Goal: Task Accomplishment & Management: Manage account settings

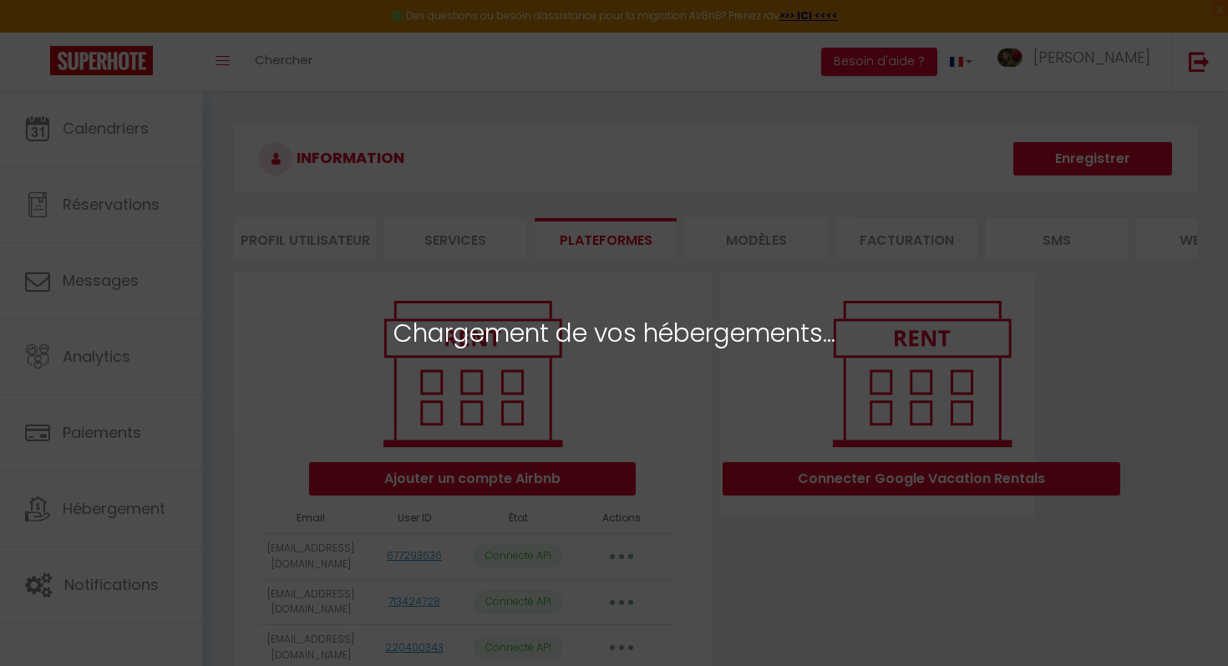
select select "75563"
select select "75564"
select select "70298"
select select "72792"
select select "70297"
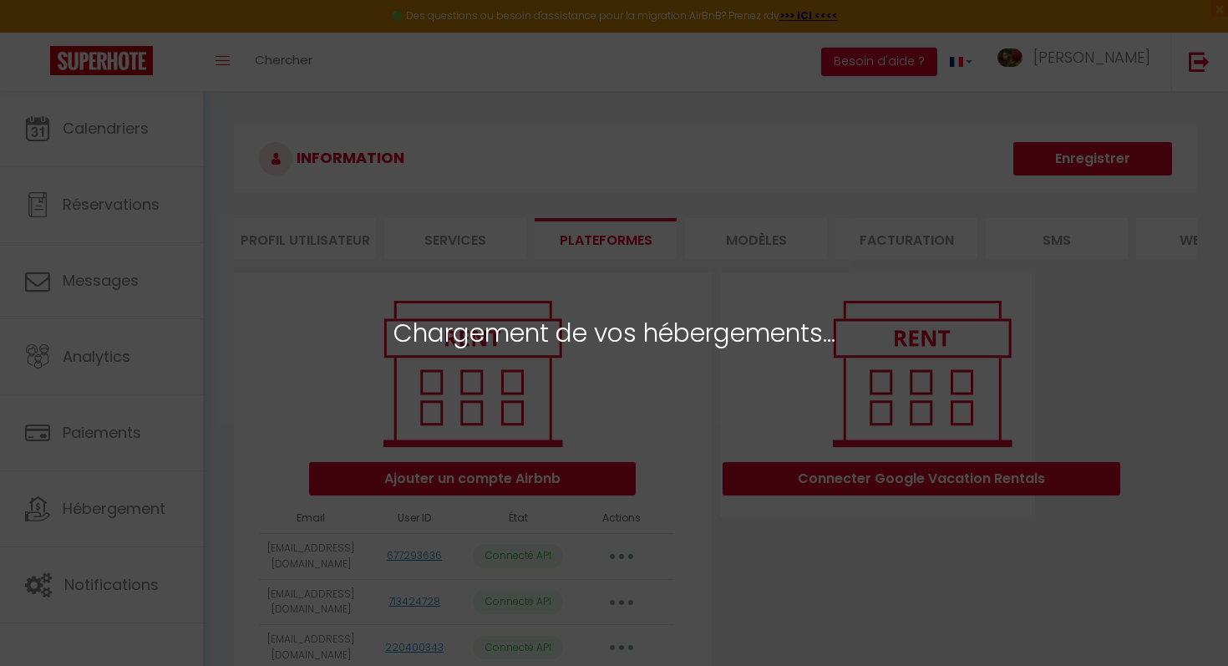
select select "70296"
select select "70300"
select select "76191"
select select "76192"
select select "76193"
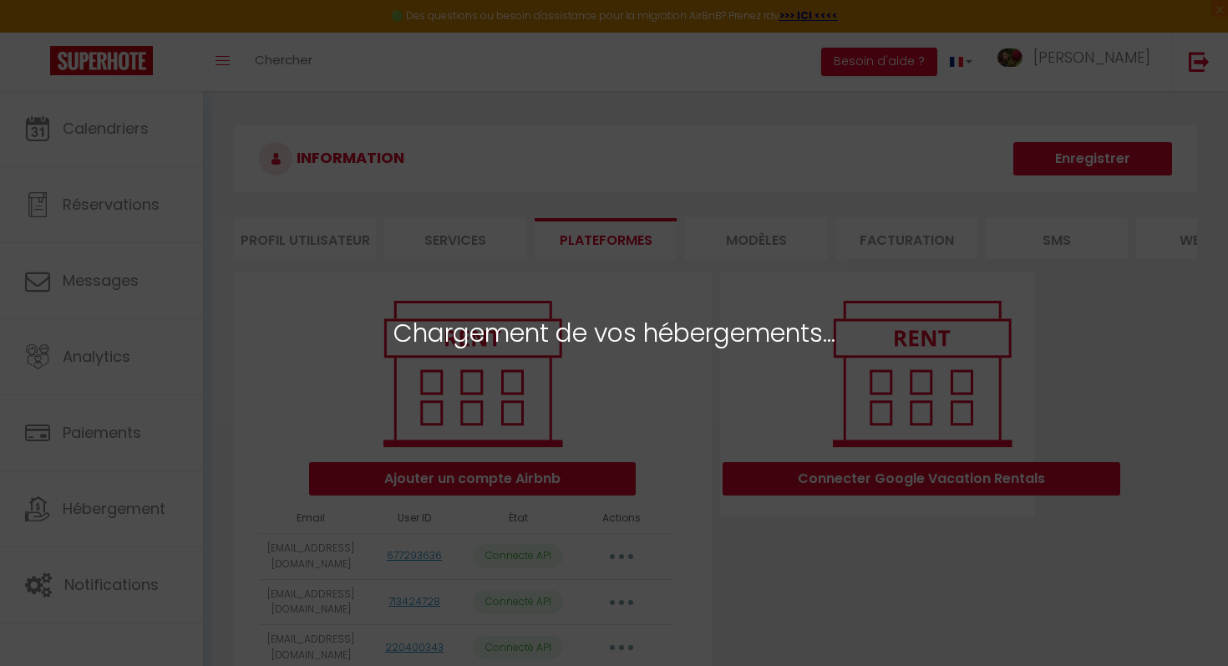
select select "76194"
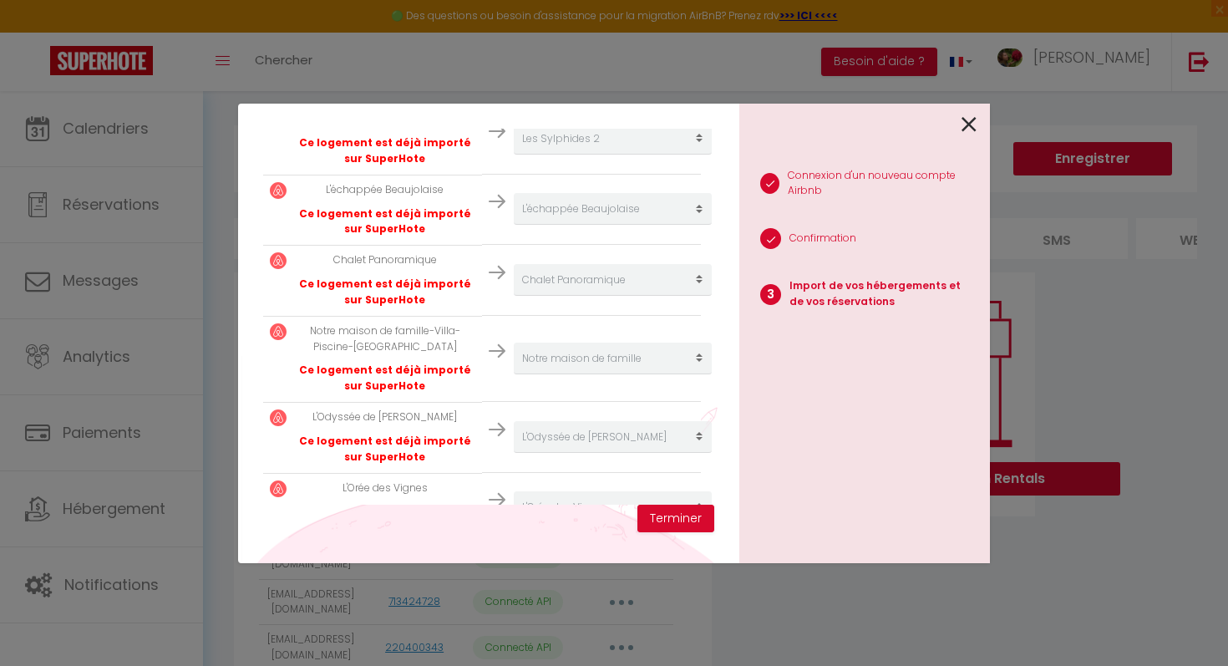
scroll to position [772, 0]
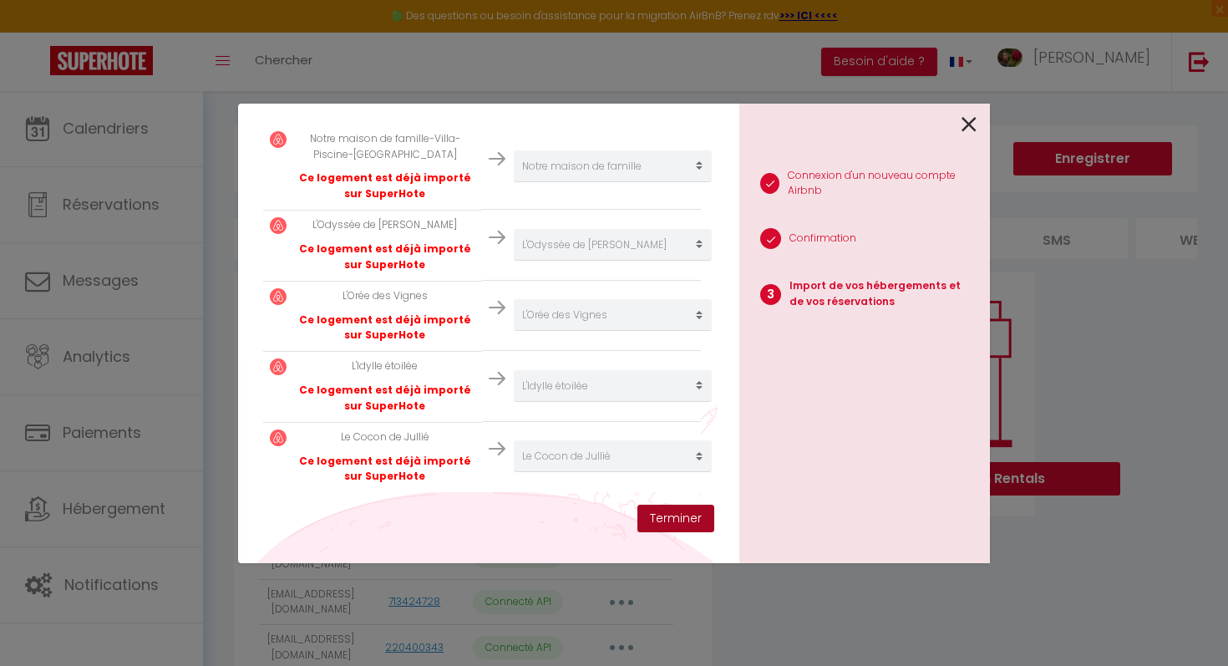
click at [689, 523] on button "Terminer" at bounding box center [676, 519] width 77 height 28
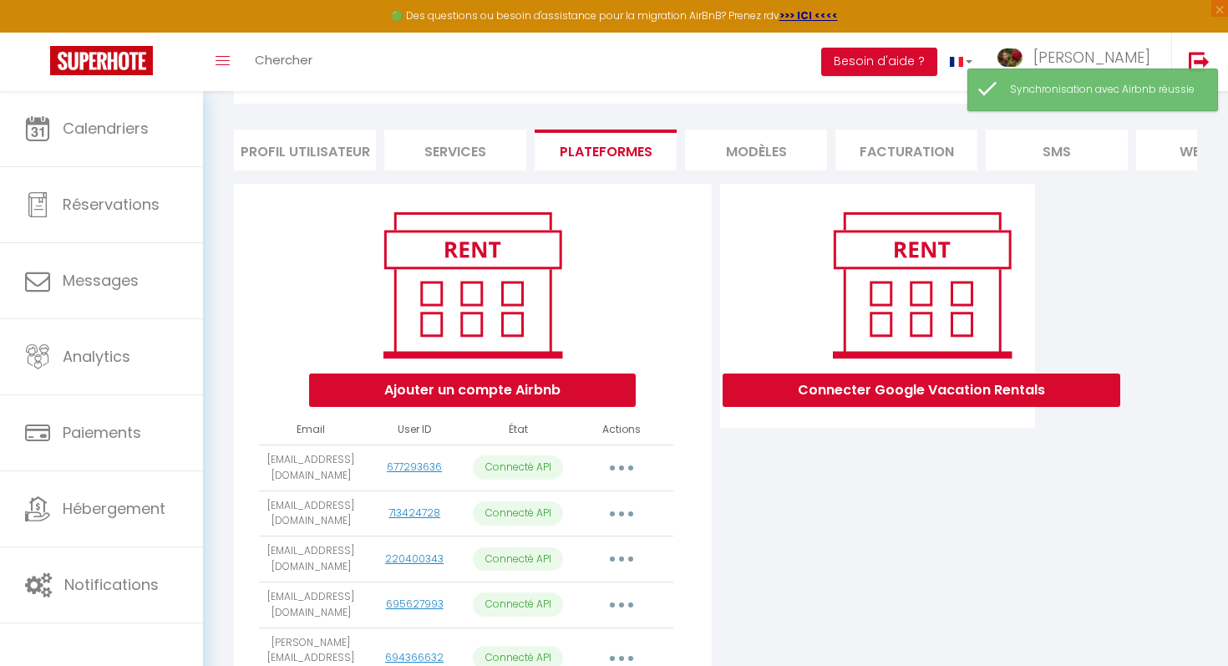
scroll to position [109, 0]
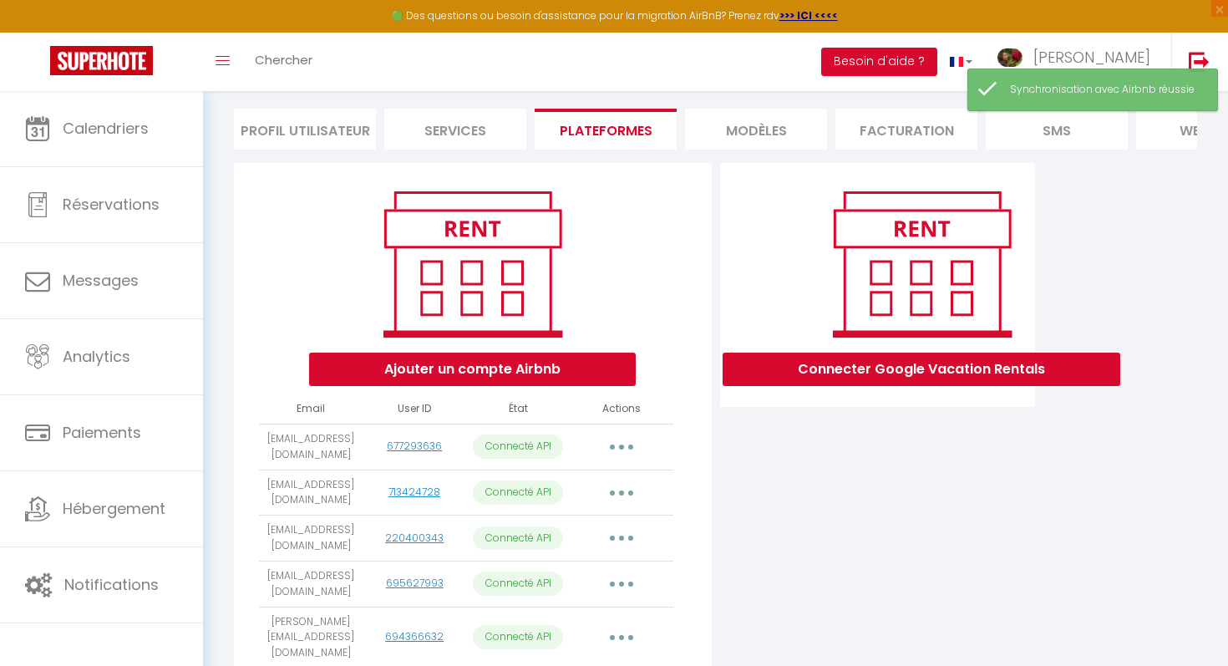
click at [615, 443] on button "button" at bounding box center [621, 447] width 47 height 27
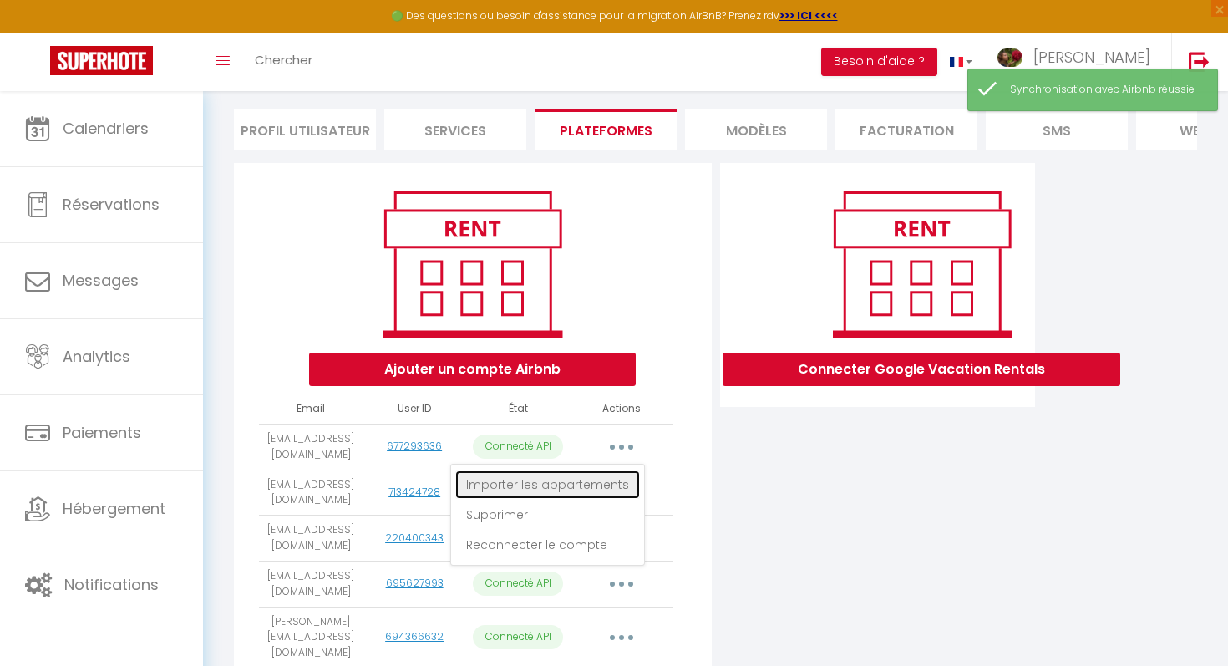
click at [577, 483] on link "Importer les appartements" at bounding box center [547, 484] width 185 height 28
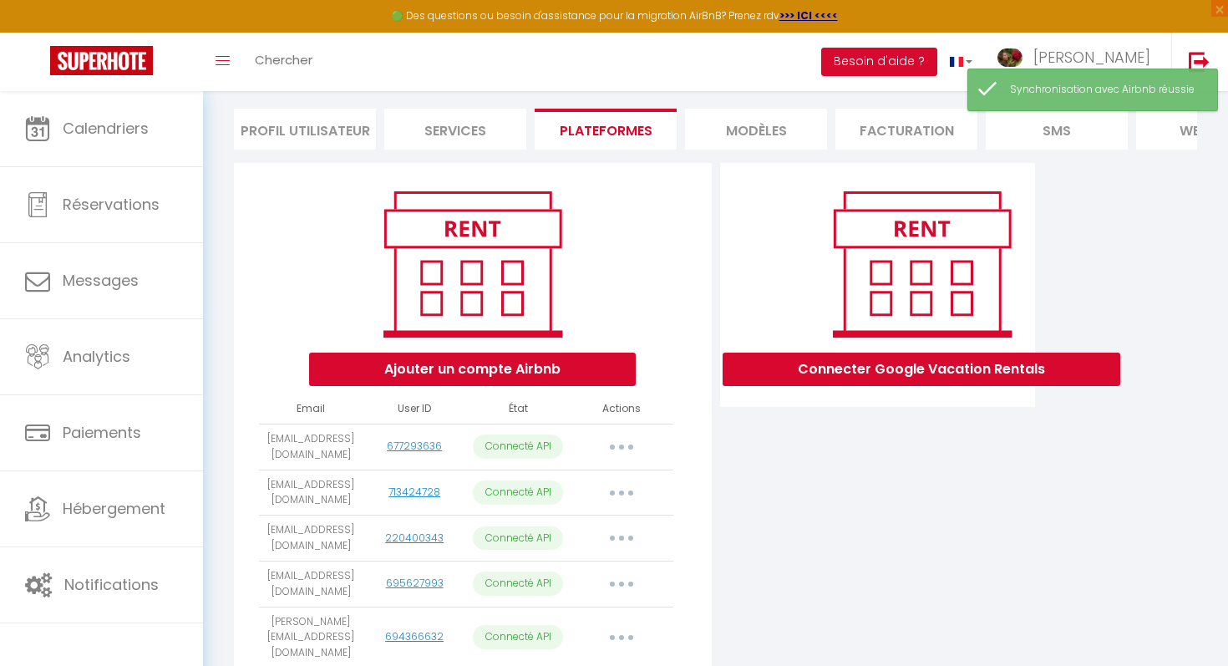
scroll to position [0, 0]
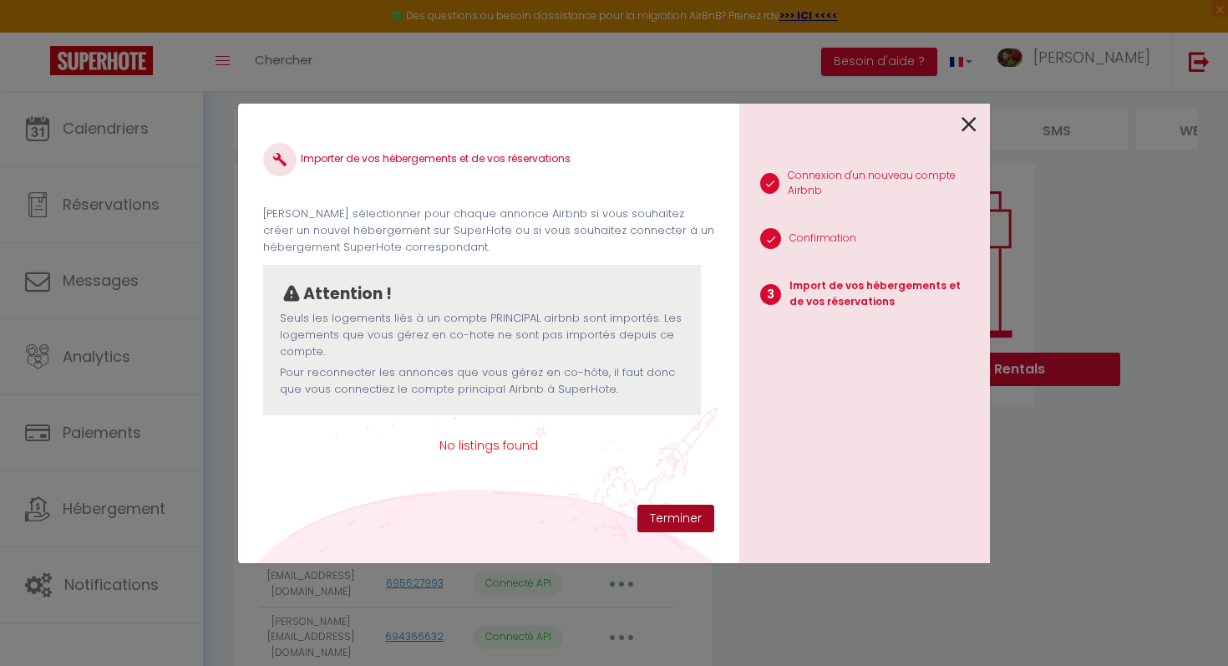
click at [686, 516] on button "Terminer" at bounding box center [676, 519] width 77 height 28
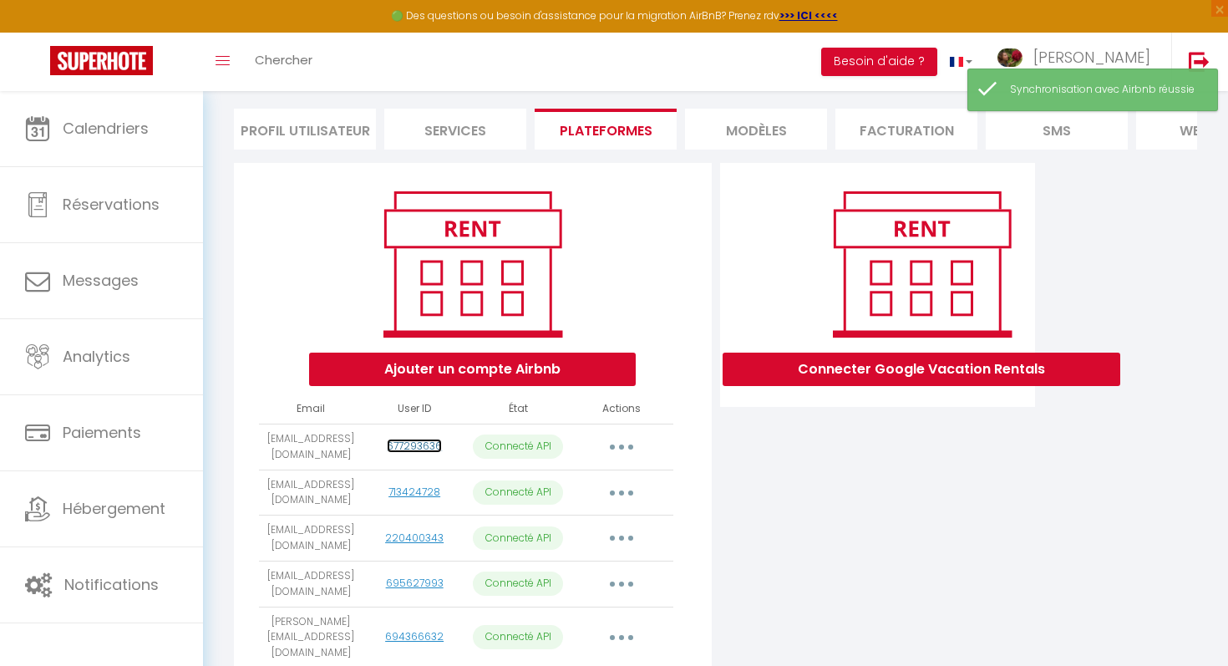
click at [418, 448] on link "677293636" at bounding box center [414, 446] width 55 height 14
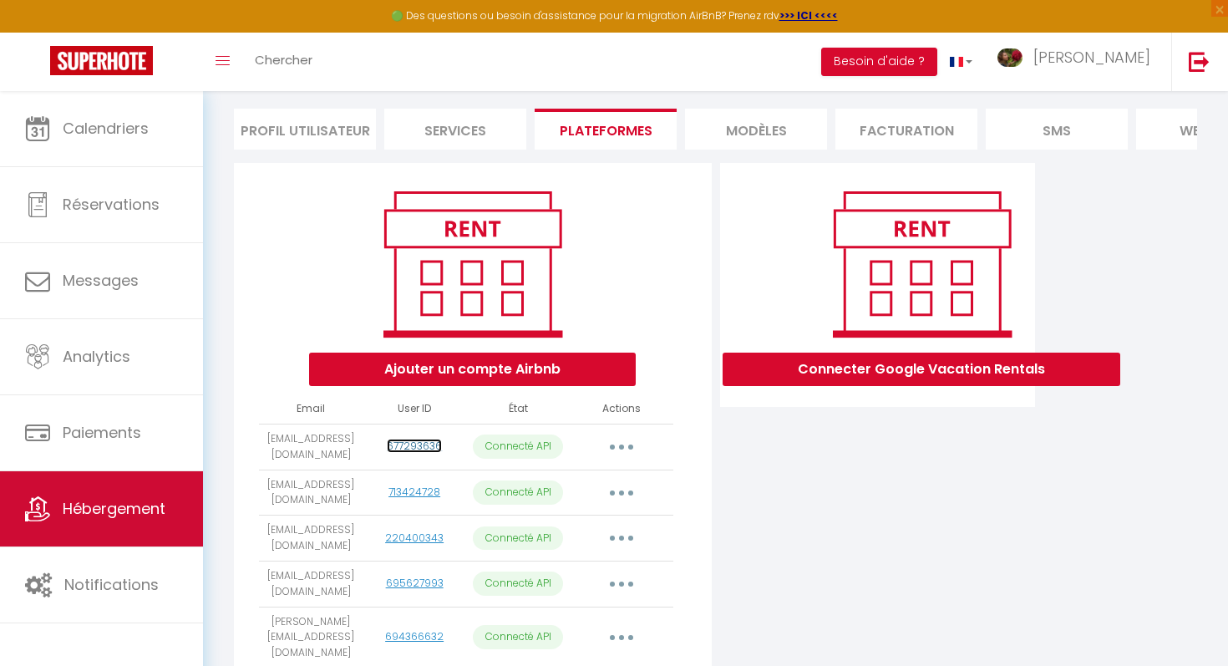
click at [143, 511] on span "Hébergement" at bounding box center [114, 508] width 103 height 21
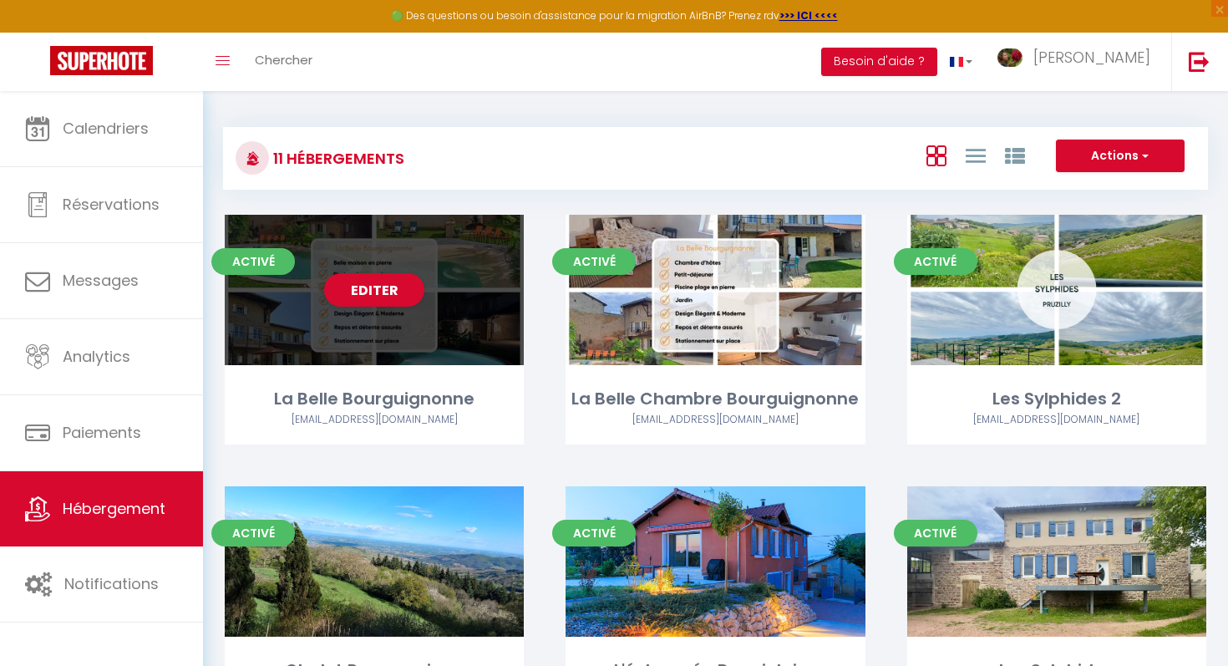
click at [445, 399] on div "La Belle Bourguignonne" at bounding box center [374, 399] width 299 height 26
select select "3"
select select "2"
select select "1"
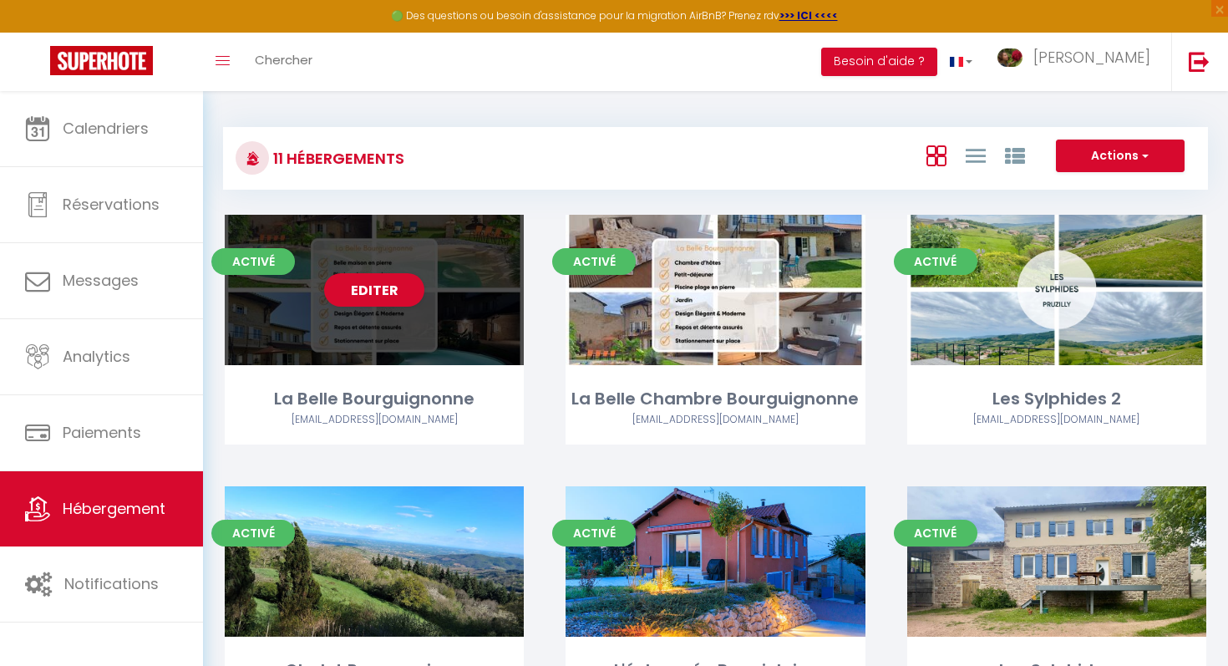
select select "28"
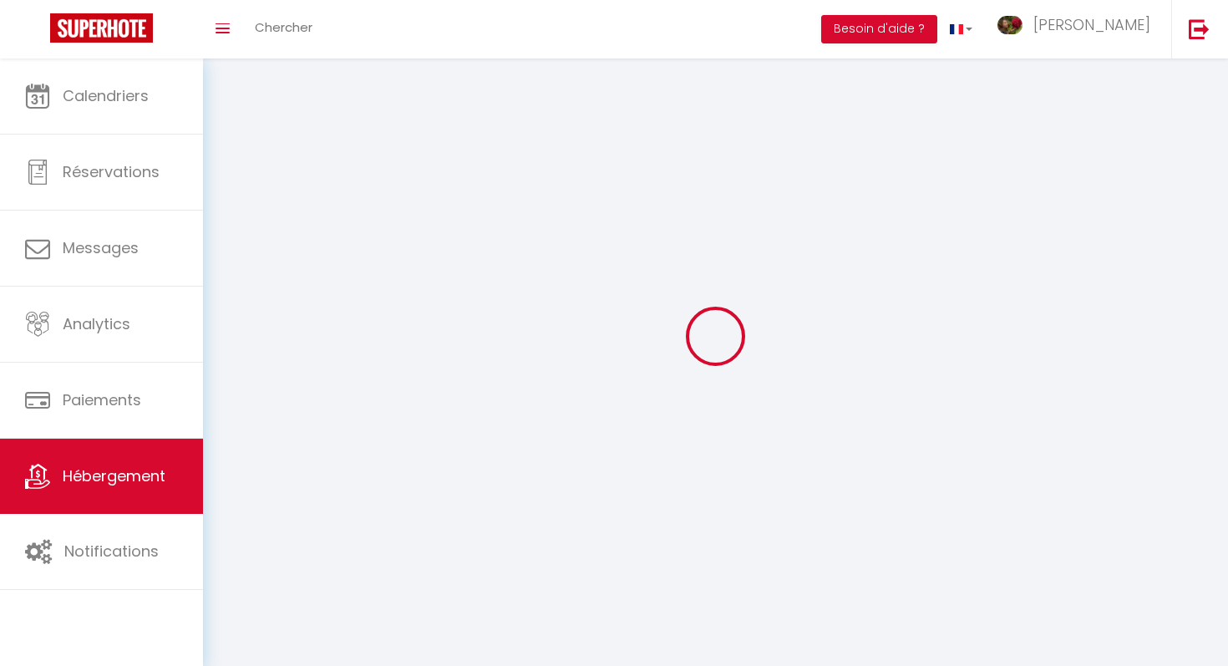
select select
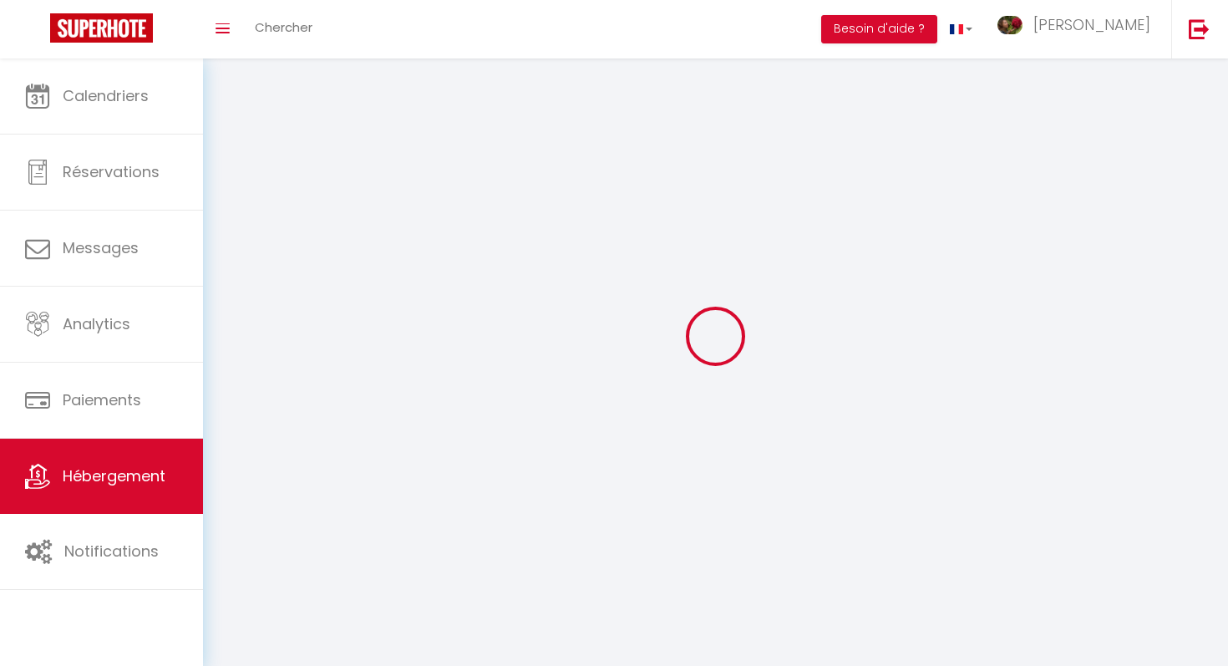
select select
checkbox input "false"
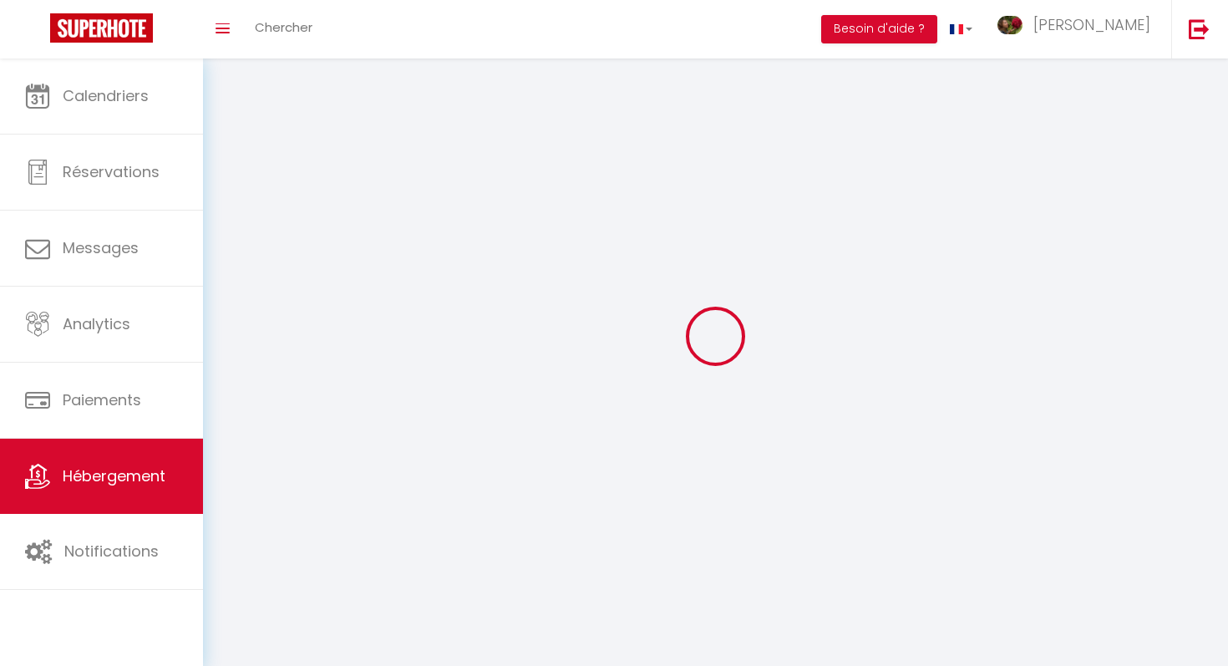
select select
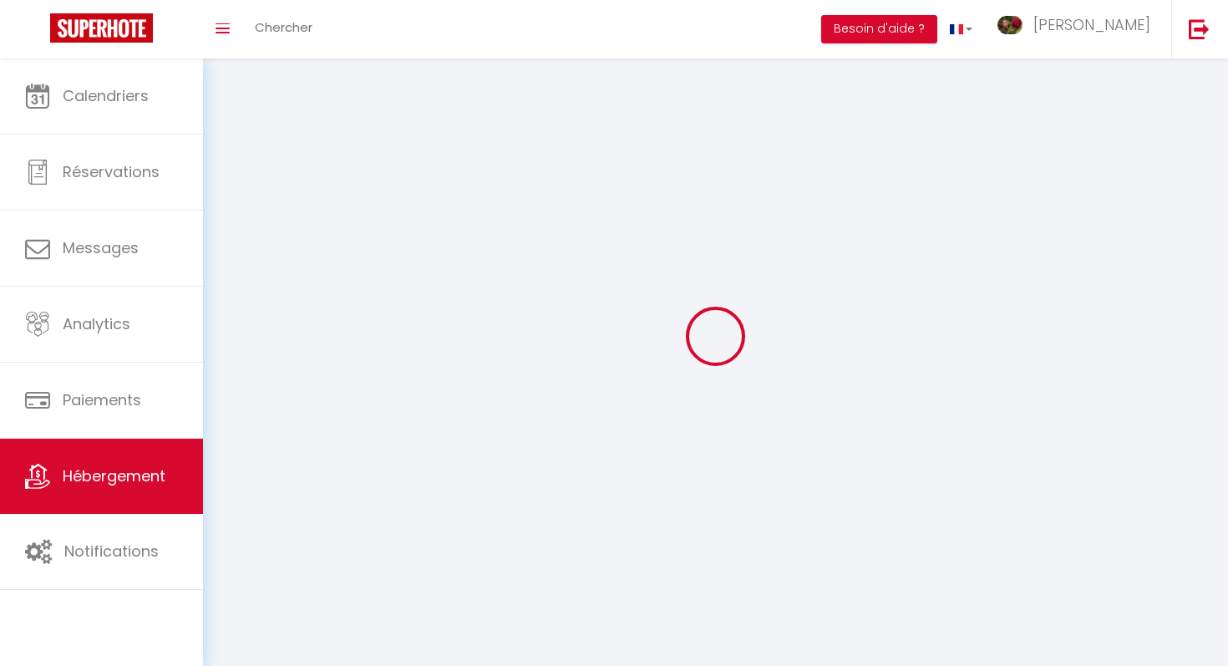
select select
checkbox input "false"
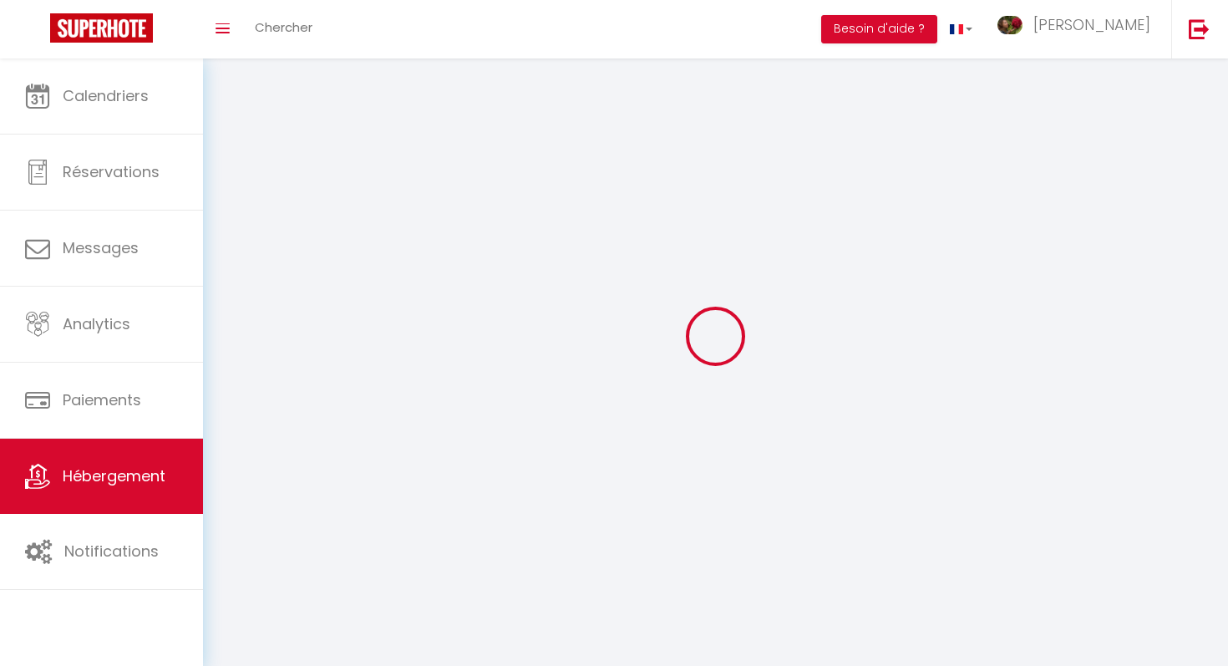
checkbox input "false"
select select
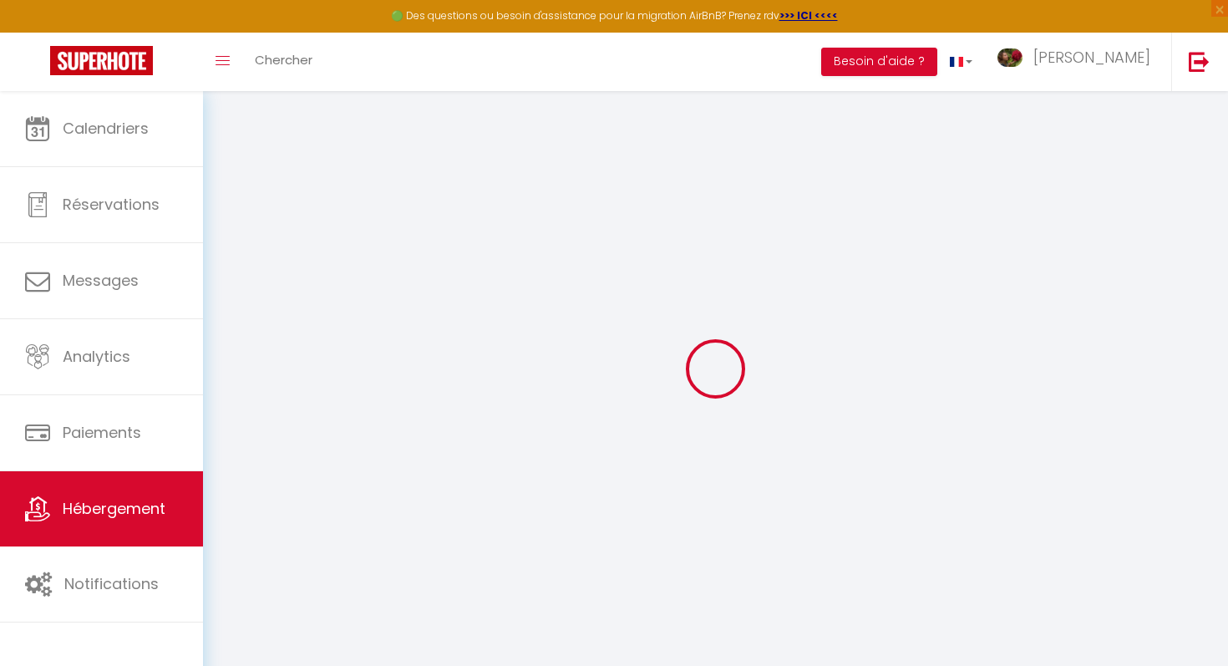
select select
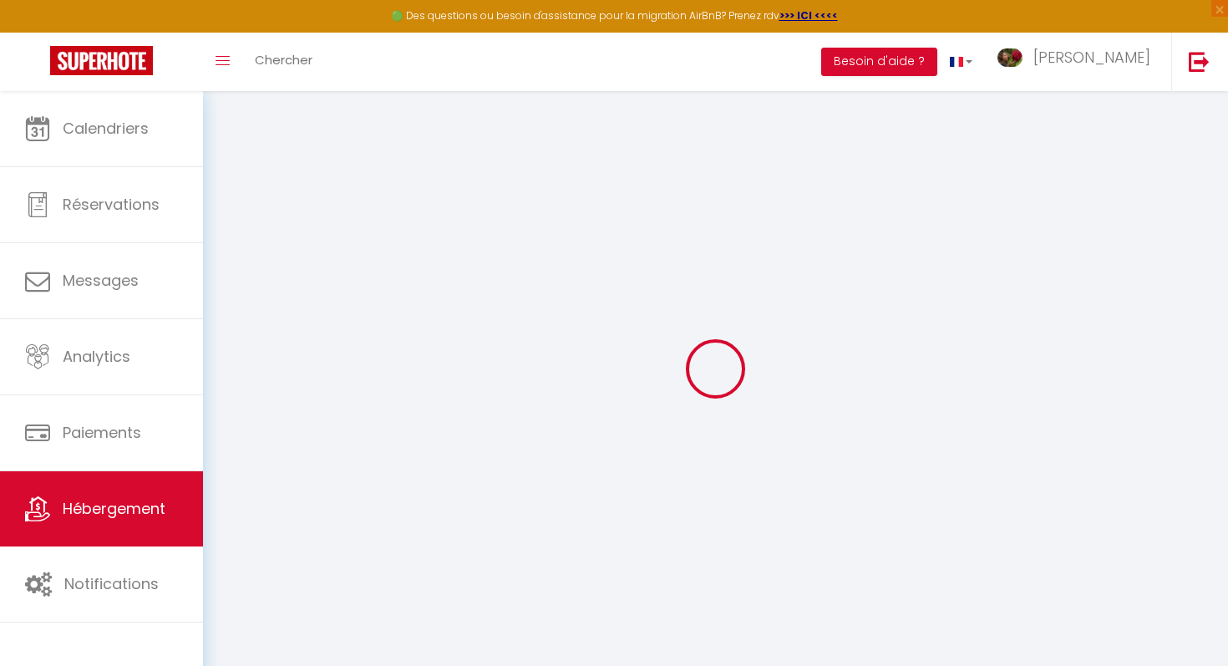
select select
checkbox input "false"
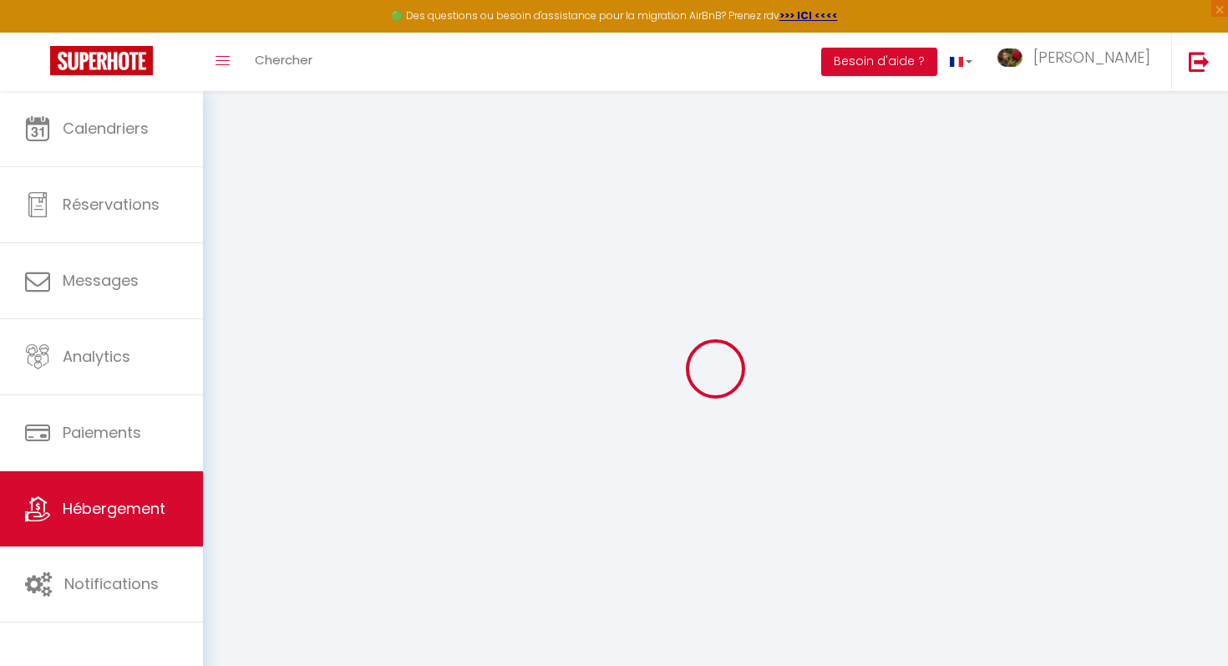
select select
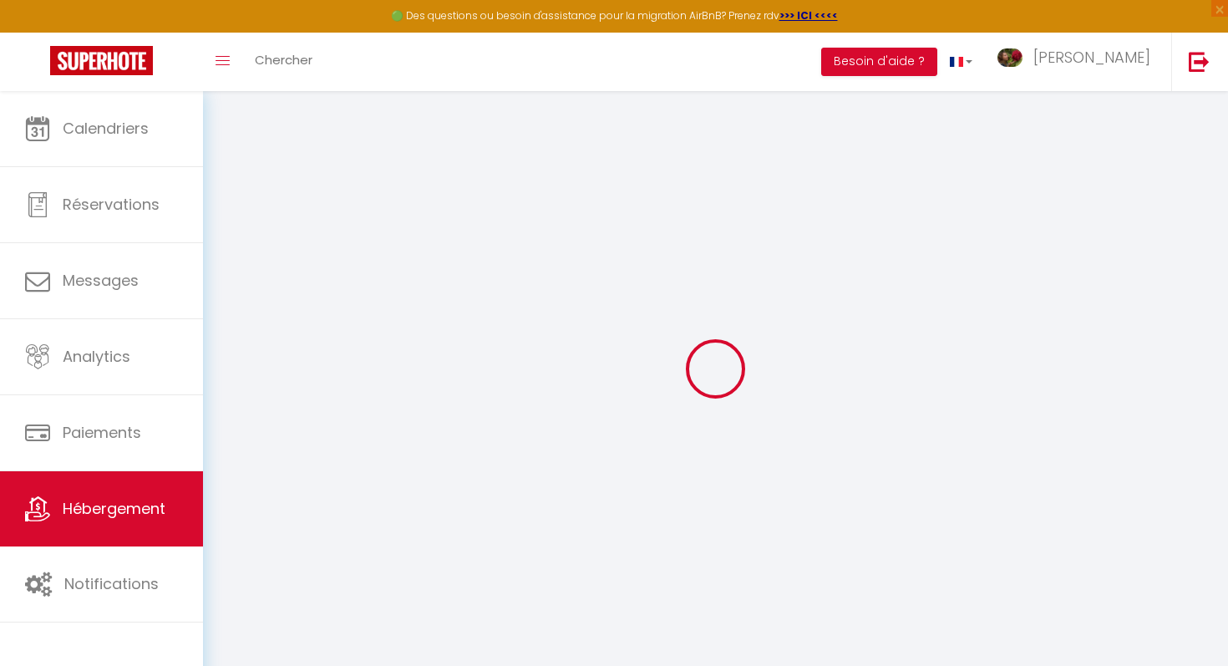
select select
checkbox input "false"
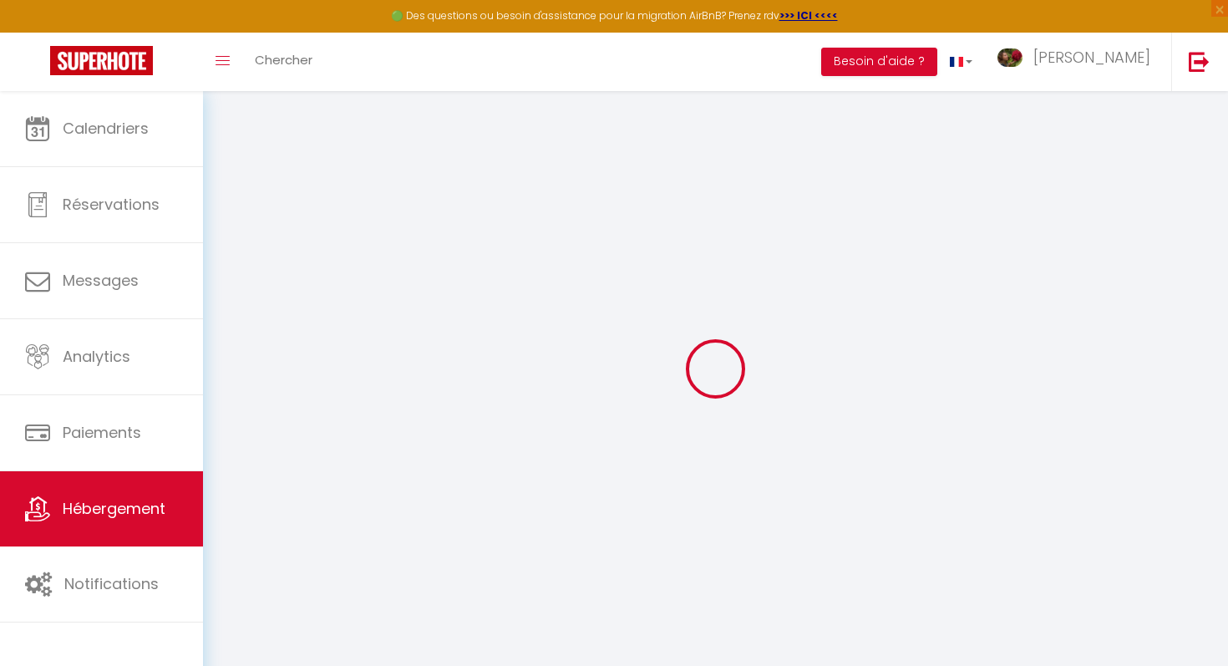
checkbox input "false"
select select
type input "La Belle Bourguignonne"
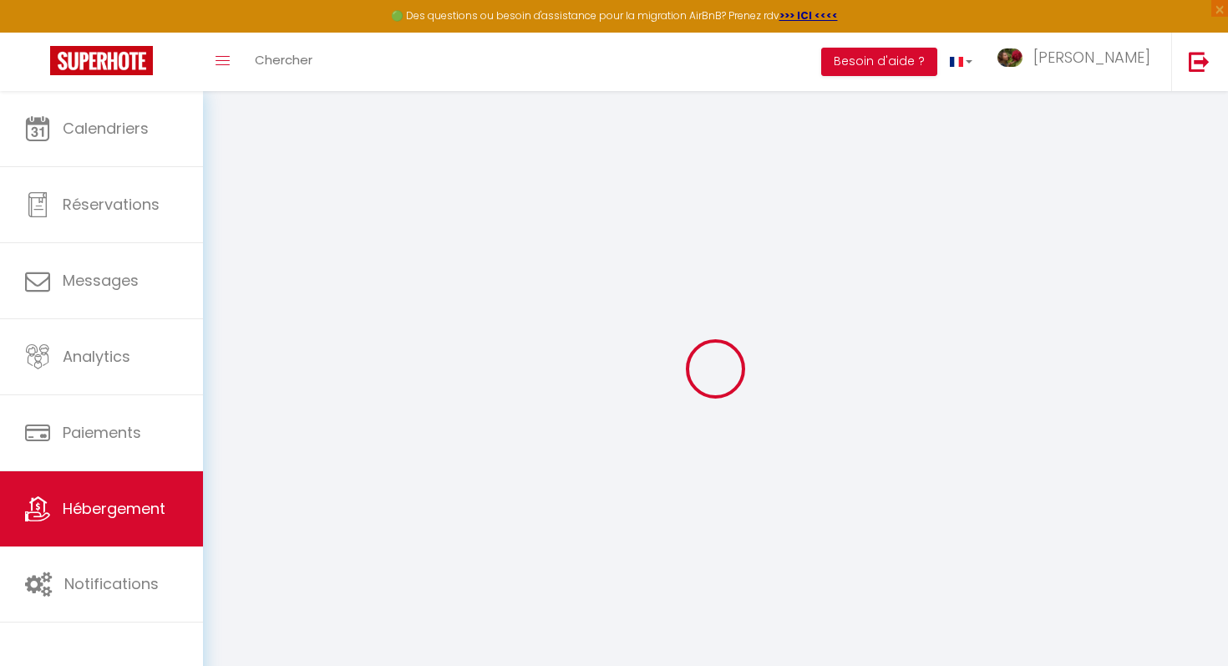
type input "Fabrice"
type input "Paget"
type input "[STREET_ADDRESS]"
type input "71680"
type input "[GEOGRAPHIC_DATA]"
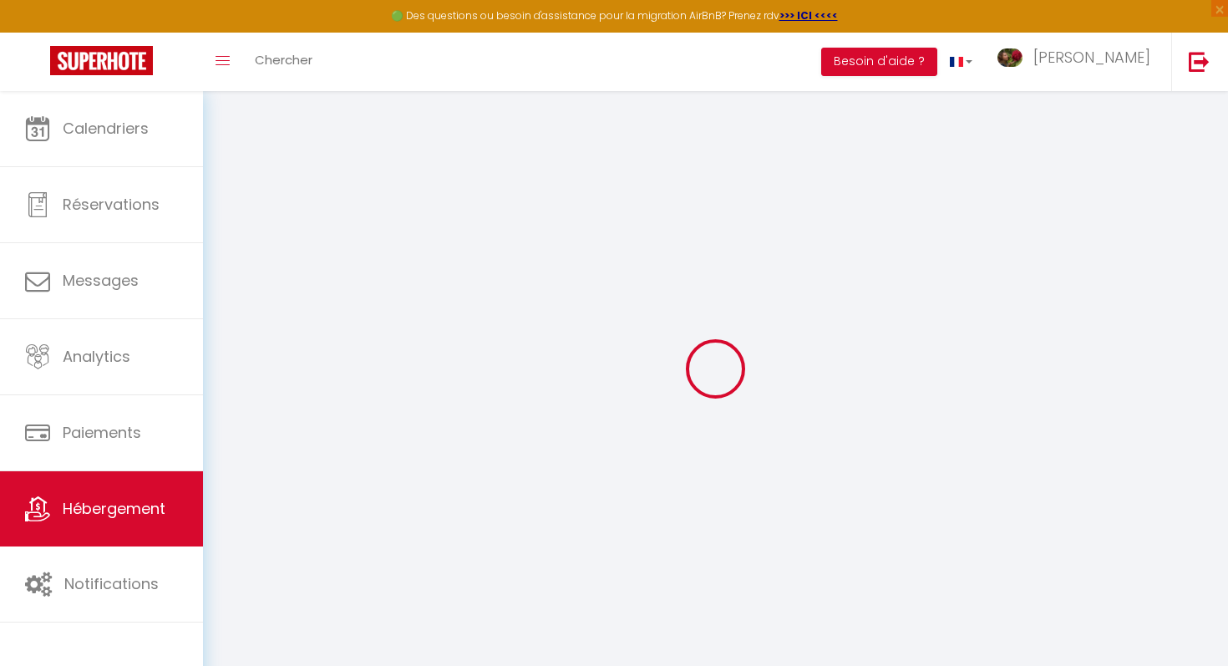
select select "houses"
select select "6"
select select "3"
select select "2"
type input "250"
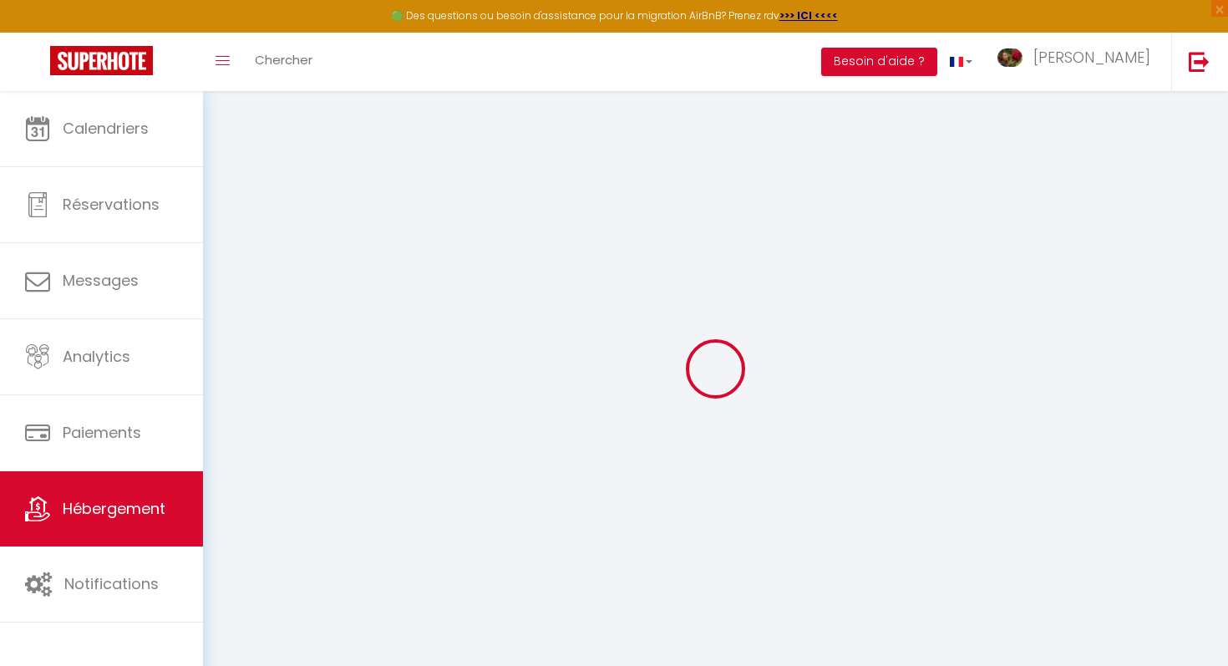
type input "170"
type input "500"
select select
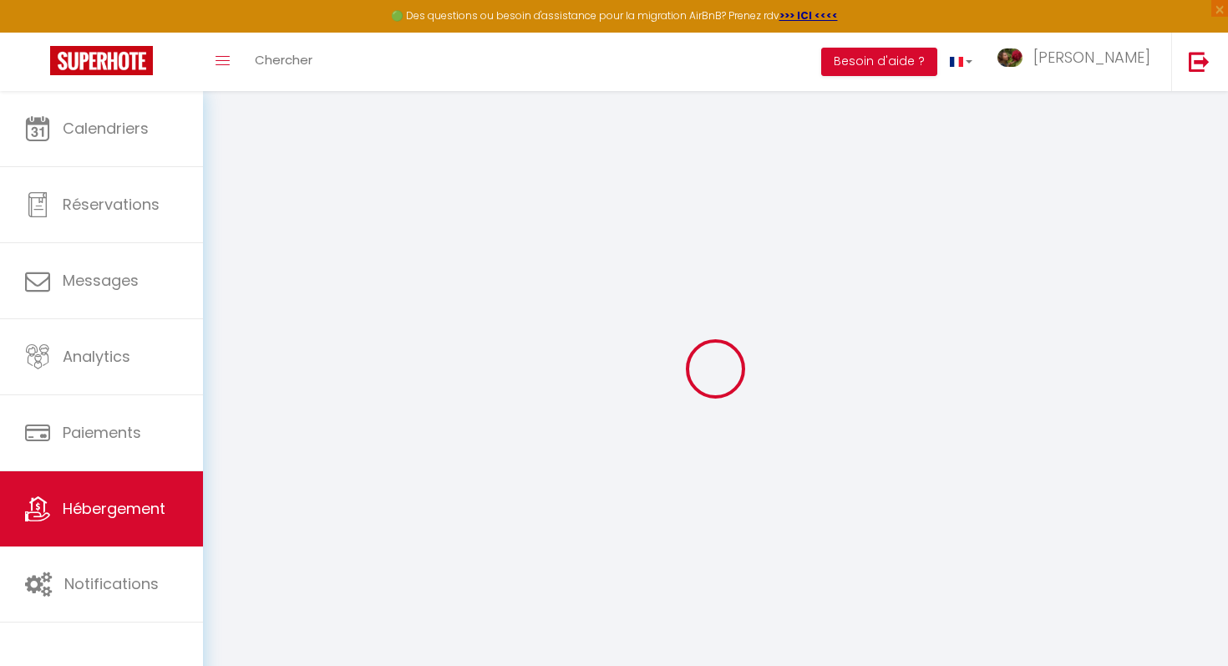
select select
type input "[STREET_ADDRESS]"
type input "71680"
type input "[GEOGRAPHIC_DATA]"
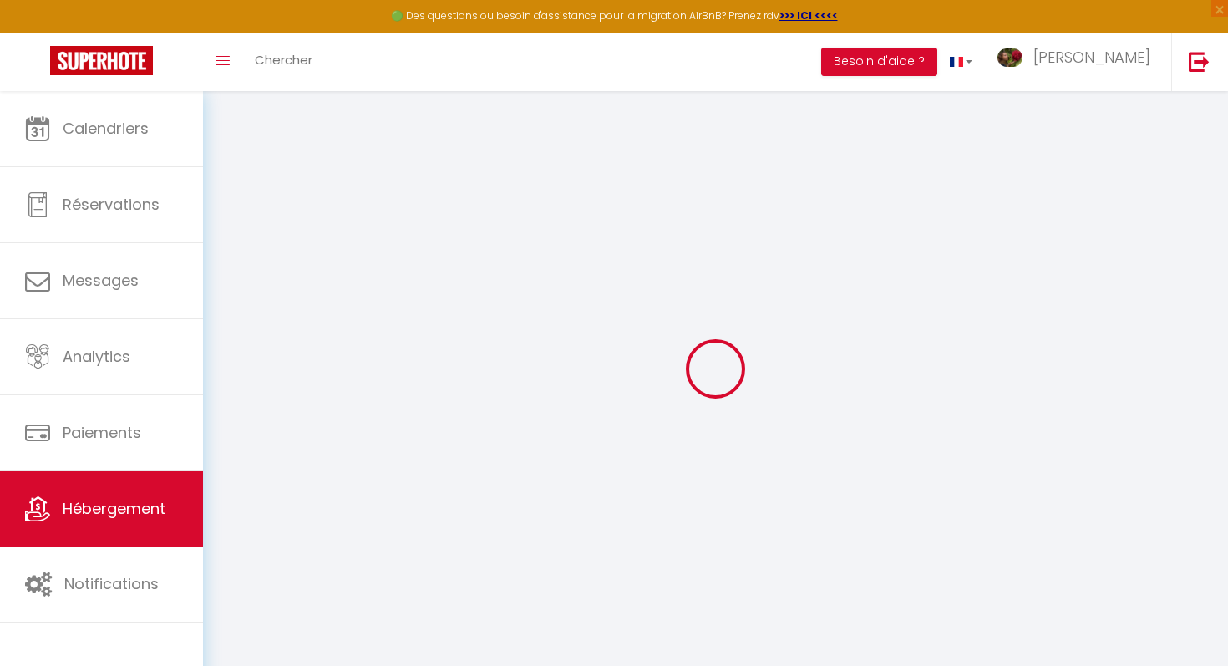
type input "[EMAIL_ADDRESS][DOMAIN_NAME]"
select select
checkbox input "false"
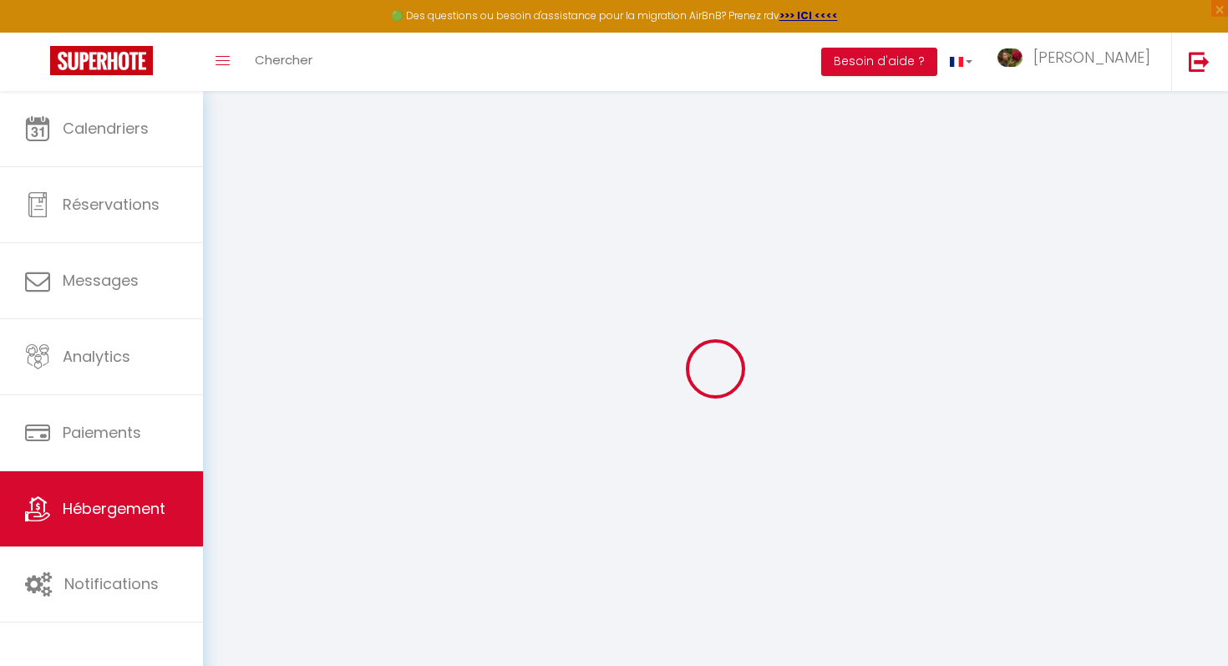
checkbox input "false"
type input "25"
type input "170"
type input "0"
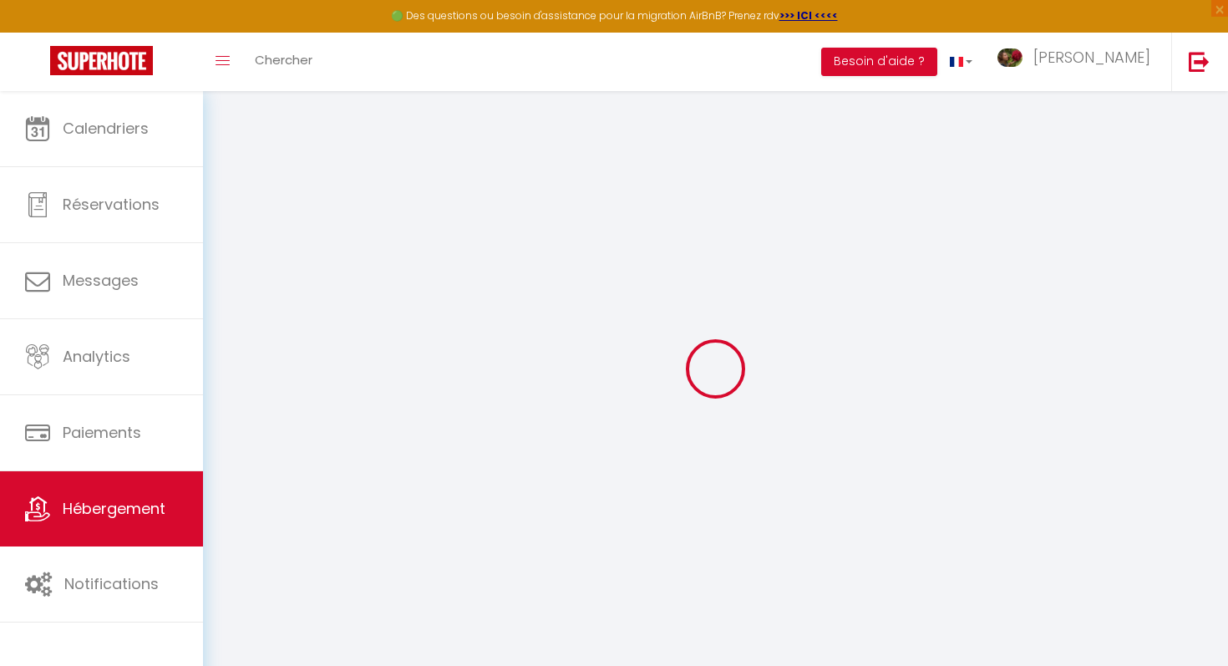
type input "0"
select select
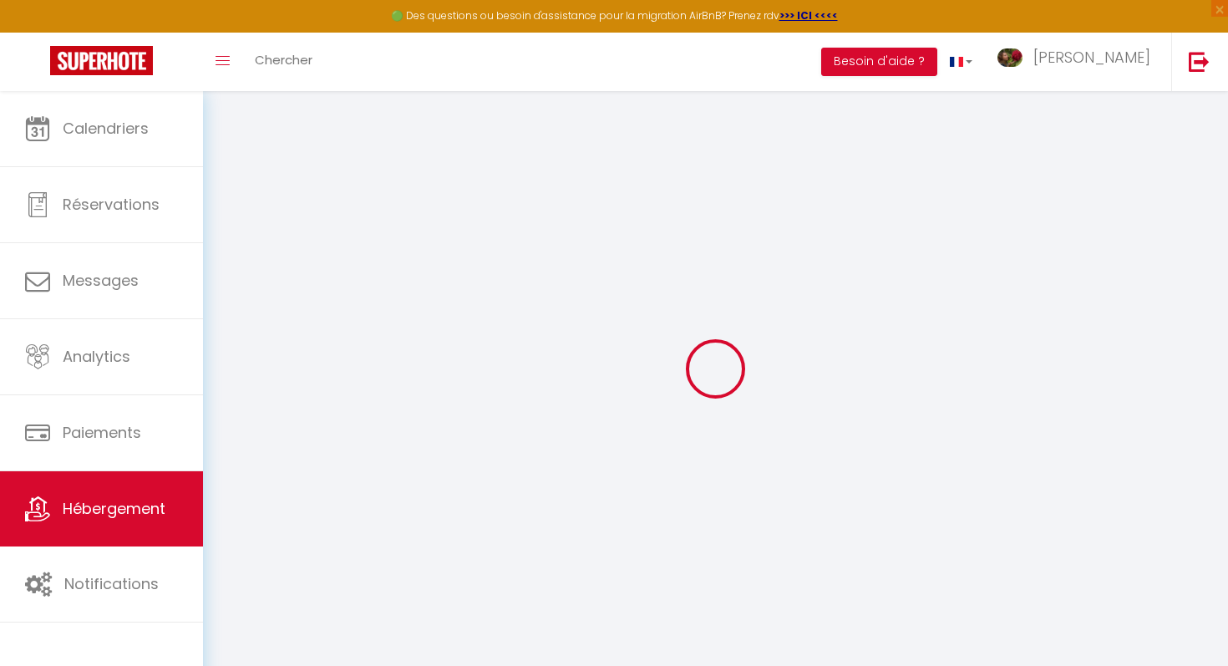
select select
checkbox input "false"
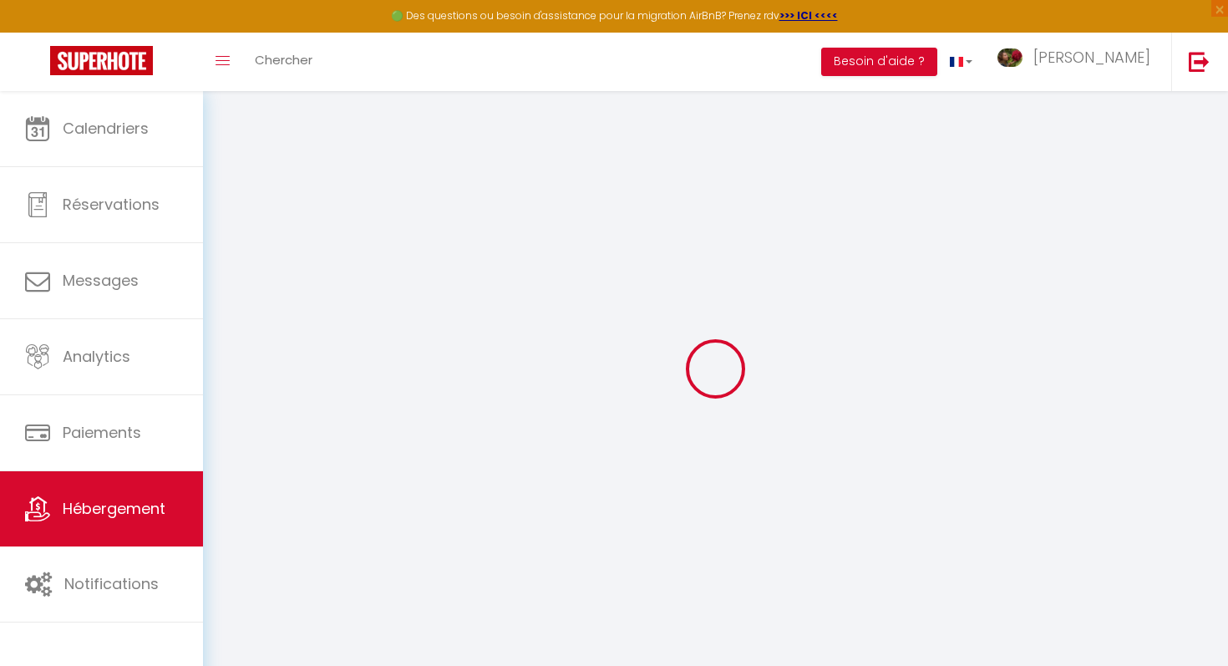
checkbox input "false"
select select
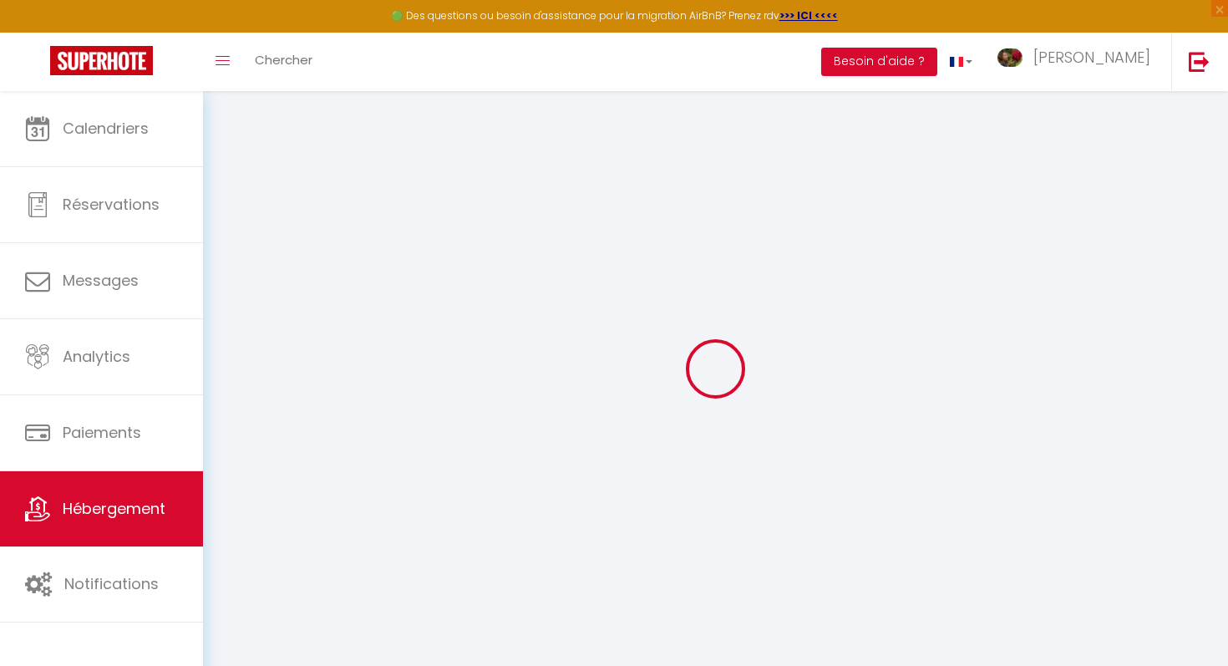
select select
checkbox input "false"
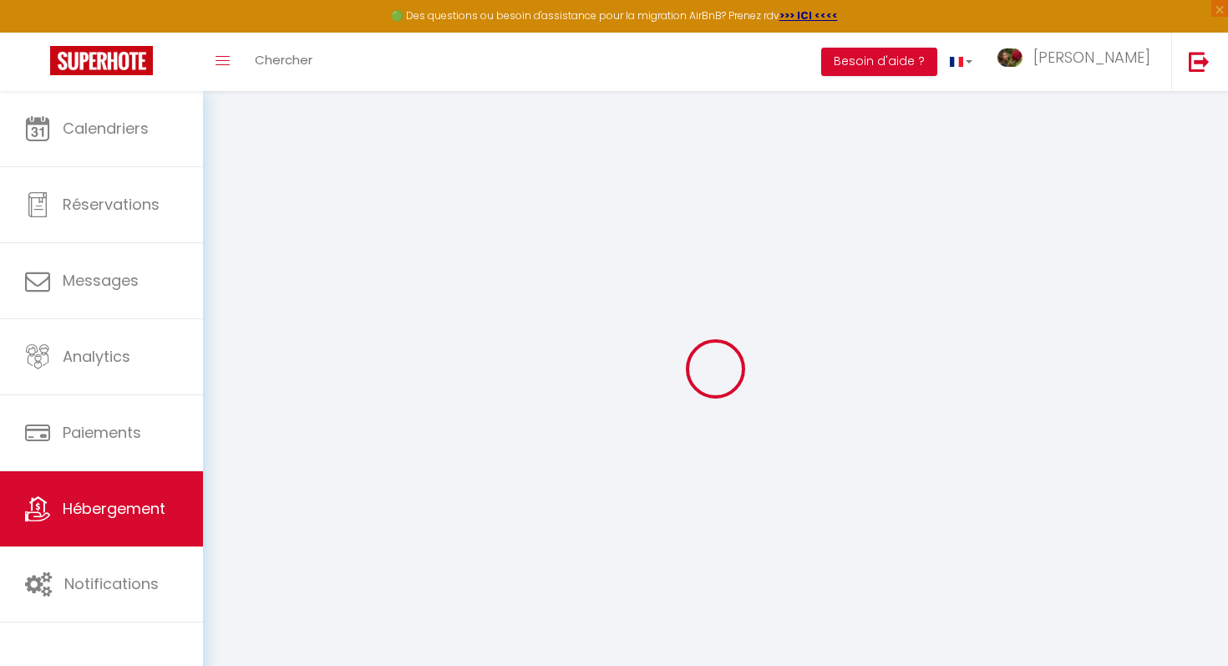
checkbox input "false"
select select
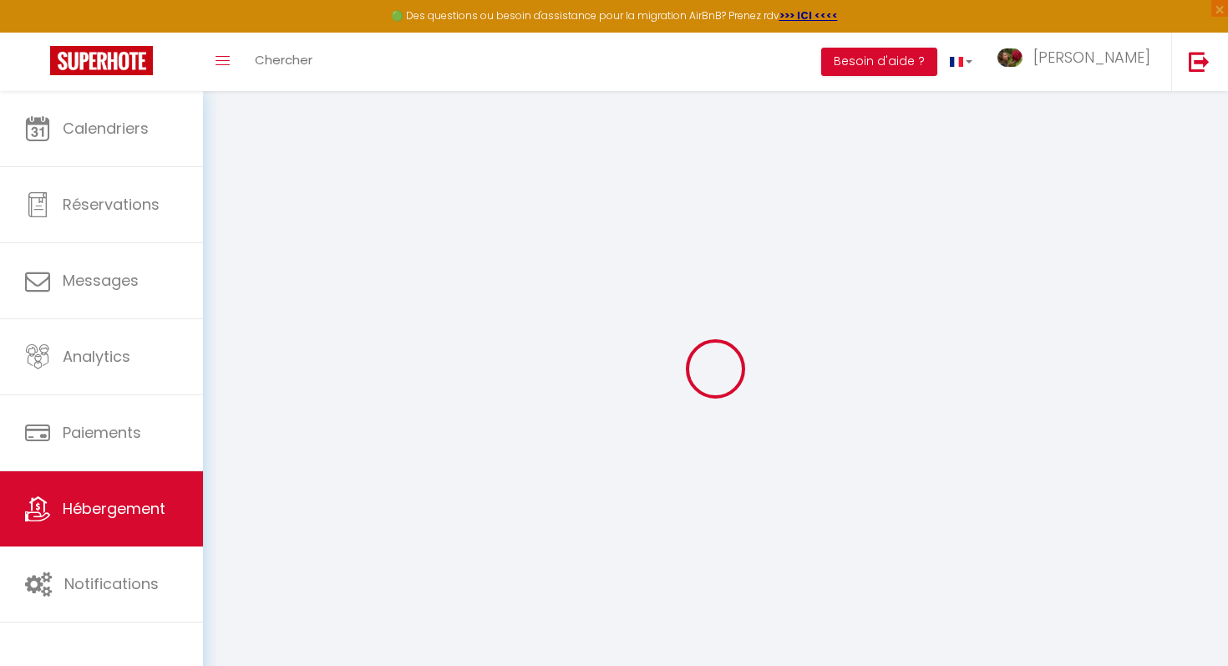
select select
checkbox input "false"
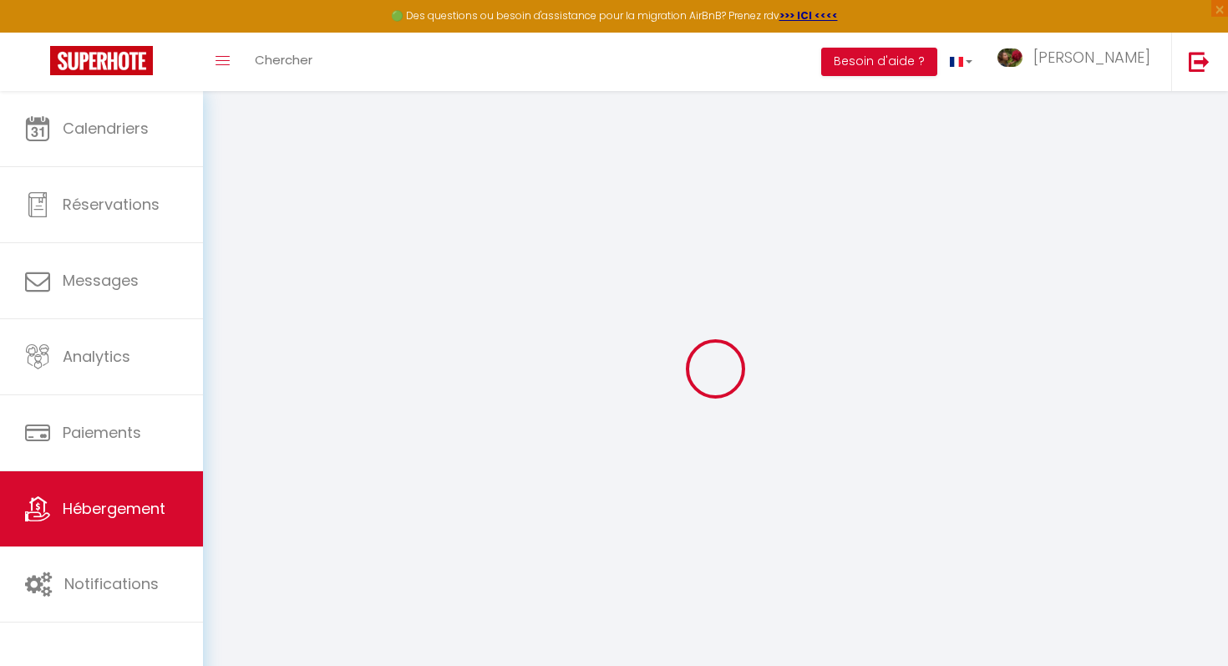
checkbox input "false"
select select
checkbox input "false"
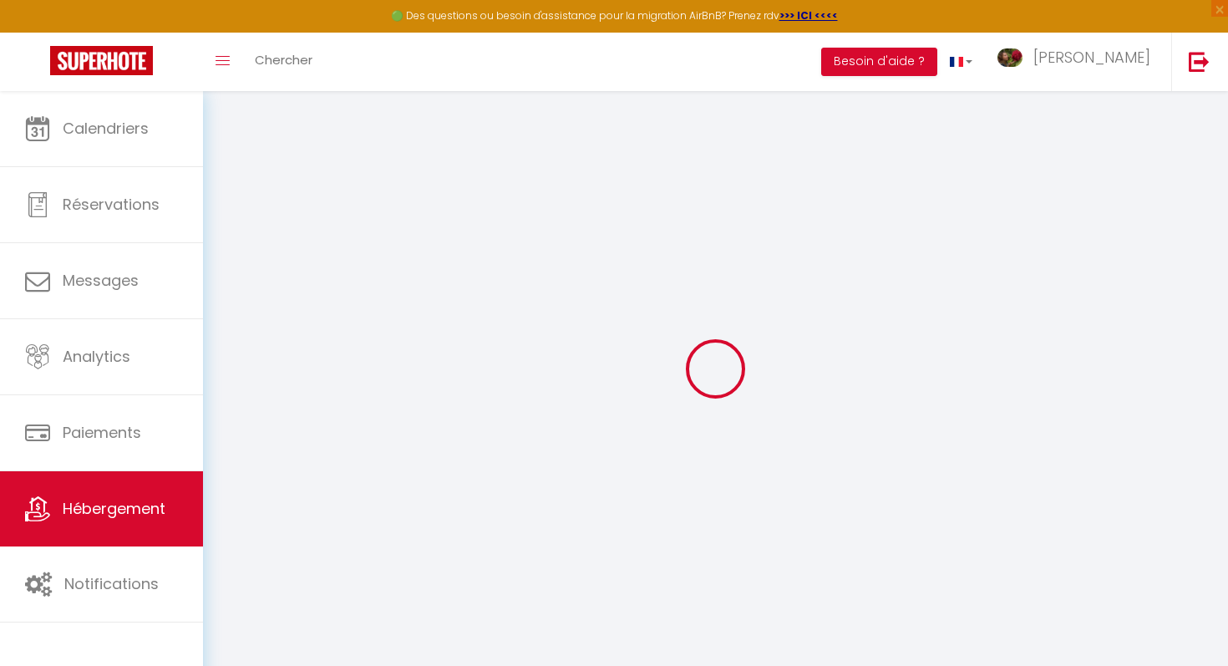
checkbox input "false"
select select "+ 21 %"
select select "+ 25 %"
select select "12944-1487484025250700758"
select select
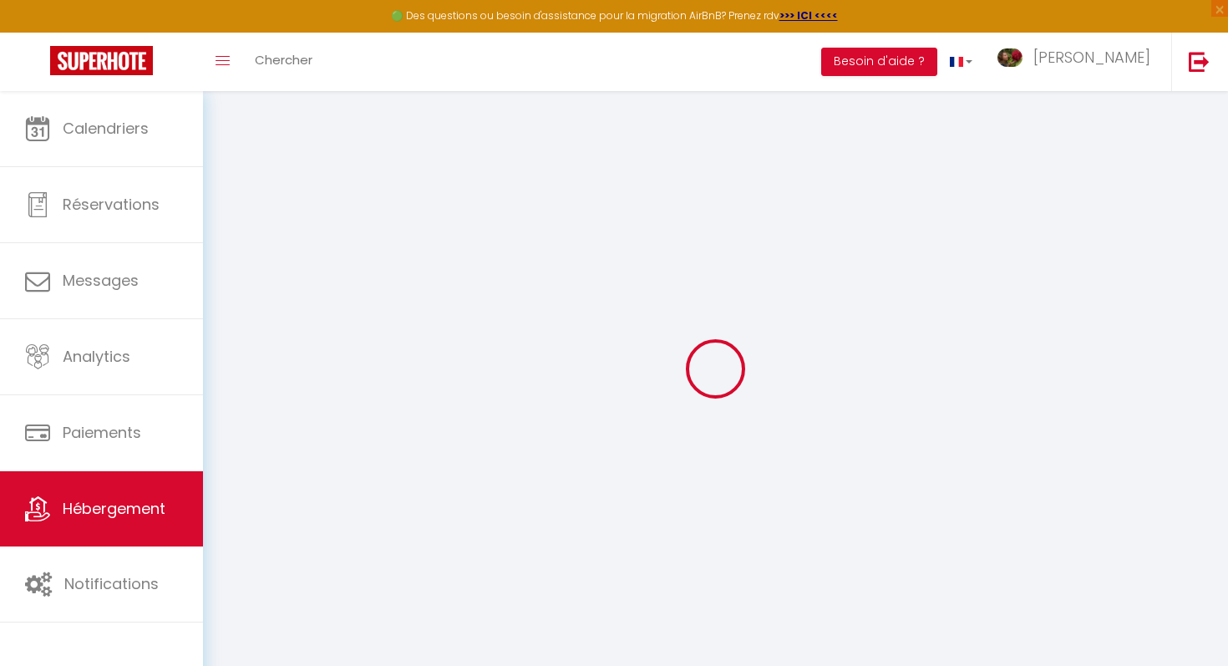
checkbox input "false"
select select "EUR"
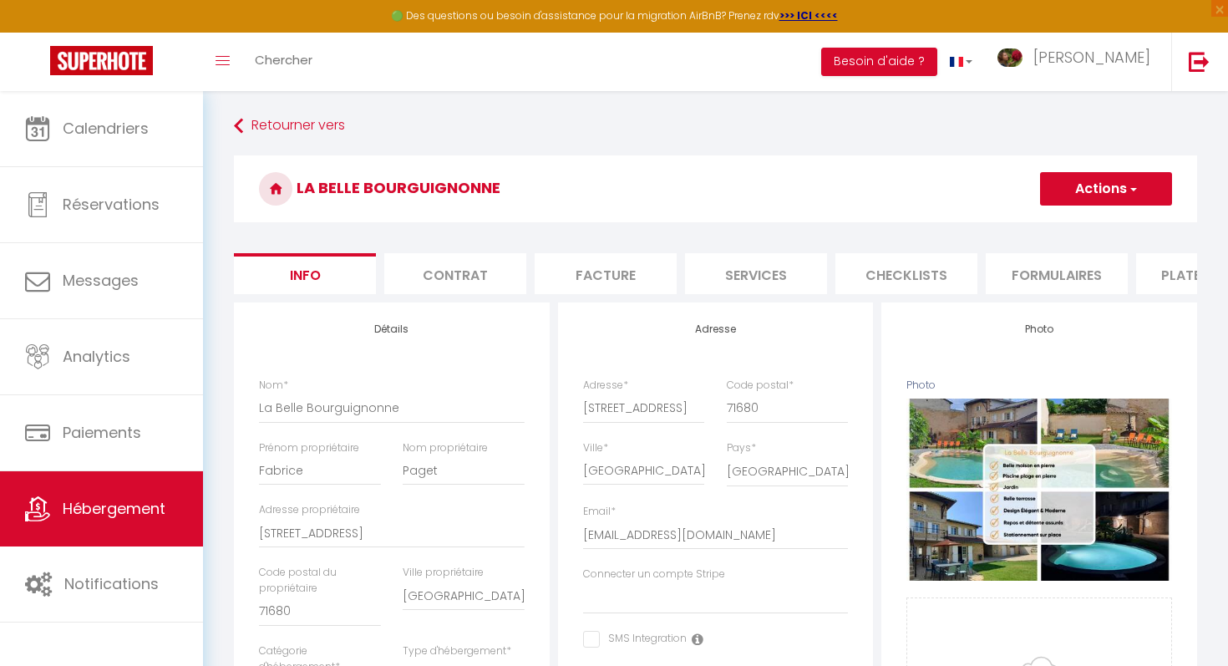
click at [1183, 264] on li "Plateformes" at bounding box center [1208, 273] width 142 height 41
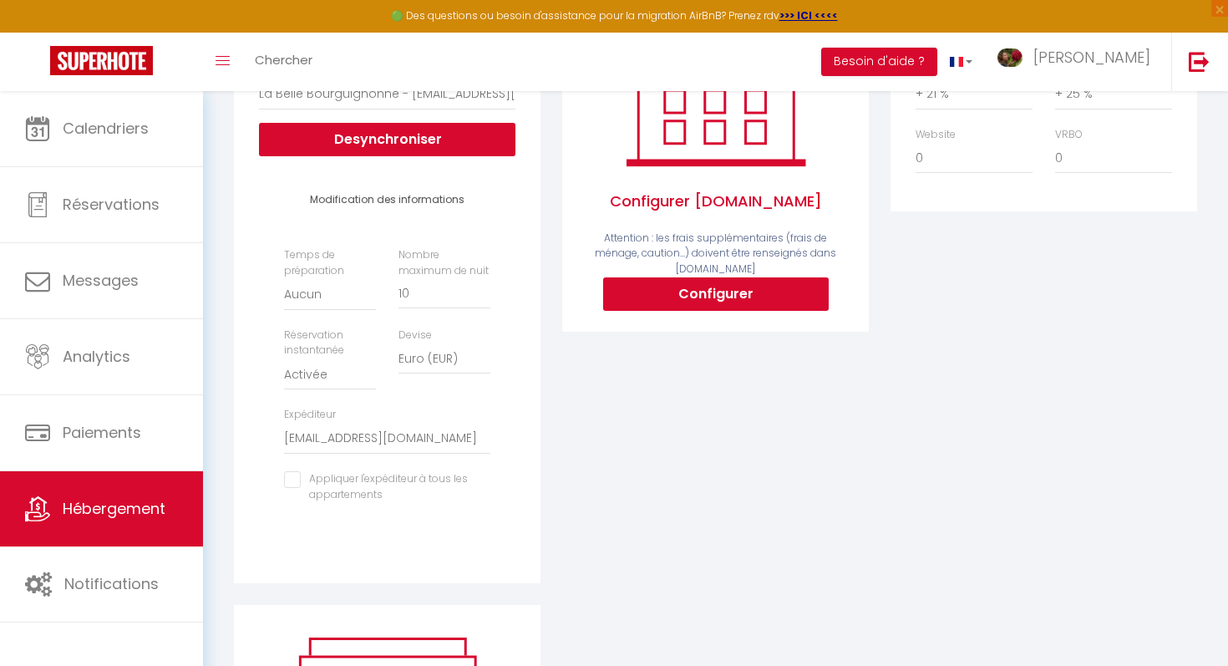
scroll to position [319, 0]
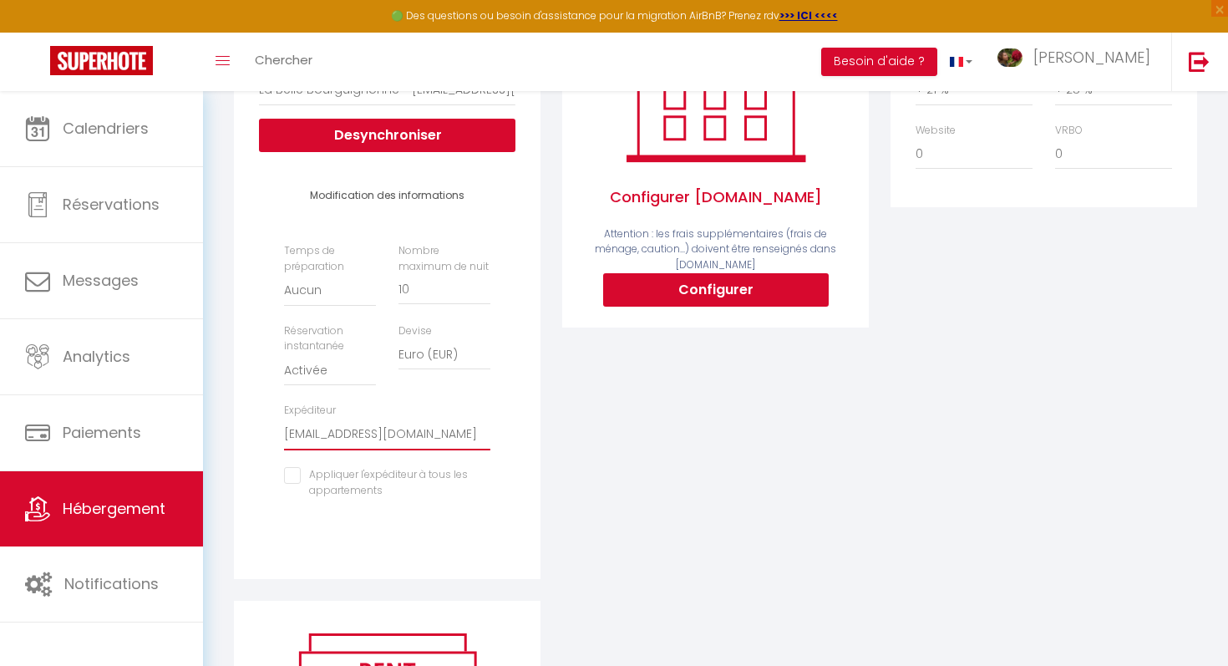
click at [409, 433] on select "contact@lalliancedessoeurs.com fabricepaget54@gmail.com sylviejul@wanadoo.fr er…" at bounding box center [387, 435] width 206 height 32
click at [284, 419] on select "contact@lalliancedessoeurs.com fabricepaget54@gmail.com sylviejul@wanadoo.fr er…" at bounding box center [387, 435] width 206 height 32
click at [409, 433] on select "contact@lalliancedessoeurs.com fabricepaget54@gmail.com sylviejul@wanadoo.fr er…" at bounding box center [387, 435] width 206 height 32
click at [284, 419] on select "contact@lalliancedessoeurs.com fabricepaget54@gmail.com sylviejul@wanadoo.fr er…" at bounding box center [387, 435] width 206 height 32
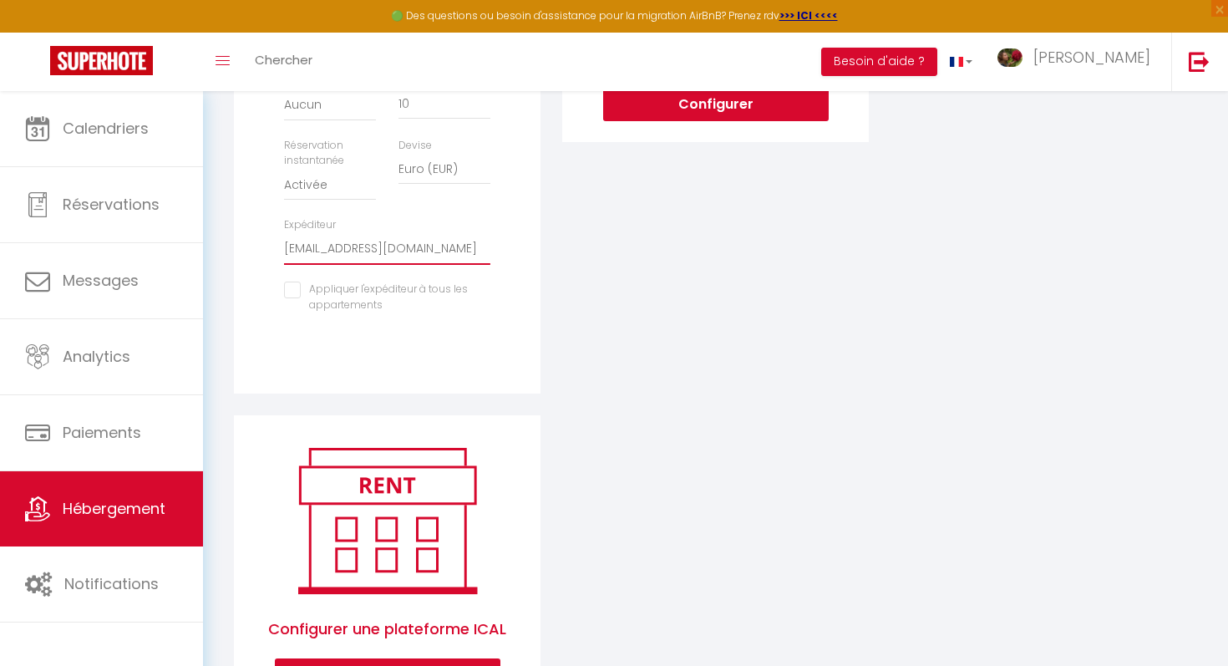
scroll to position [497, 0]
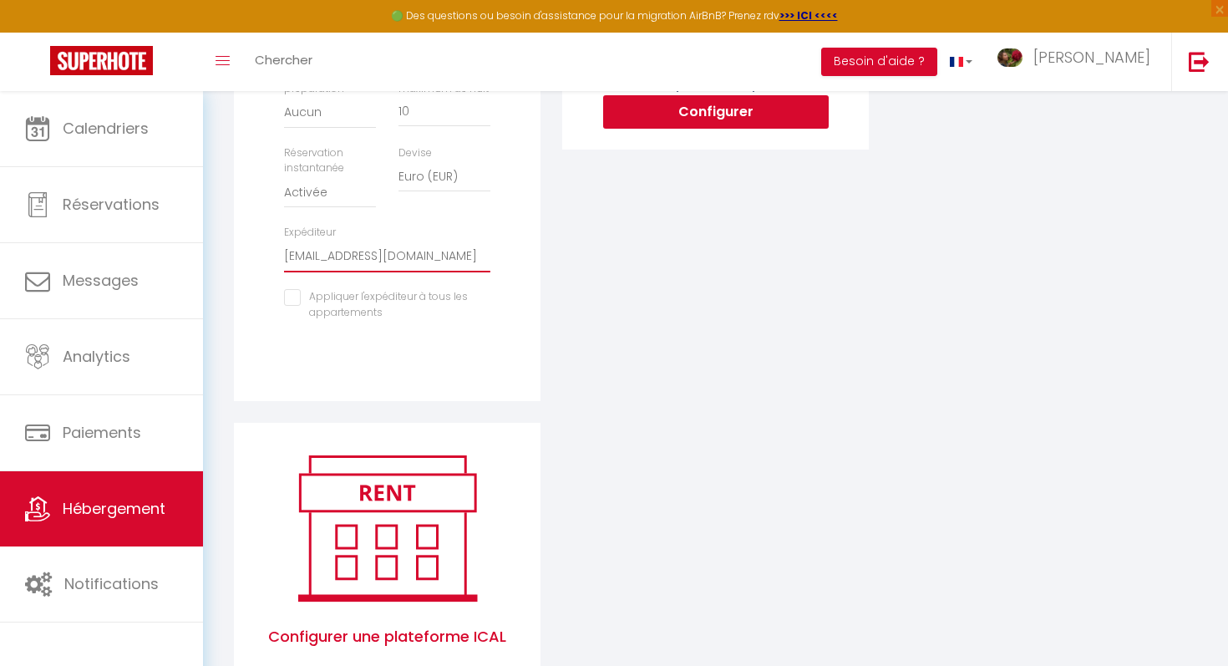
click at [422, 257] on select "contact@lalliancedessoeurs.com fabricepaget54@gmail.com sylviejul@wanadoo.fr er…" at bounding box center [387, 257] width 206 height 32
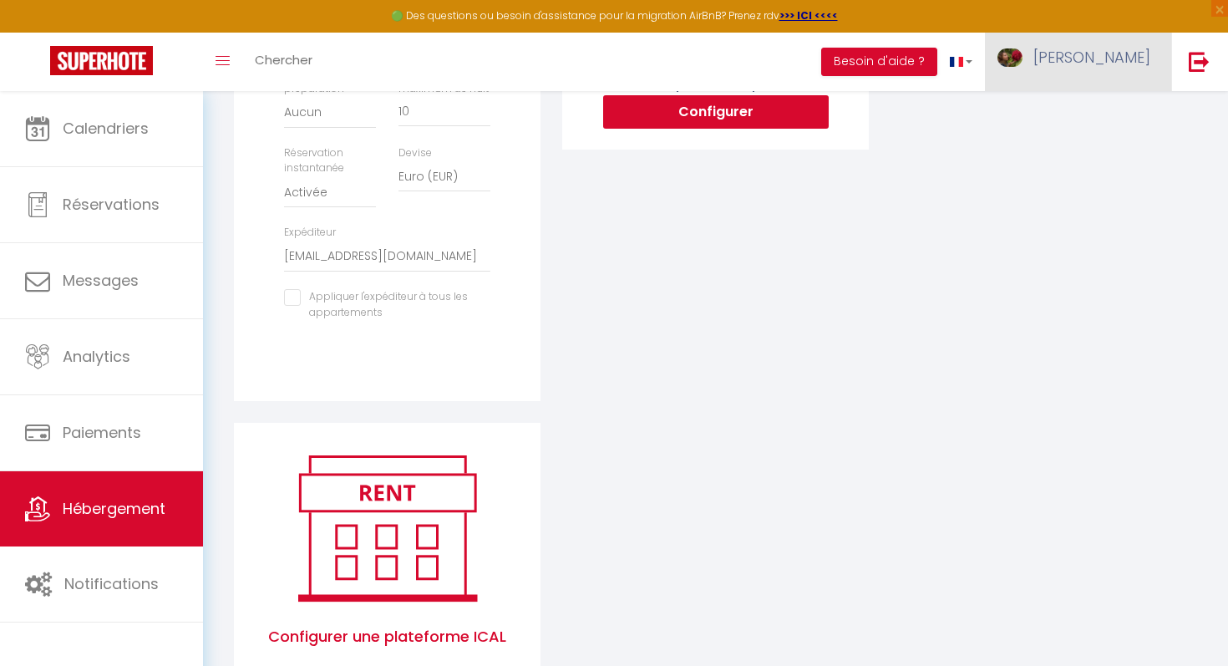
click at [1132, 51] on span "[PERSON_NAME]" at bounding box center [1092, 57] width 117 height 21
click at [1133, 115] on link "Paramètres" at bounding box center [1105, 116] width 124 height 28
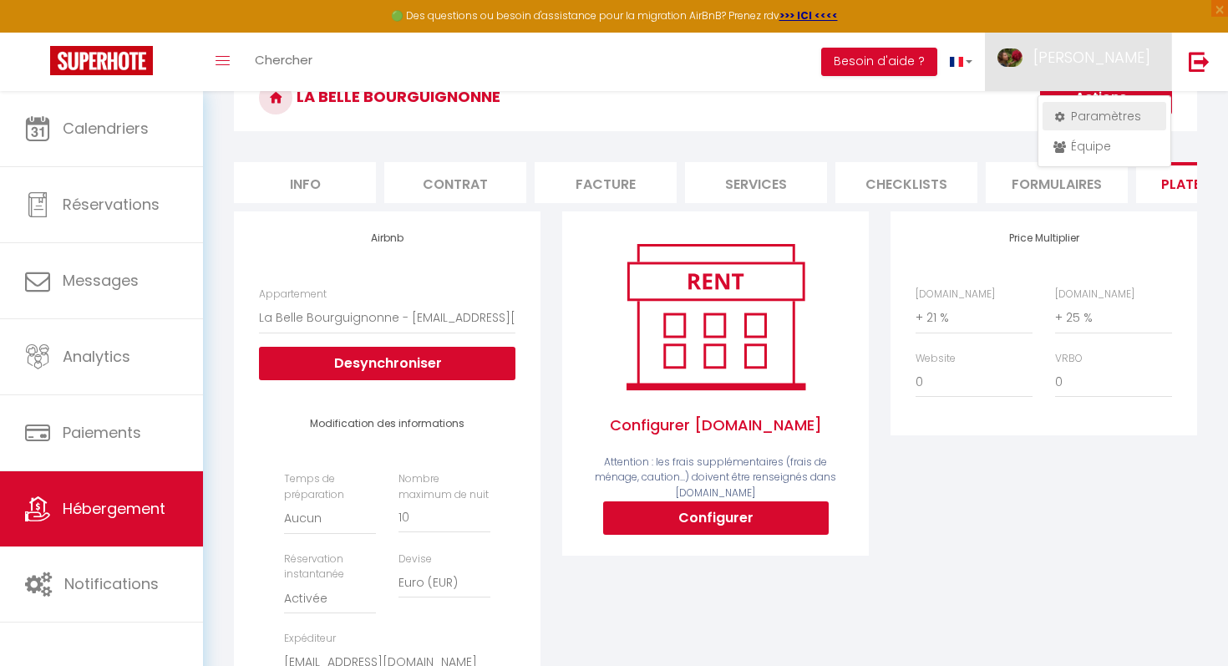
select select "28"
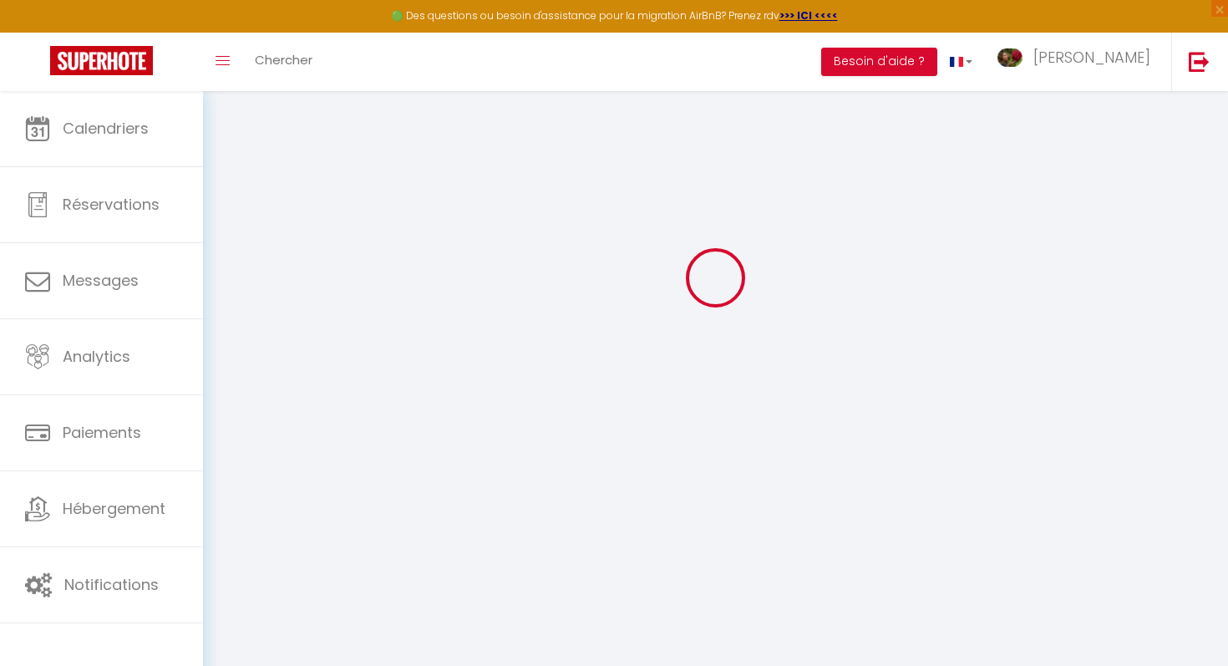
scroll to position [117, 0]
type input "fzVrKNeu7VlX7K54ESkWTu7nY"
type input "QBIaEVfwukNI2iQFKvRV9haUo"
type input "[URL][DOMAIN_NAME]"
select select "fr"
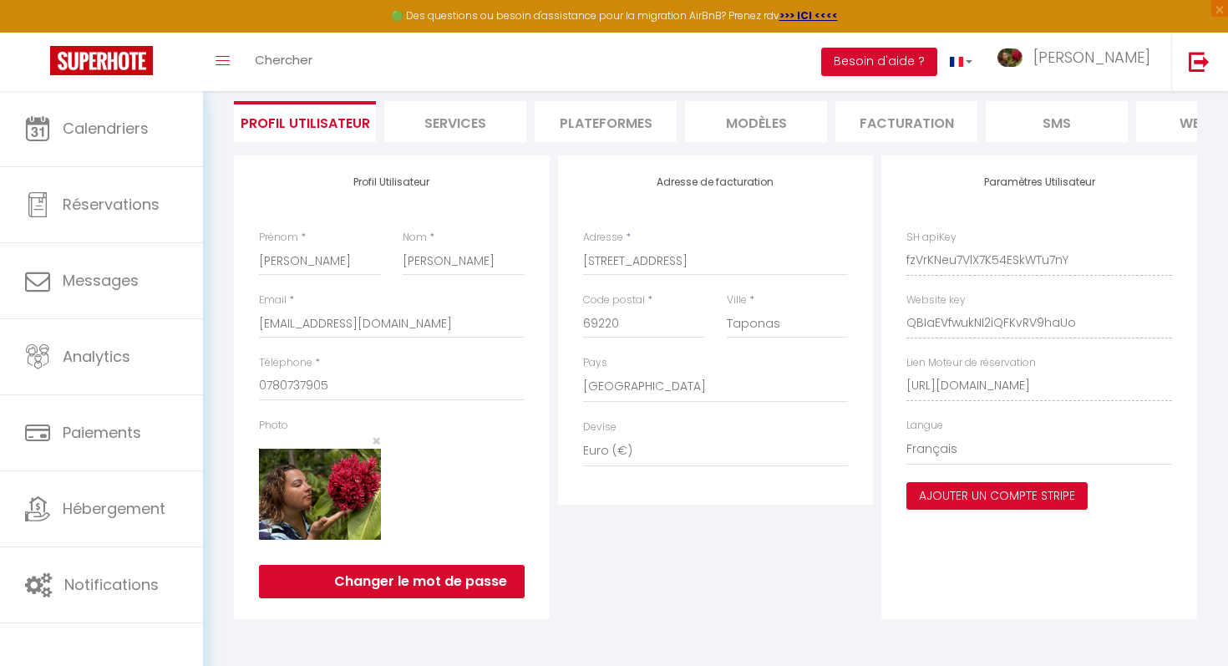
click at [483, 112] on li "Services" at bounding box center [455, 121] width 142 height 41
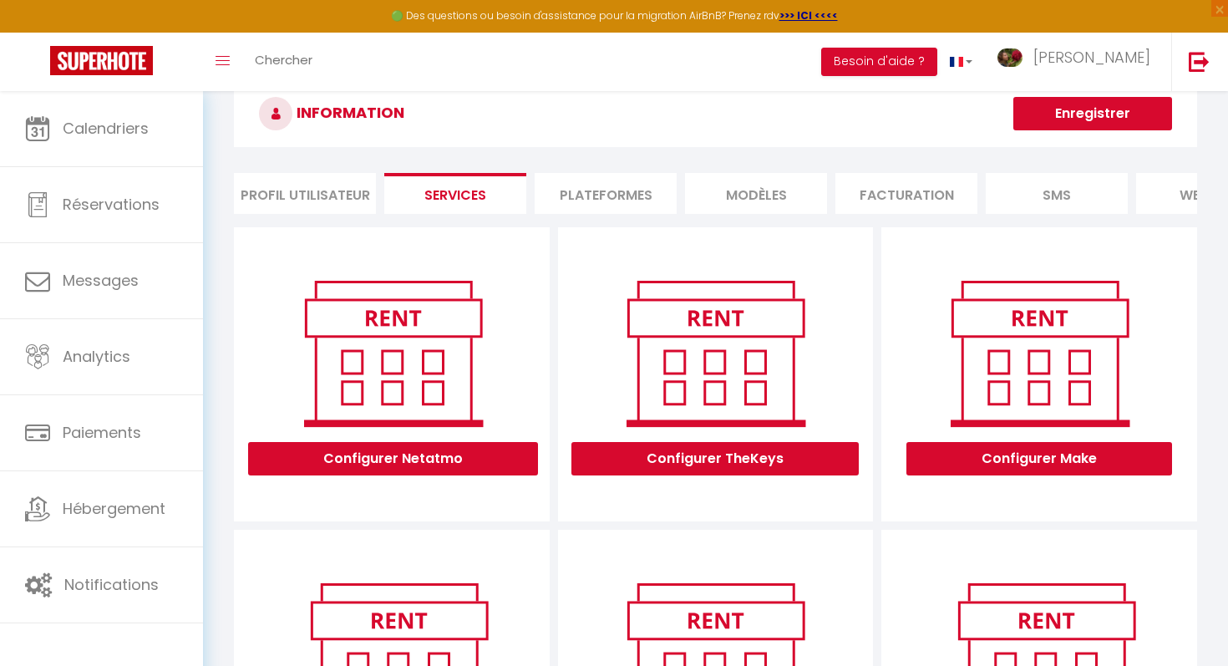
scroll to position [51, 0]
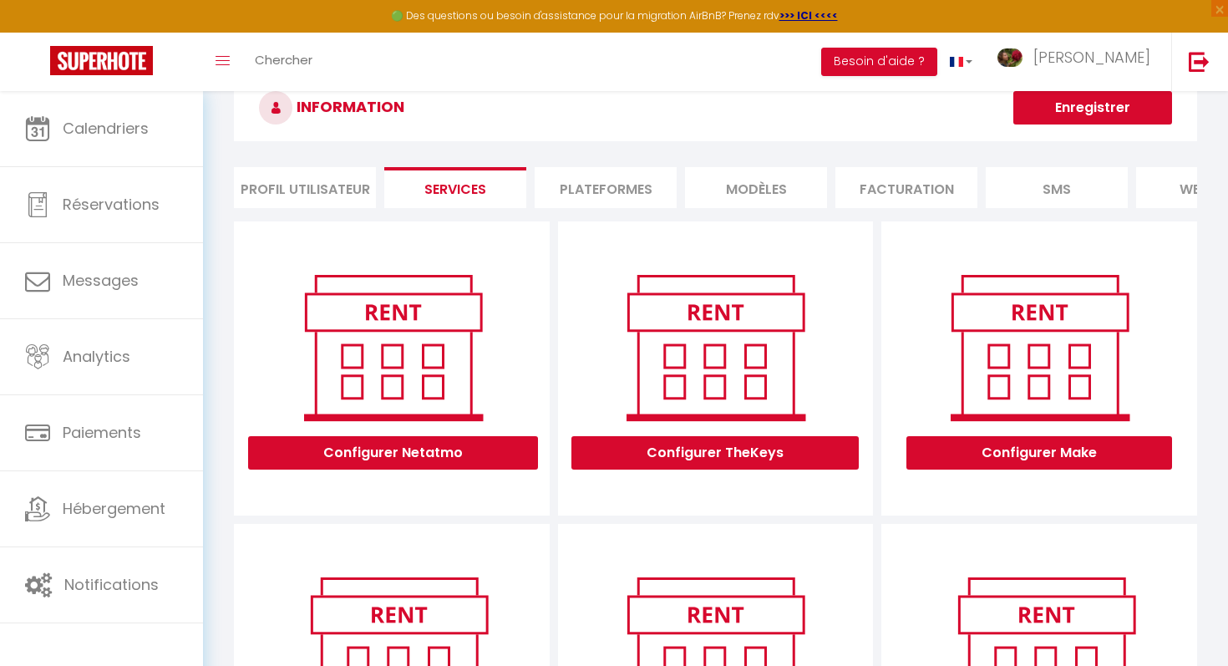
click at [612, 185] on li "Plateformes" at bounding box center [606, 187] width 142 height 41
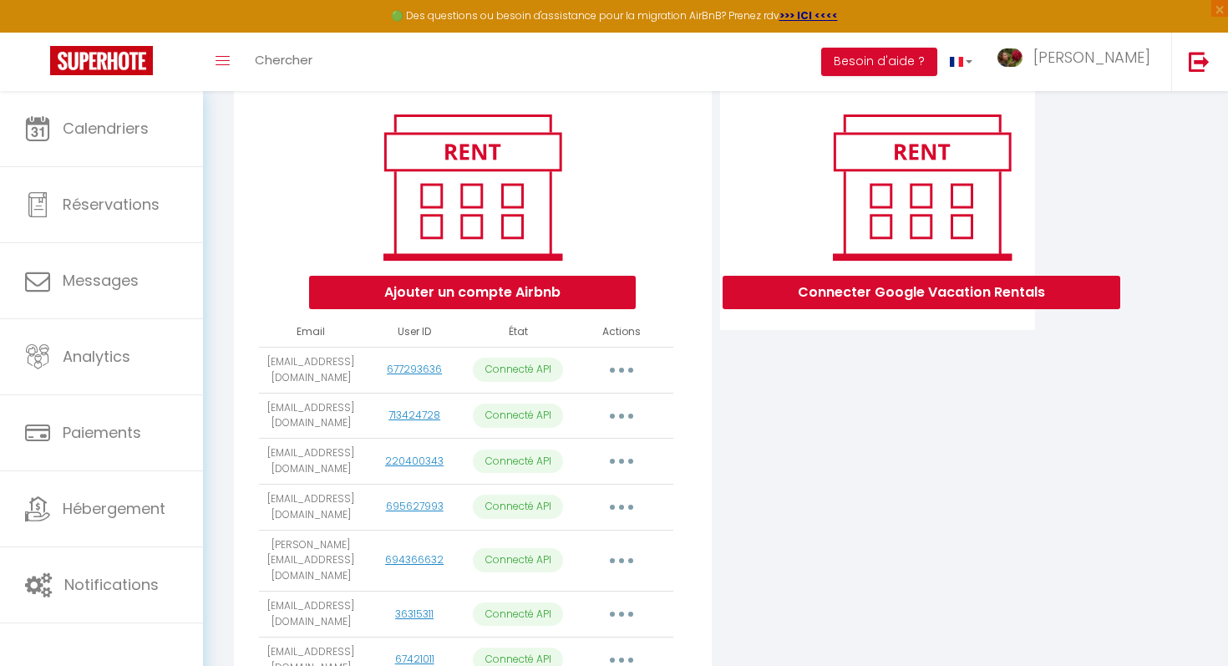
scroll to position [190, 0]
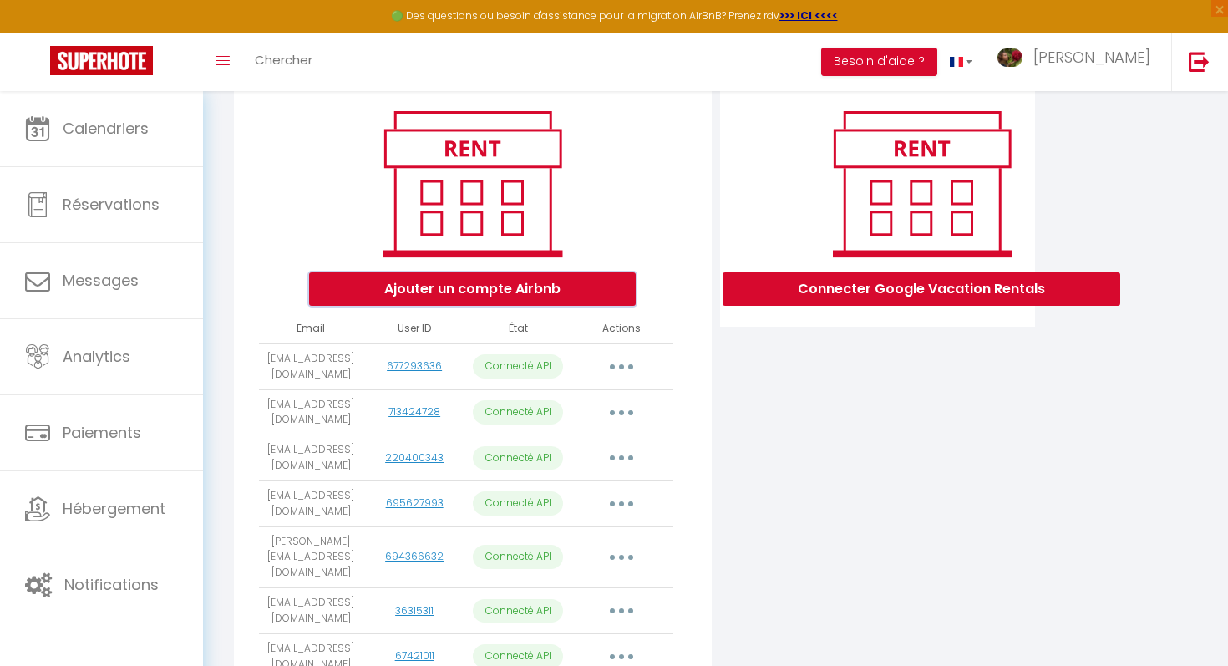
click at [506, 297] on button "Ajouter un compte Airbnb" at bounding box center [472, 288] width 327 height 33
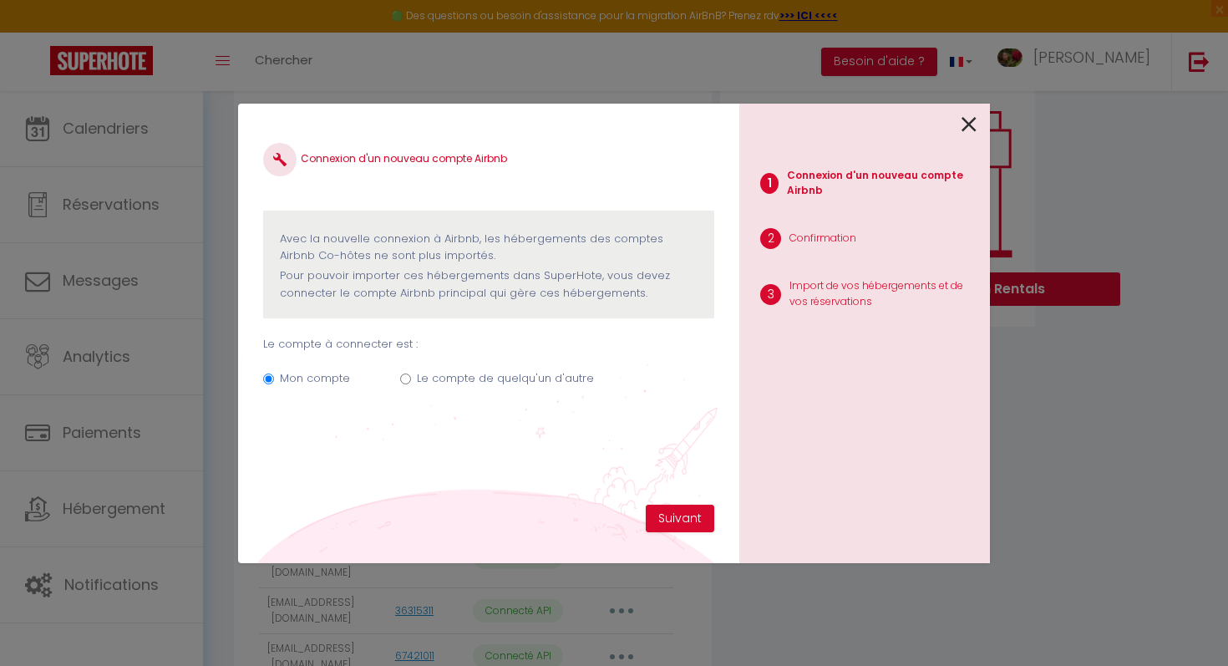
click at [477, 385] on label "Le compte de quelqu'un d'autre" at bounding box center [505, 378] width 177 height 17
click at [411, 384] on input "Le compte de quelqu'un d'autre" at bounding box center [405, 379] width 11 height 11
radio input "true"
radio input "false"
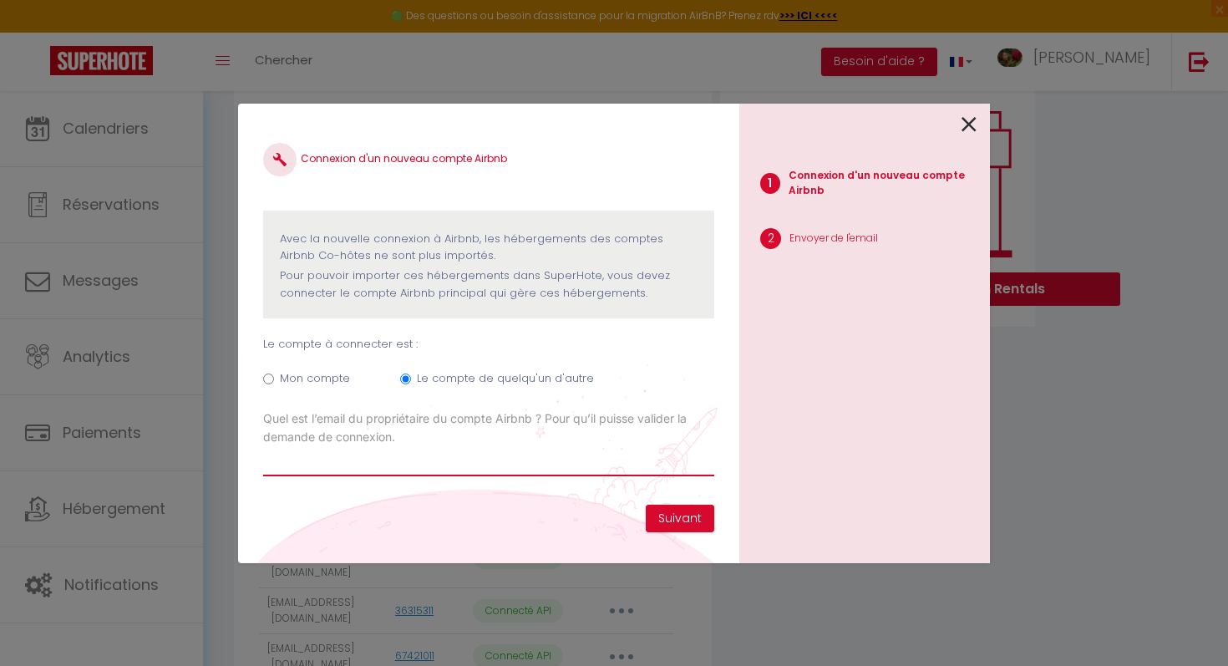
click at [493, 455] on input "Email connexion Airbnb" at bounding box center [488, 461] width 451 height 30
type input "[EMAIL_ADDRESS][DOMAIN_NAME]"
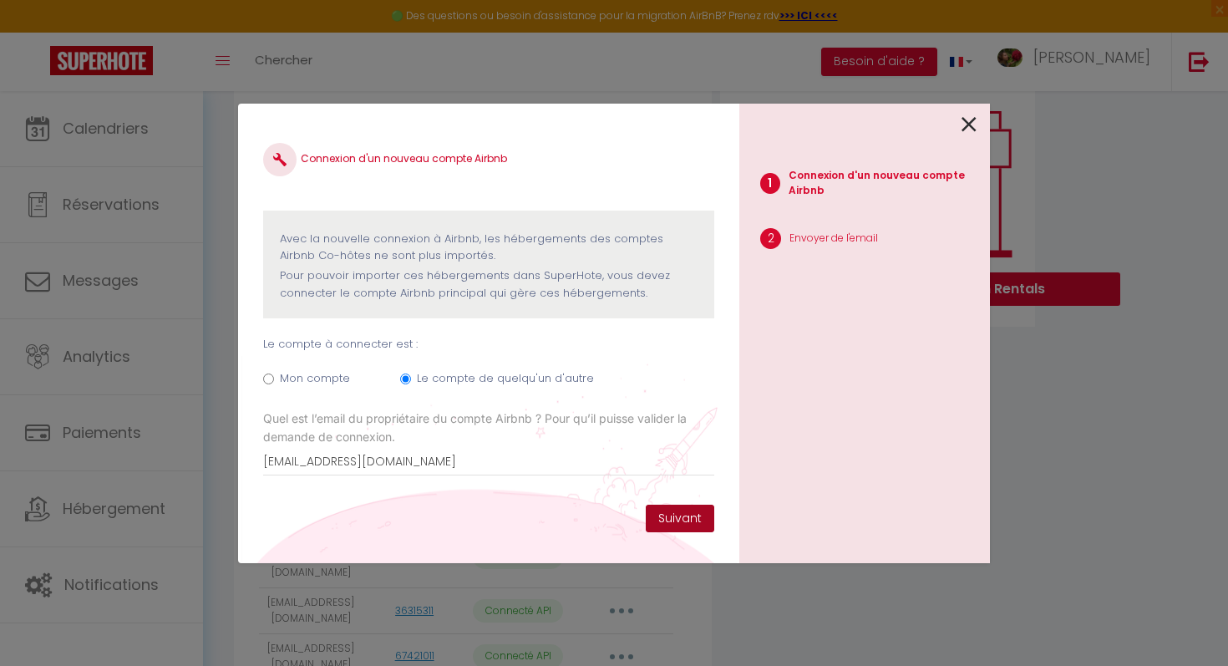
click at [669, 506] on button "Suivant" at bounding box center [680, 519] width 69 height 28
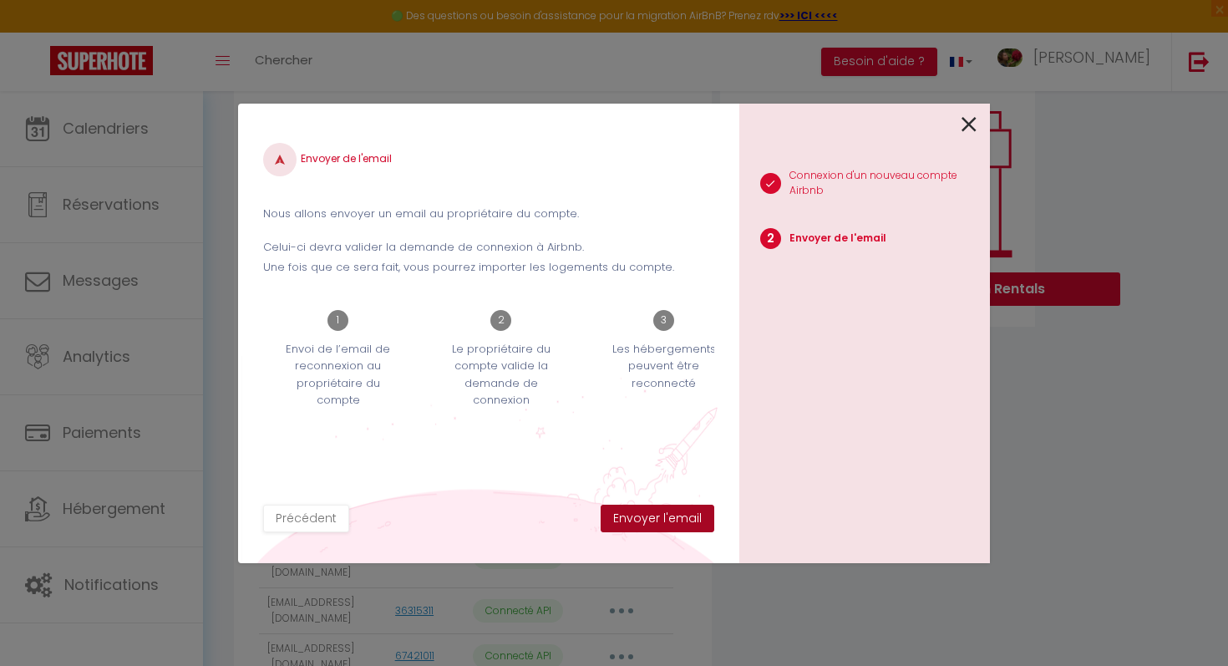
click at [664, 516] on button "Envoyer l'email" at bounding box center [658, 519] width 114 height 28
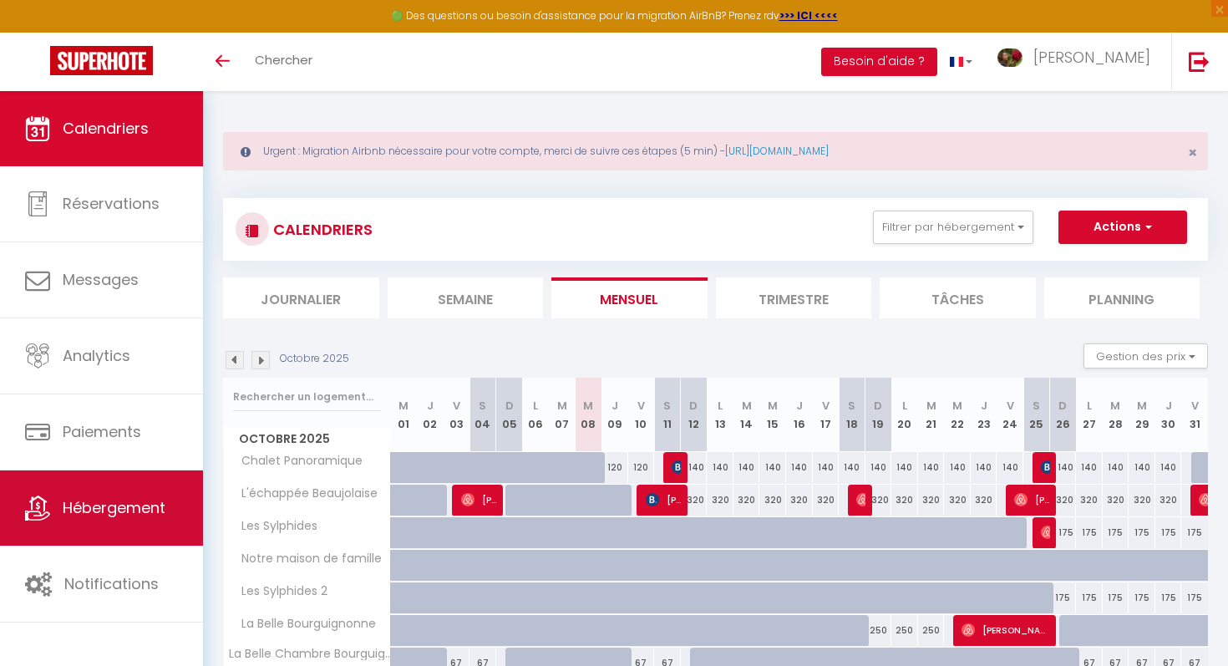
click at [113, 511] on span "Hébergement" at bounding box center [114, 507] width 103 height 21
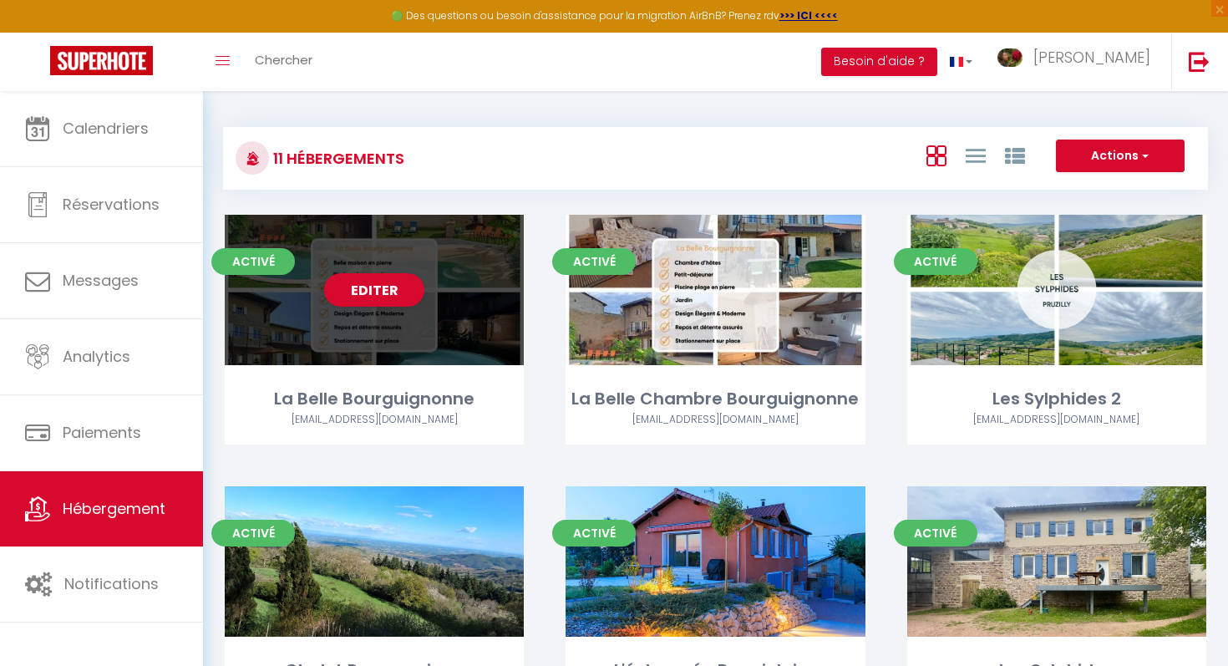
click at [470, 353] on div "Editer" at bounding box center [374, 290] width 299 height 150
select select "3"
select select "2"
select select "1"
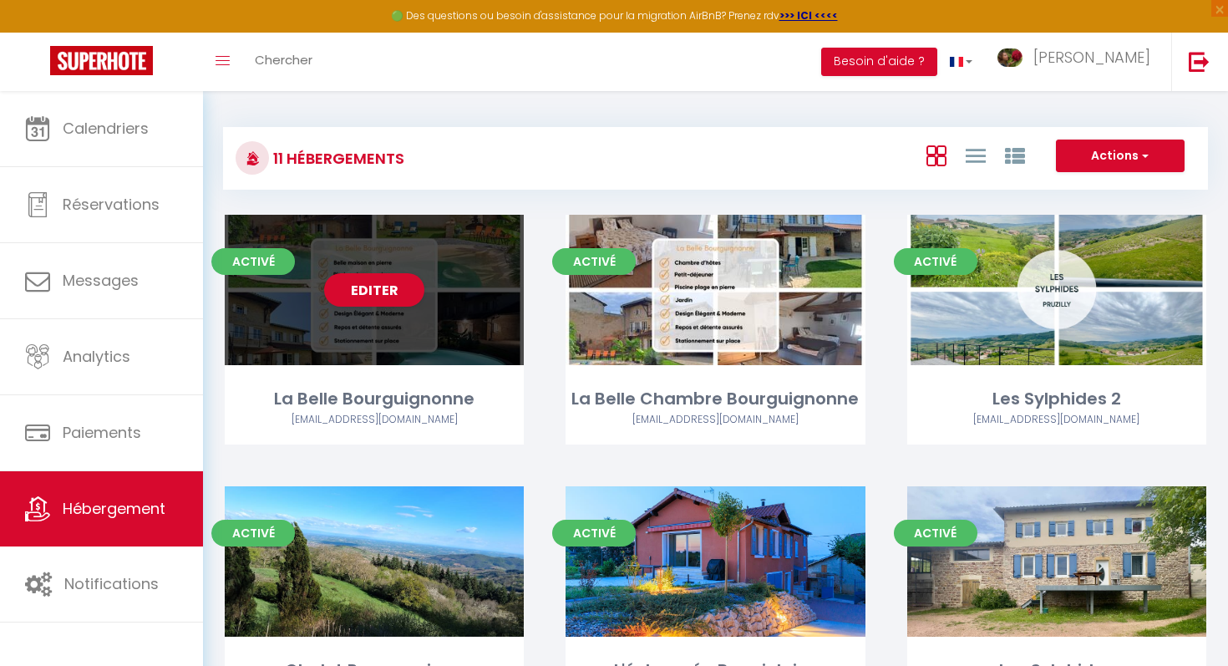
select select "28"
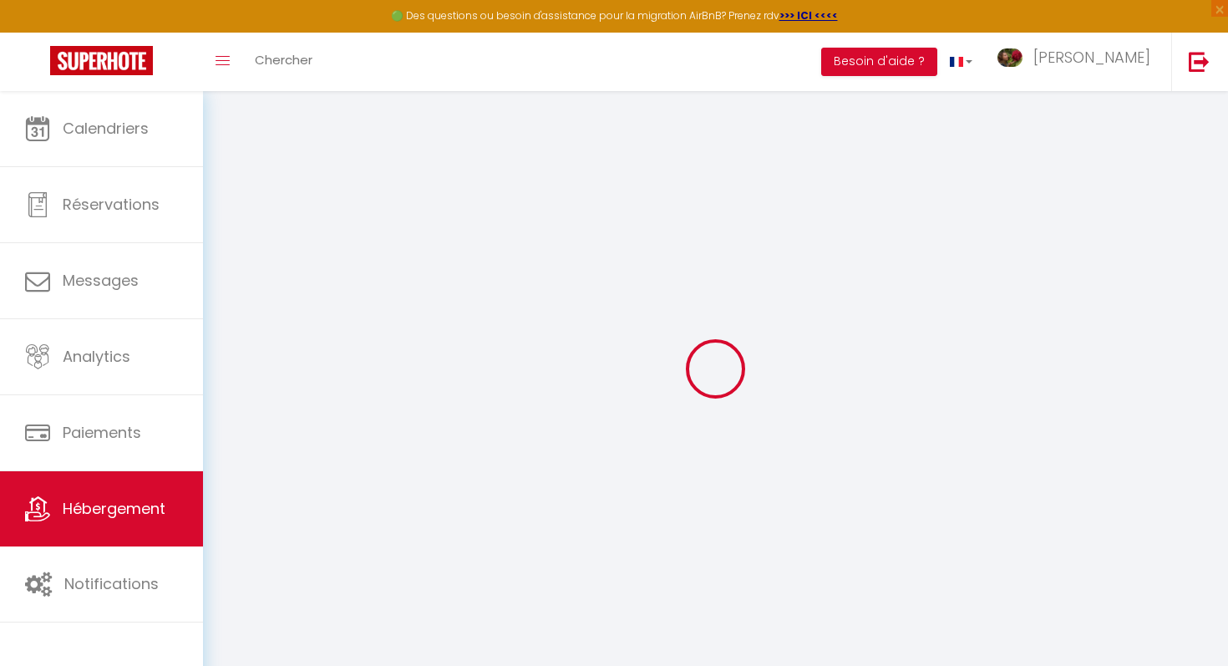
select select
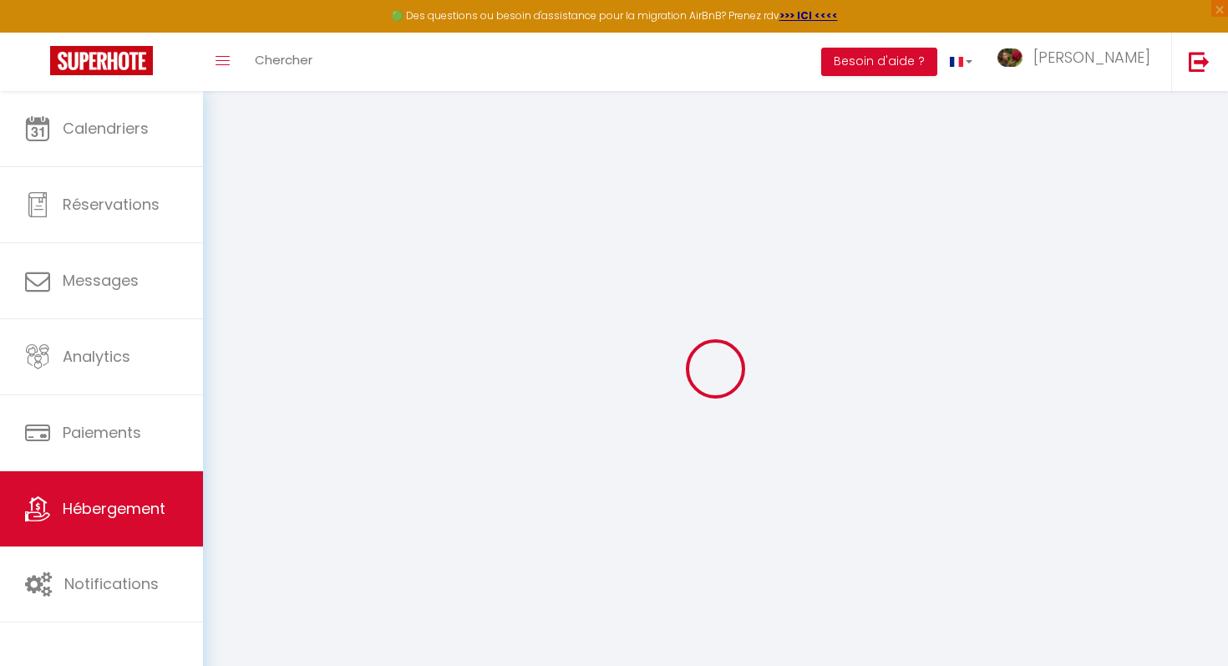
select select
checkbox input "false"
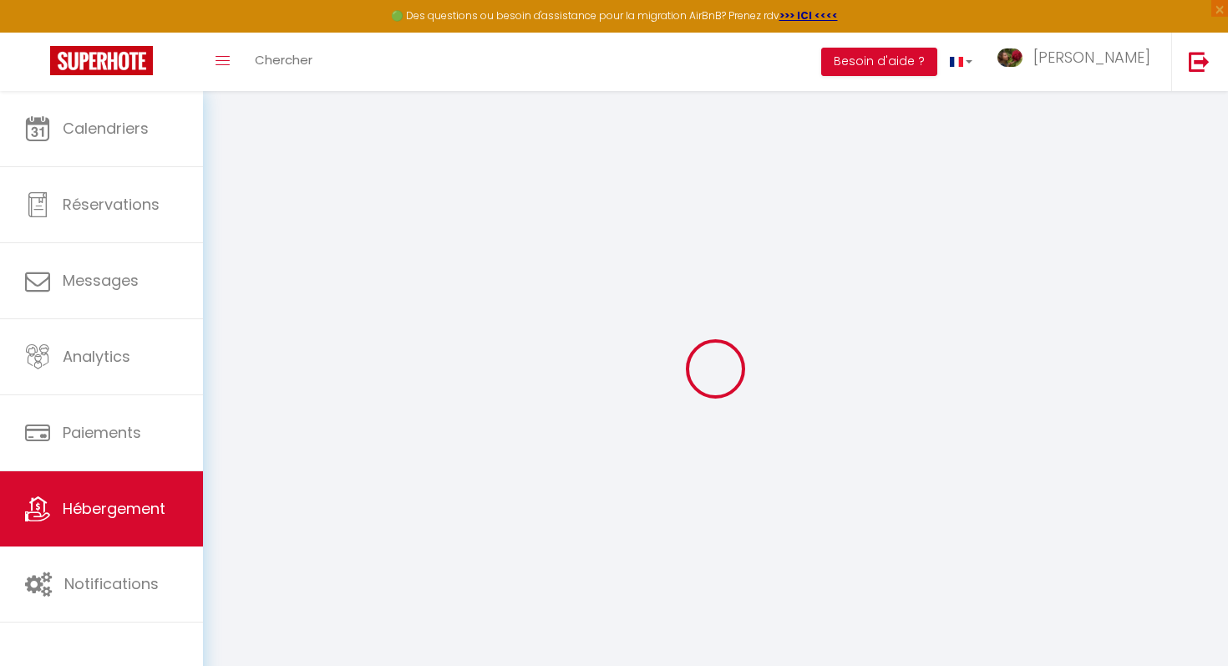
select select
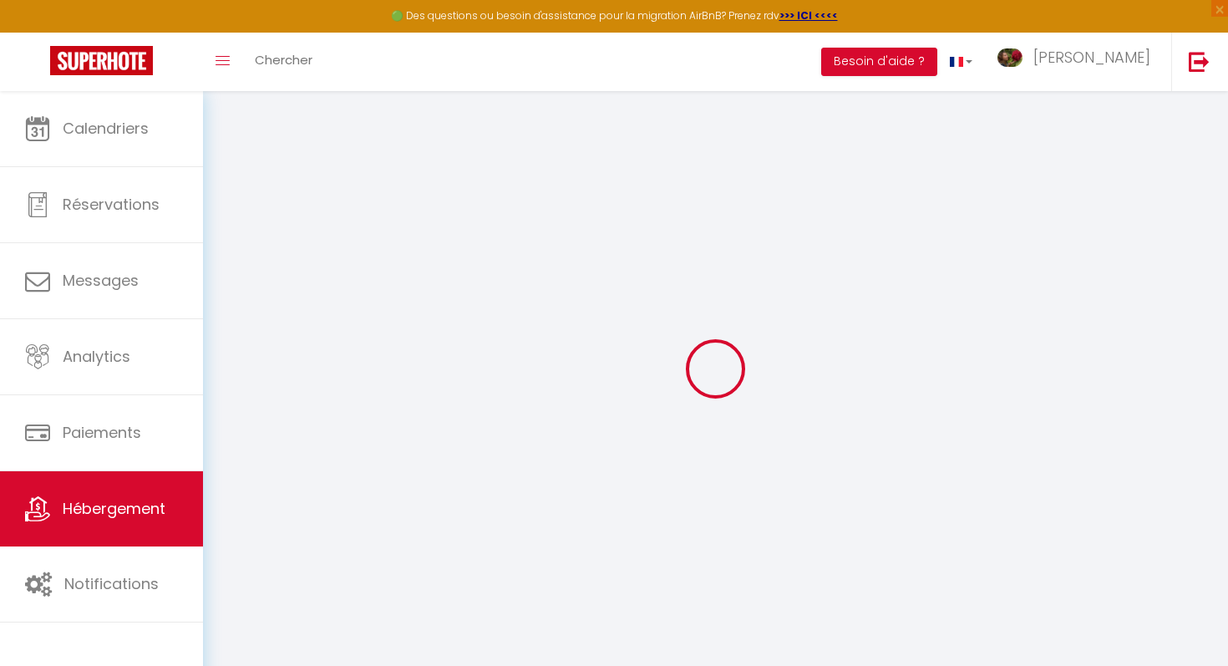
select select
checkbox input "false"
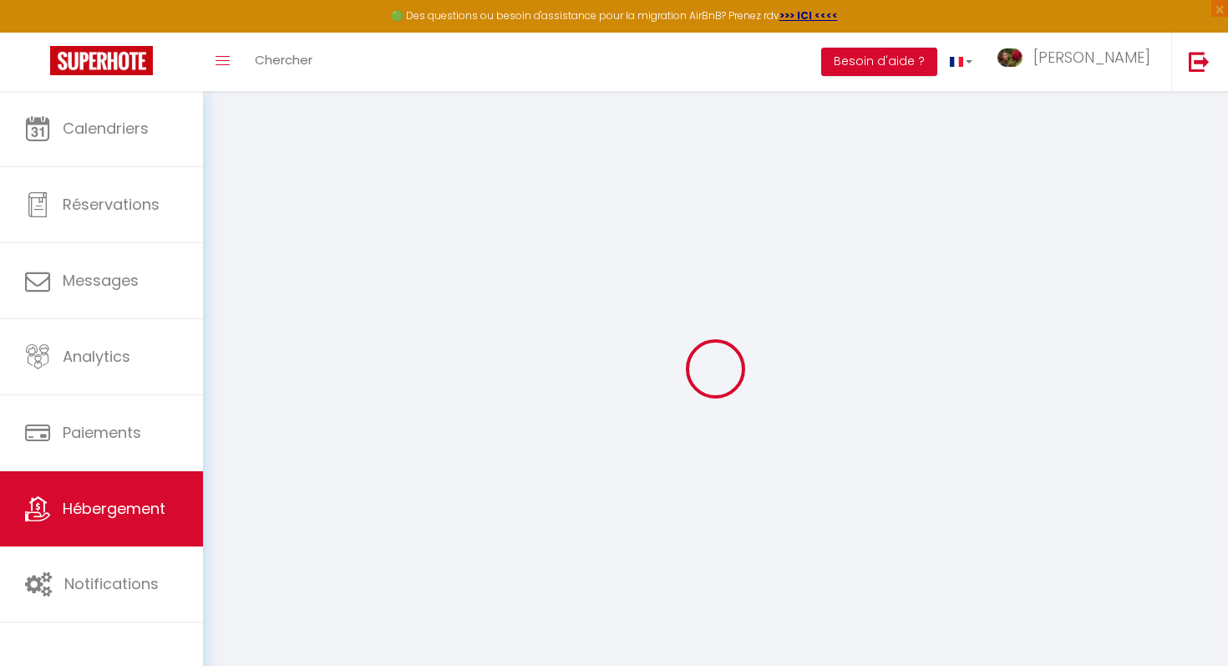
checkbox input "false"
select select
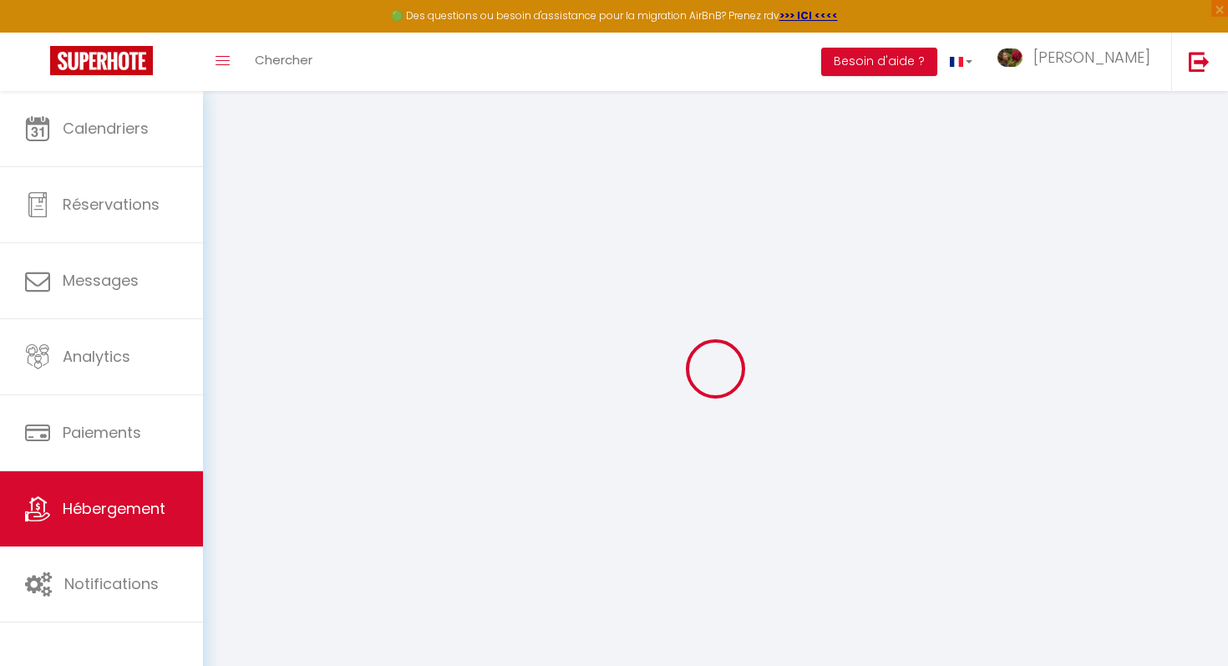
select select
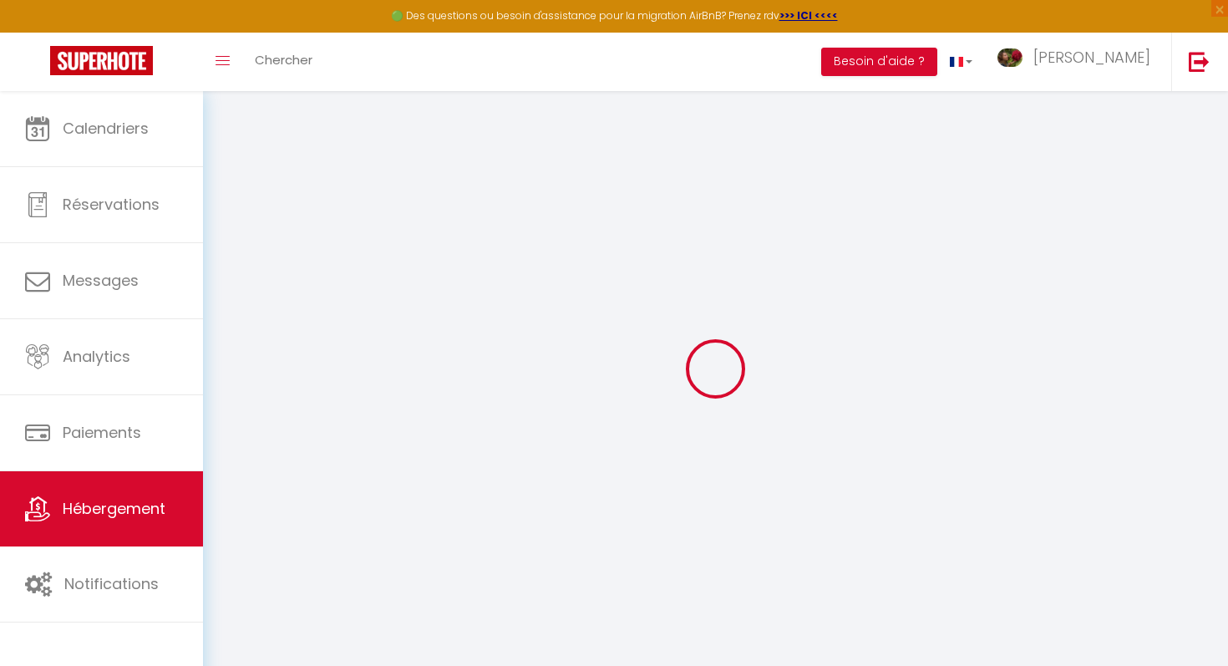
checkbox input "false"
select select
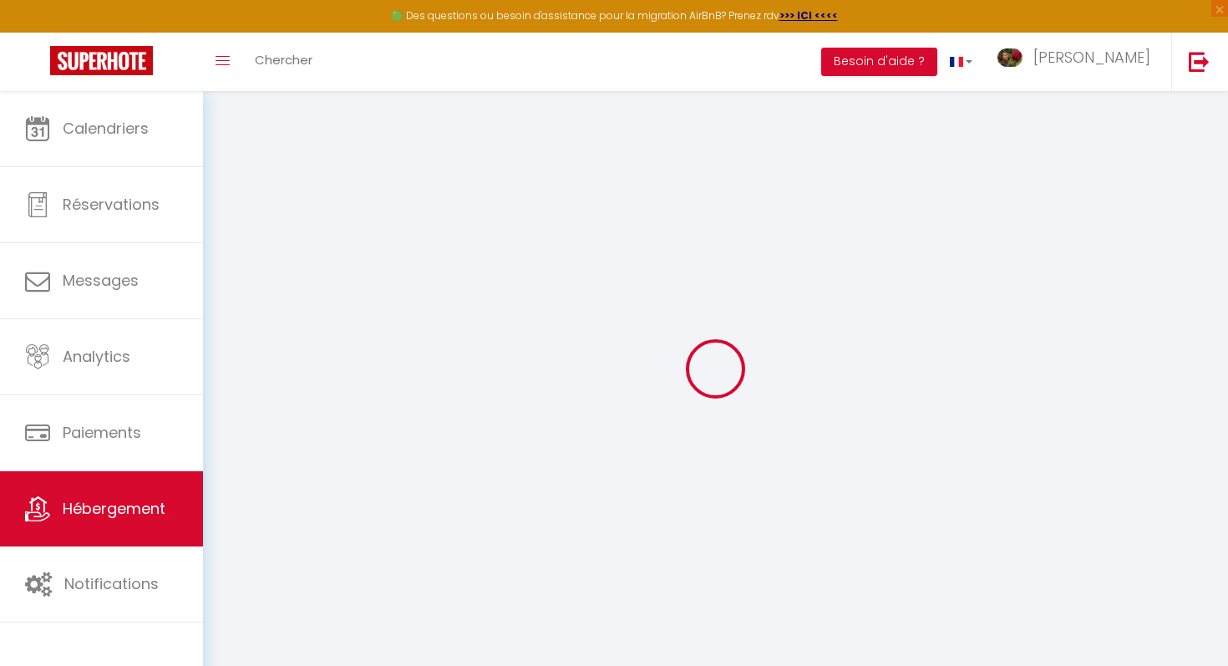
select select
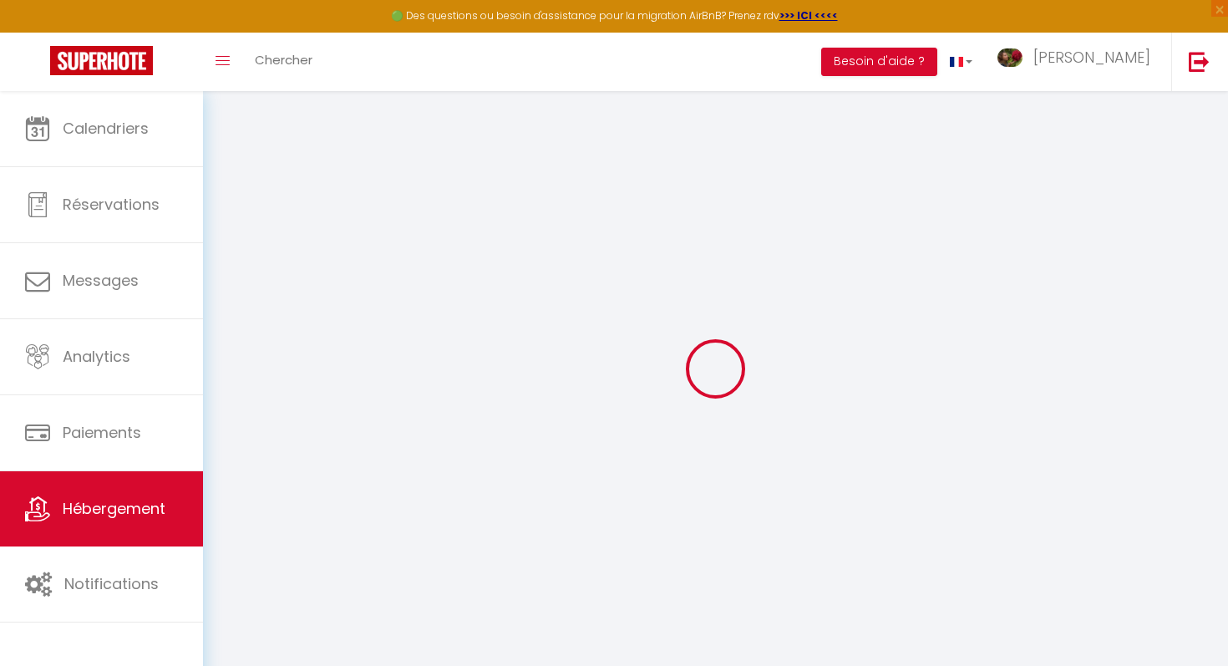
select select
checkbox input "false"
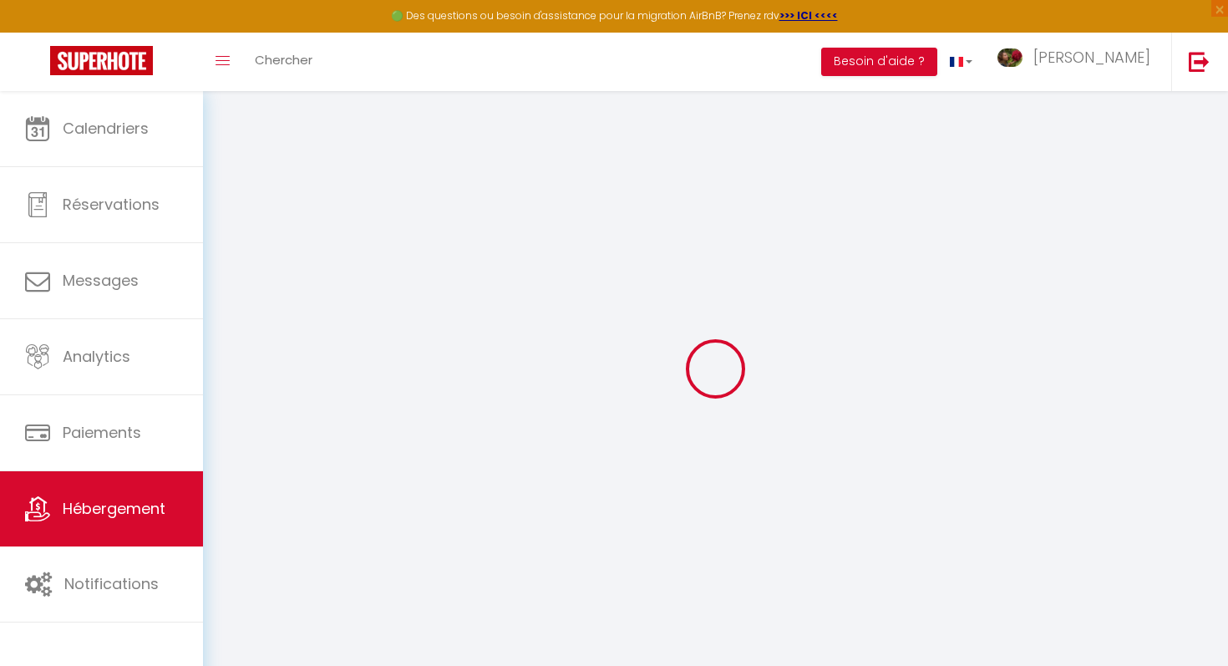
checkbox input "false"
select select
type input "La Belle Bourguignonne"
type input "Fabrice"
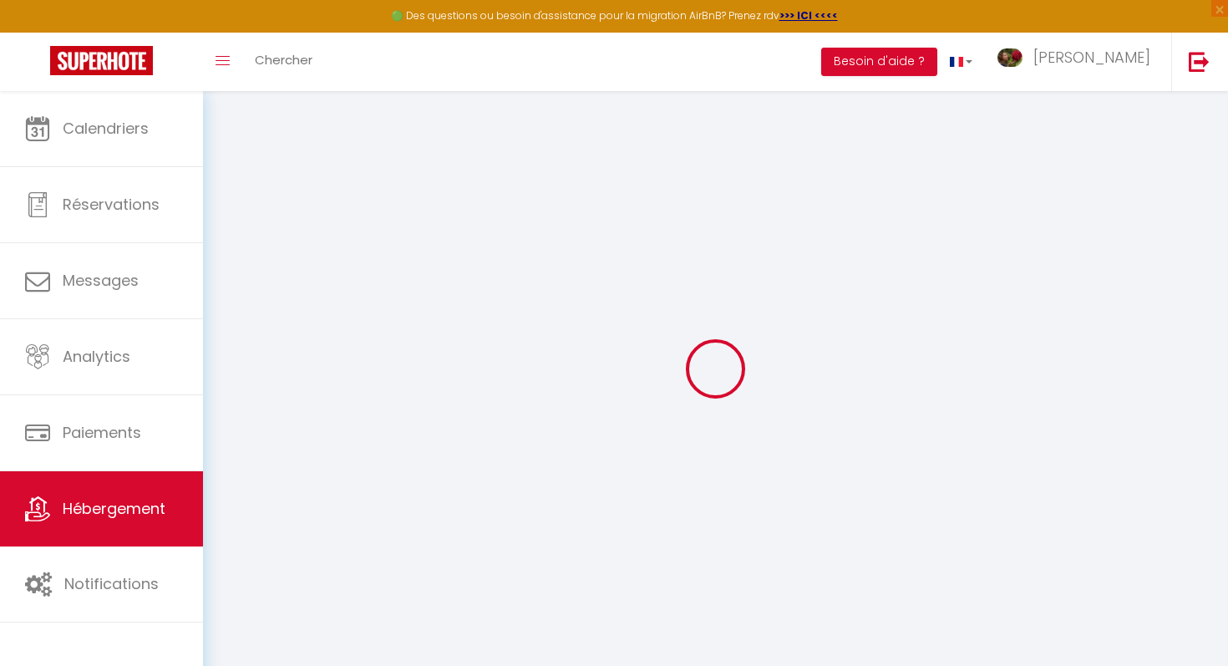
type input "Paget"
type input "[STREET_ADDRESS]"
type input "71680"
type input "[GEOGRAPHIC_DATA]"
select select "houses"
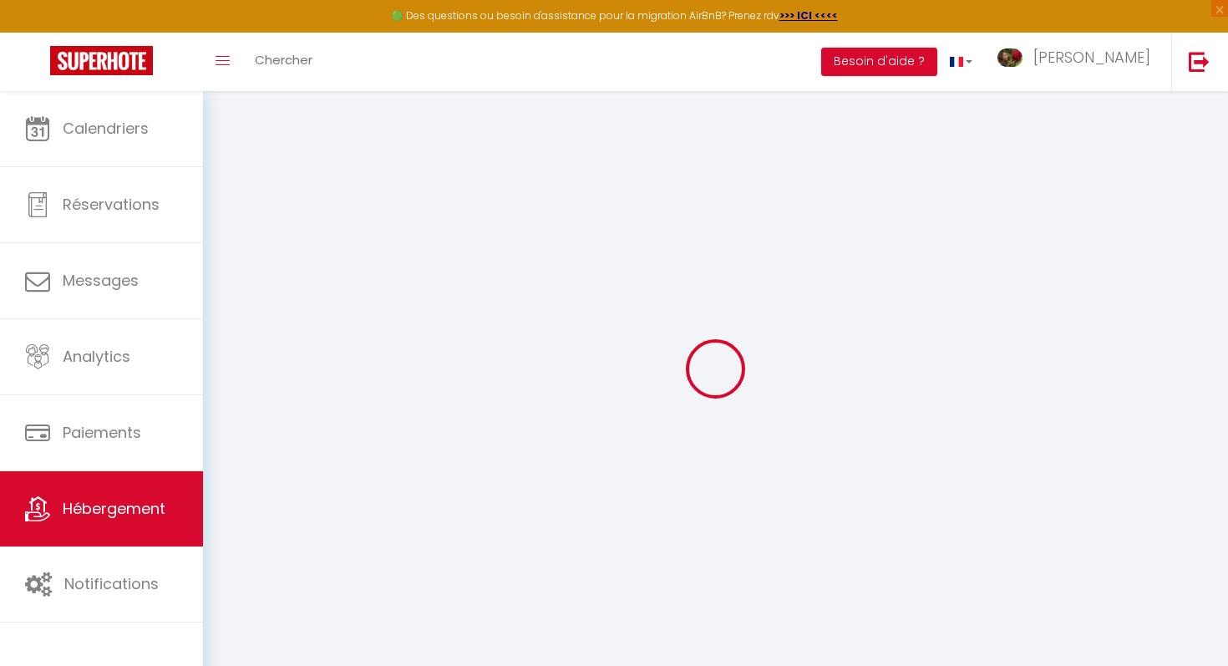
select select "6"
select select "3"
select select "2"
type input "250"
type input "170"
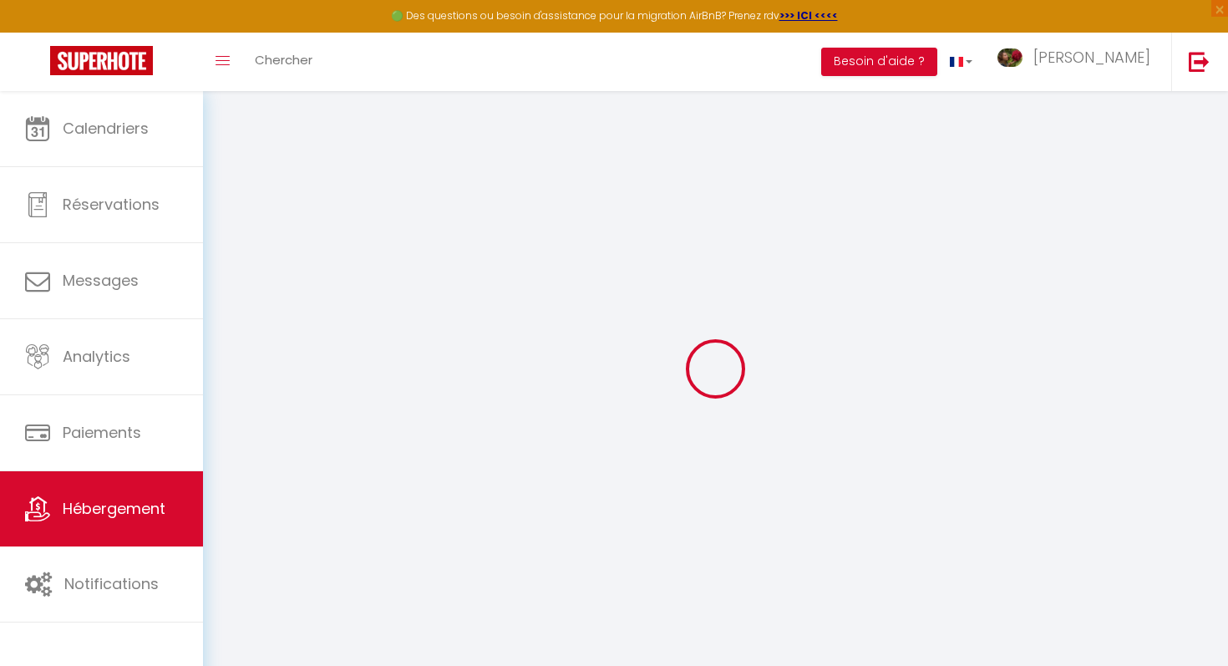
type input "500"
select select
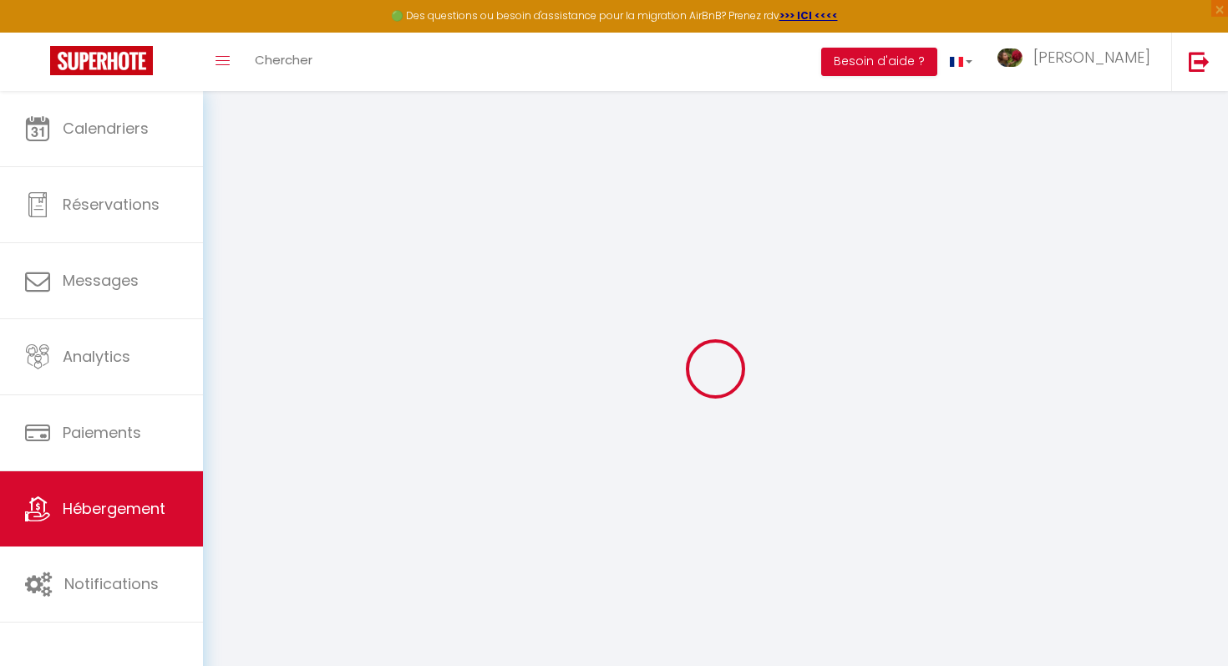
select select
type input "[STREET_ADDRESS]"
type input "71680"
type input "[GEOGRAPHIC_DATA]"
type input "[EMAIL_ADDRESS][DOMAIN_NAME]"
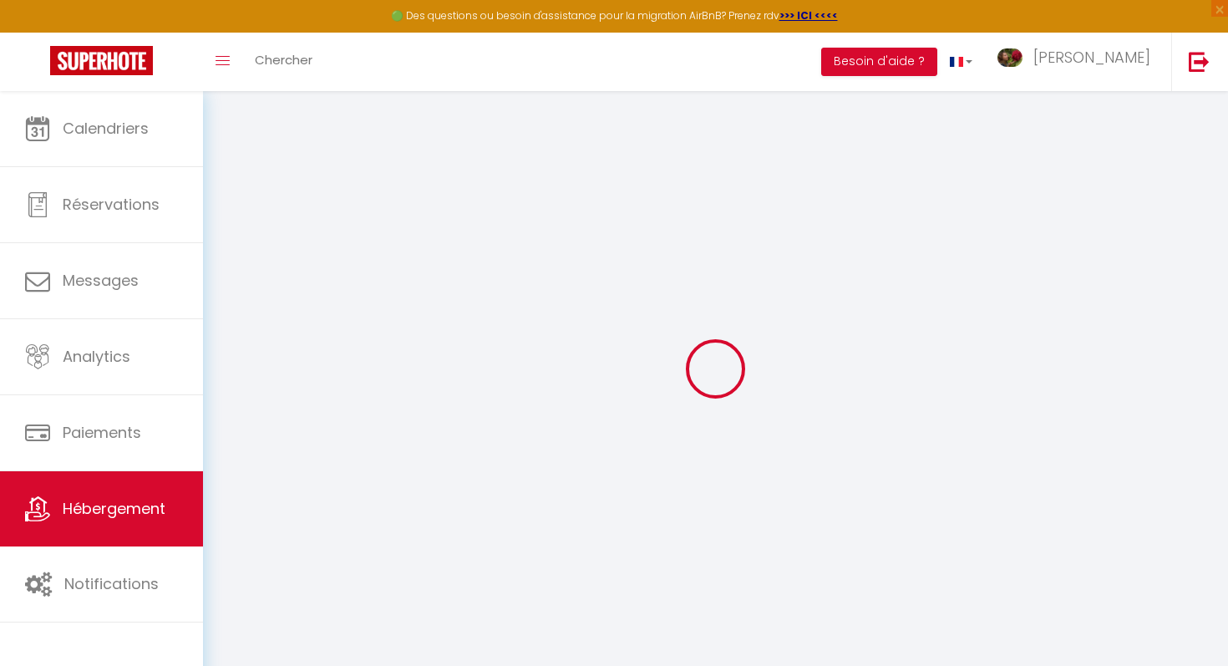
select select
checkbox input "false"
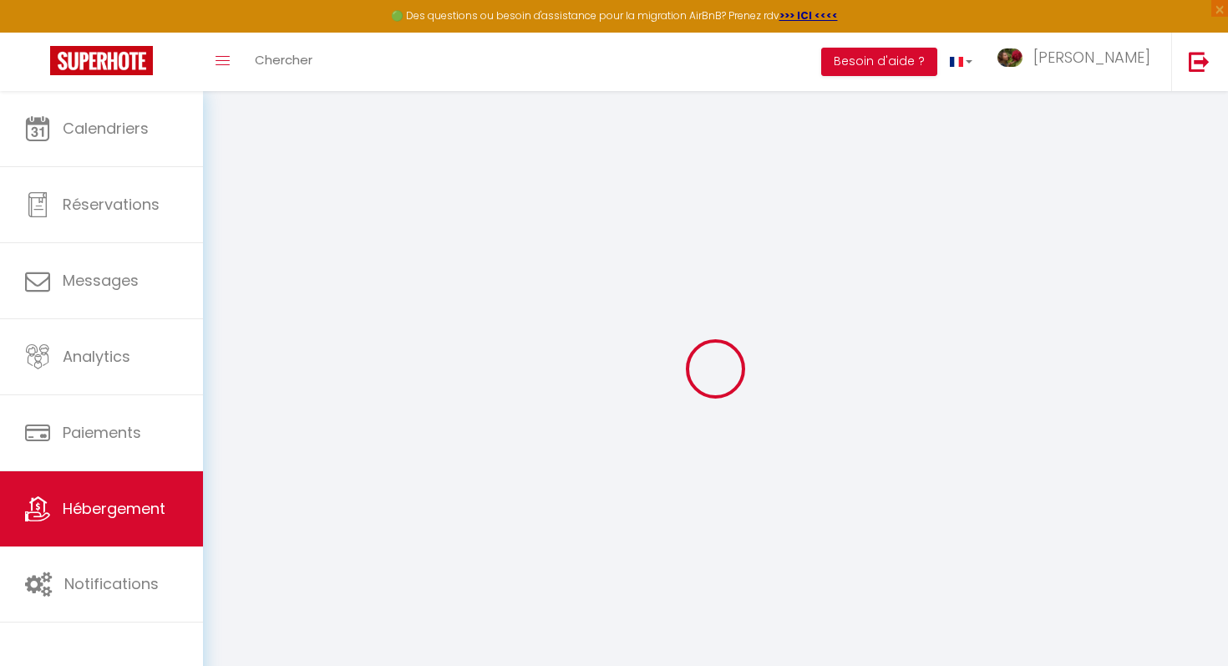
type input "25"
type input "170"
type input "0"
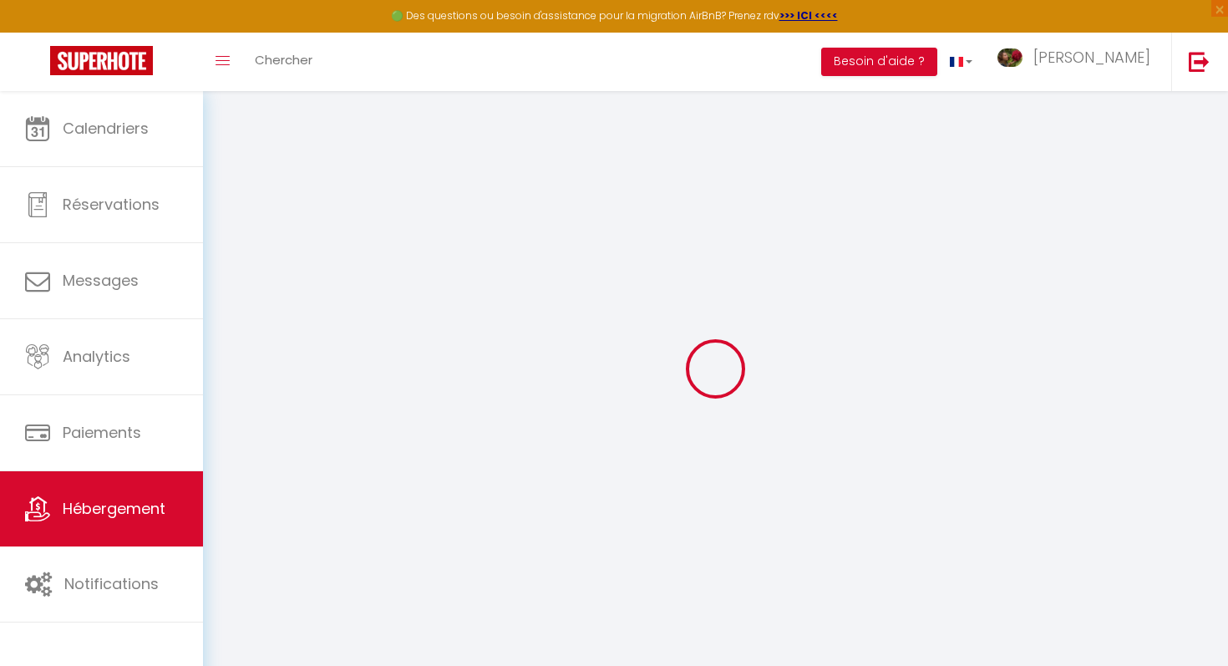
select select
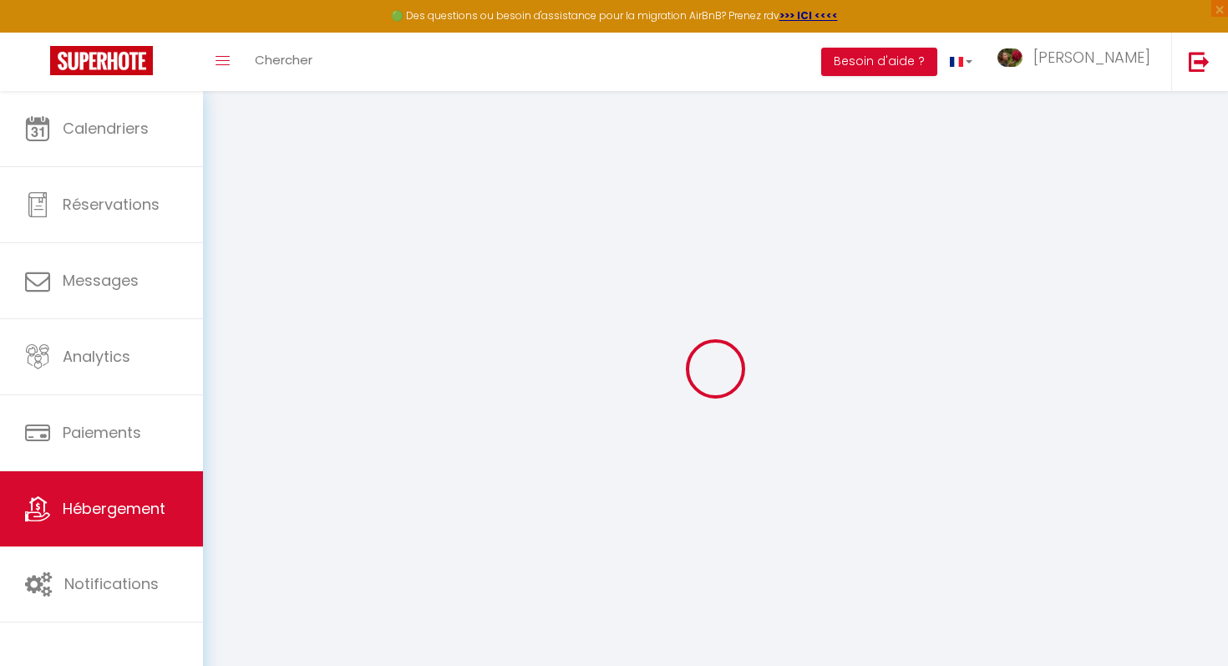
select select
checkbox input "false"
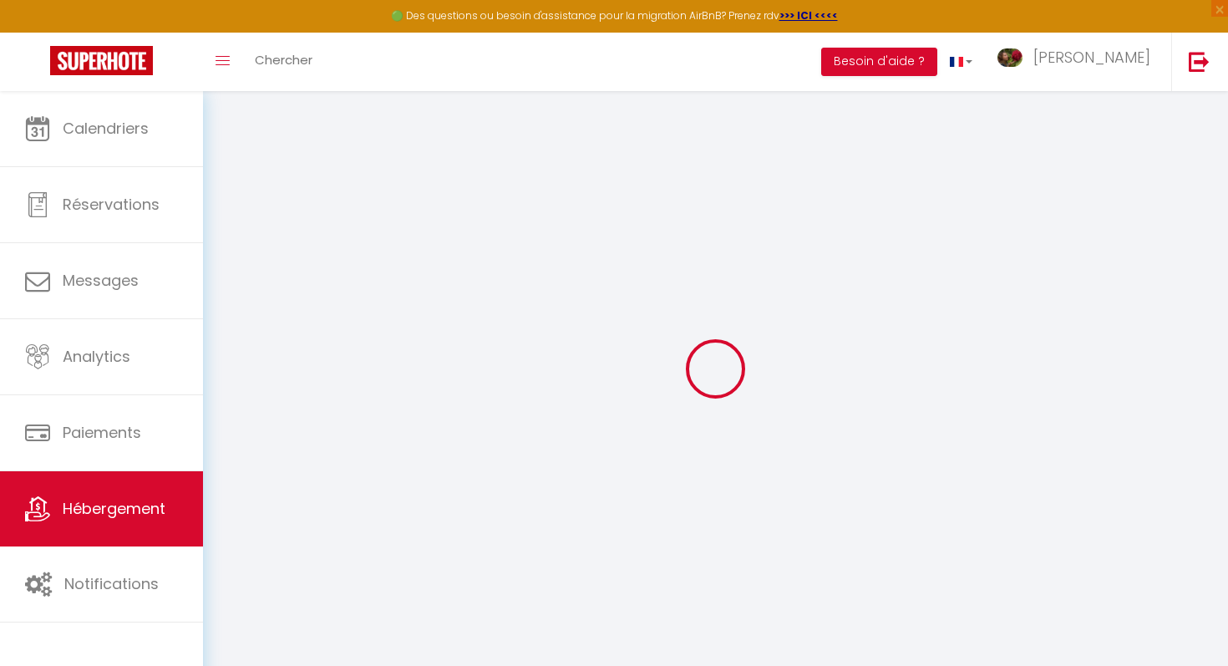
select select
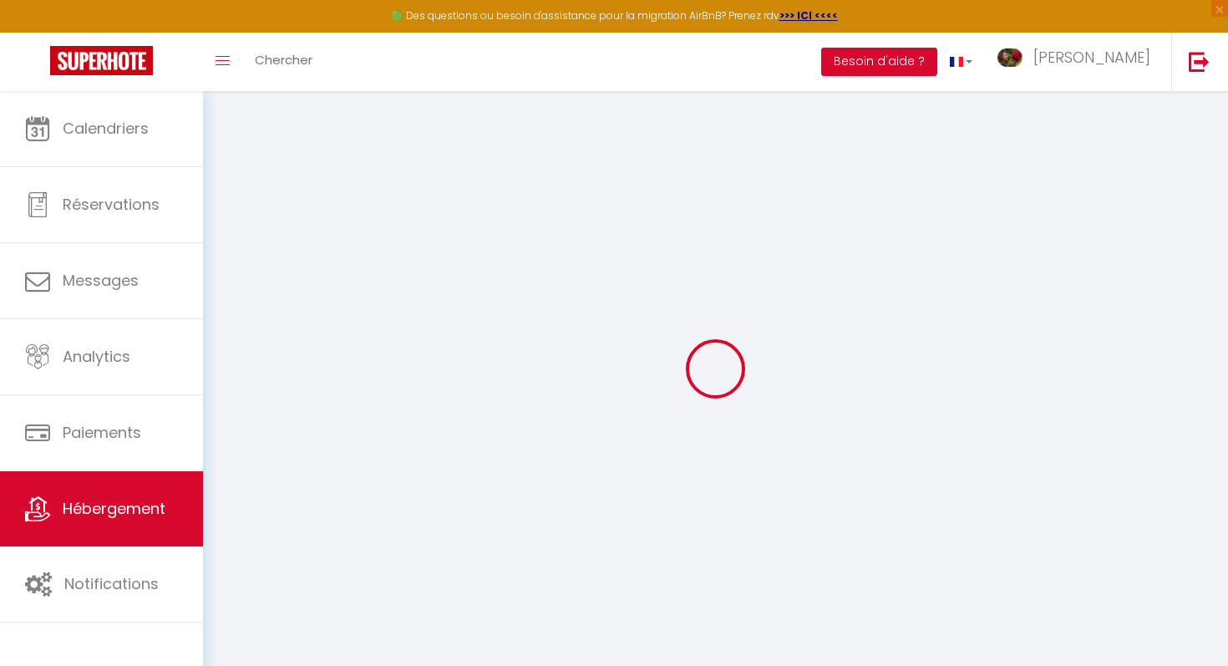
select select
checkbox input "false"
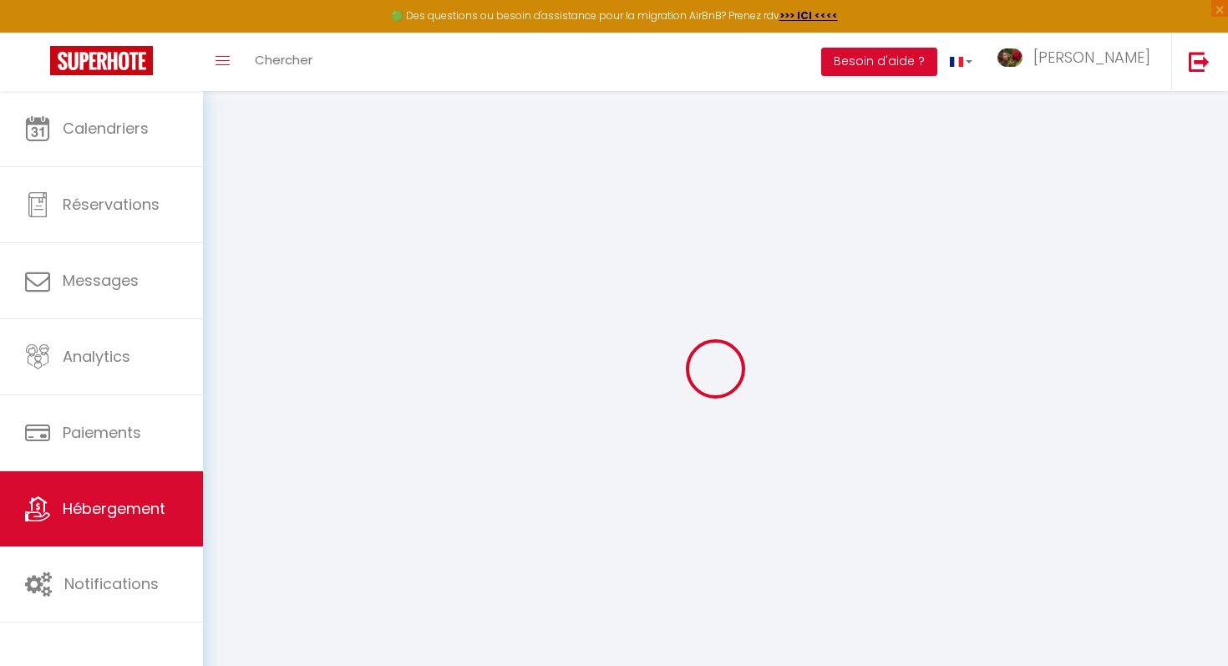
select select
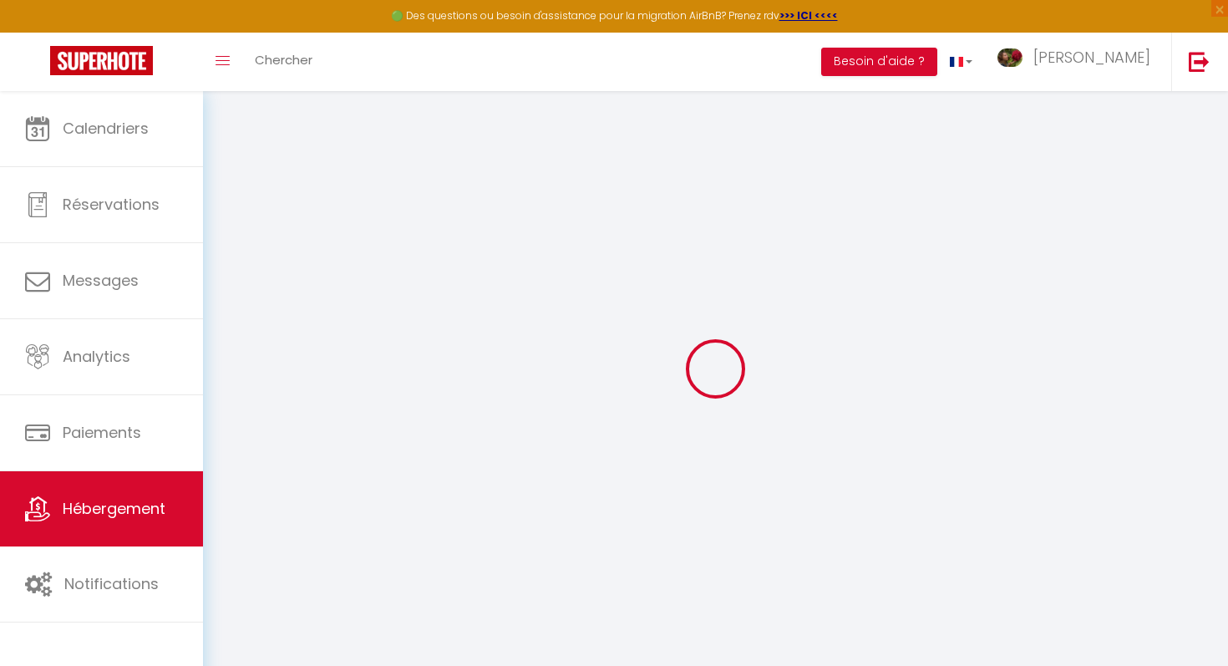
select select
checkbox input "false"
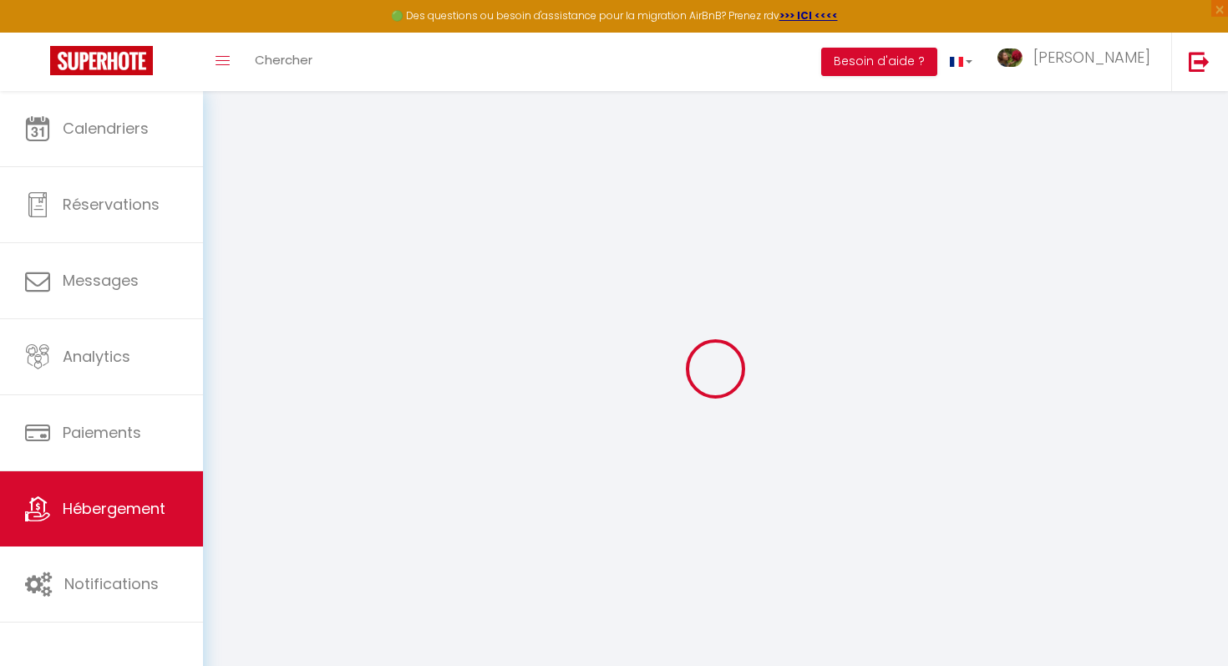
select select
checkbox input "false"
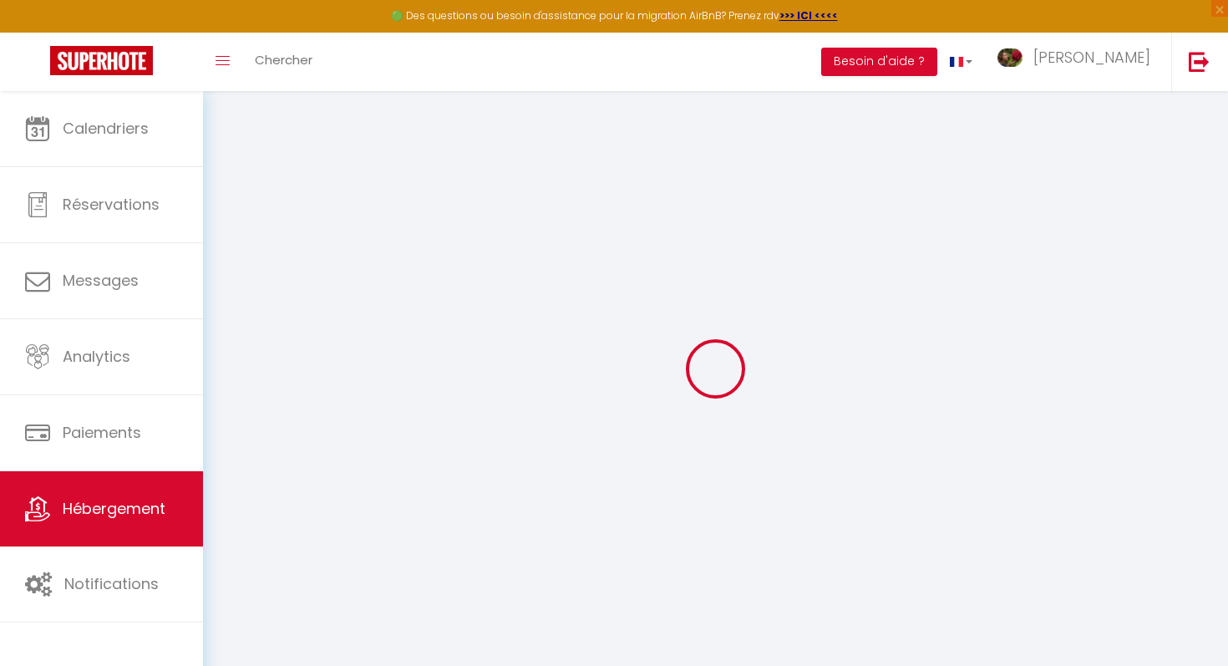
select select
checkbox input "false"
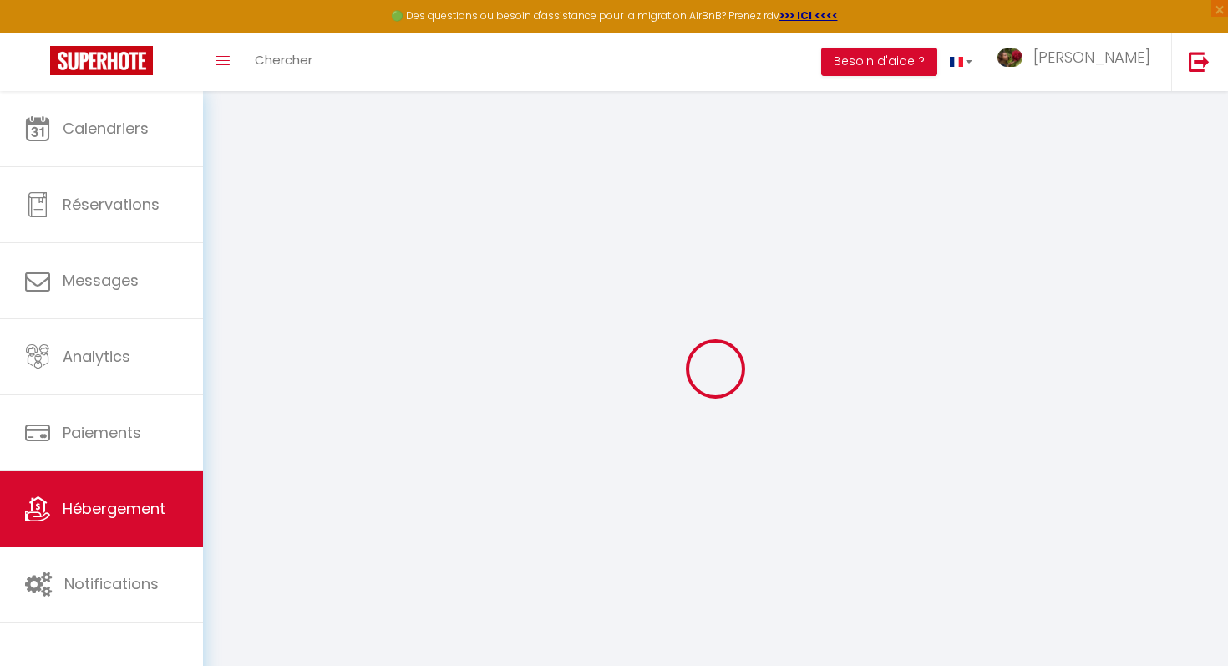
select select
checkbox input "false"
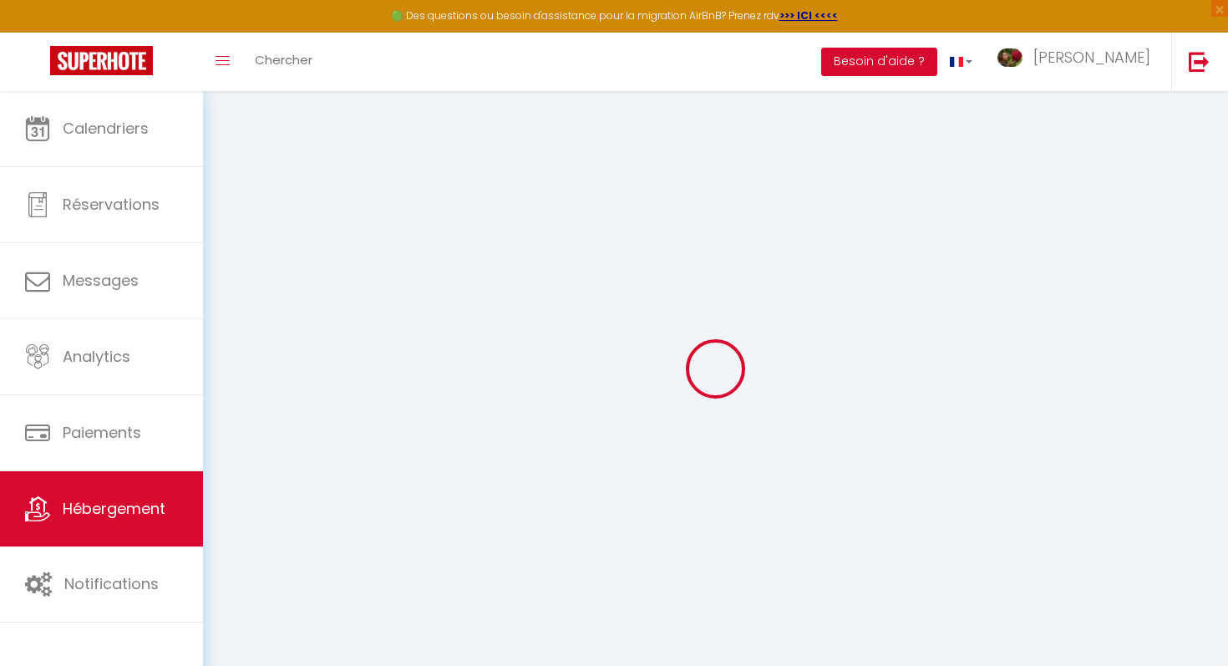
select select "17:00"
select select "23:45"
select select "10:00"
select select "30"
select select "120"
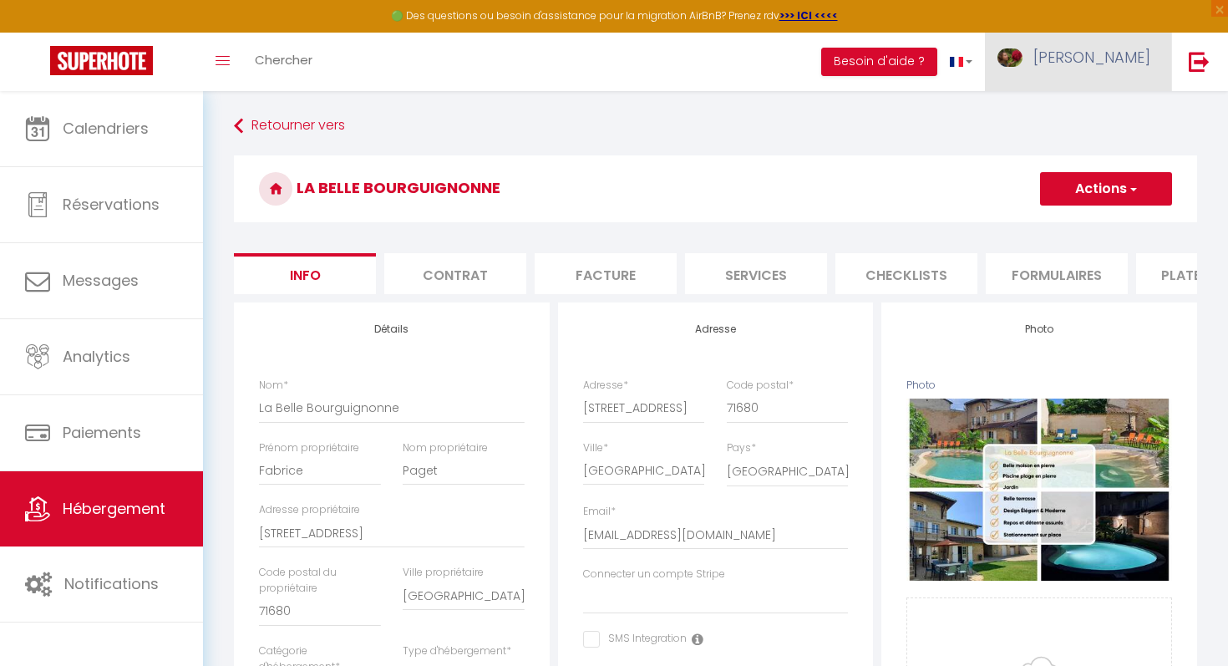
click at [1124, 48] on span "[PERSON_NAME]" at bounding box center [1092, 57] width 117 height 21
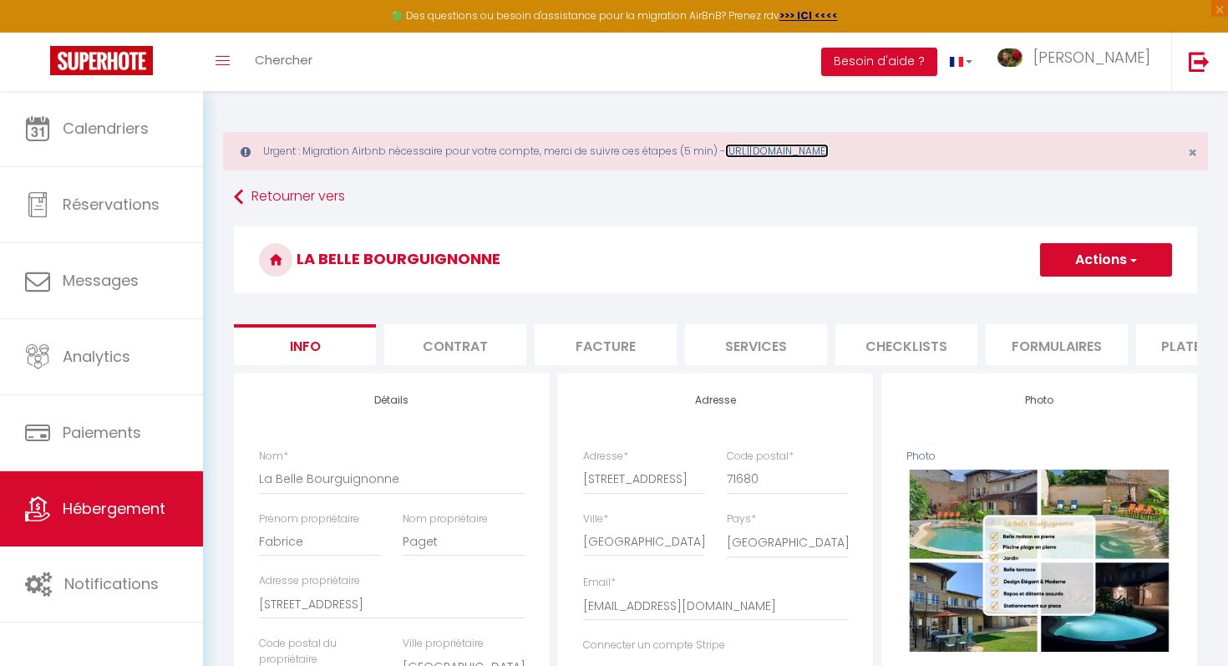
click at [829, 148] on link "[URL][DOMAIN_NAME]" at bounding box center [777, 151] width 104 height 14
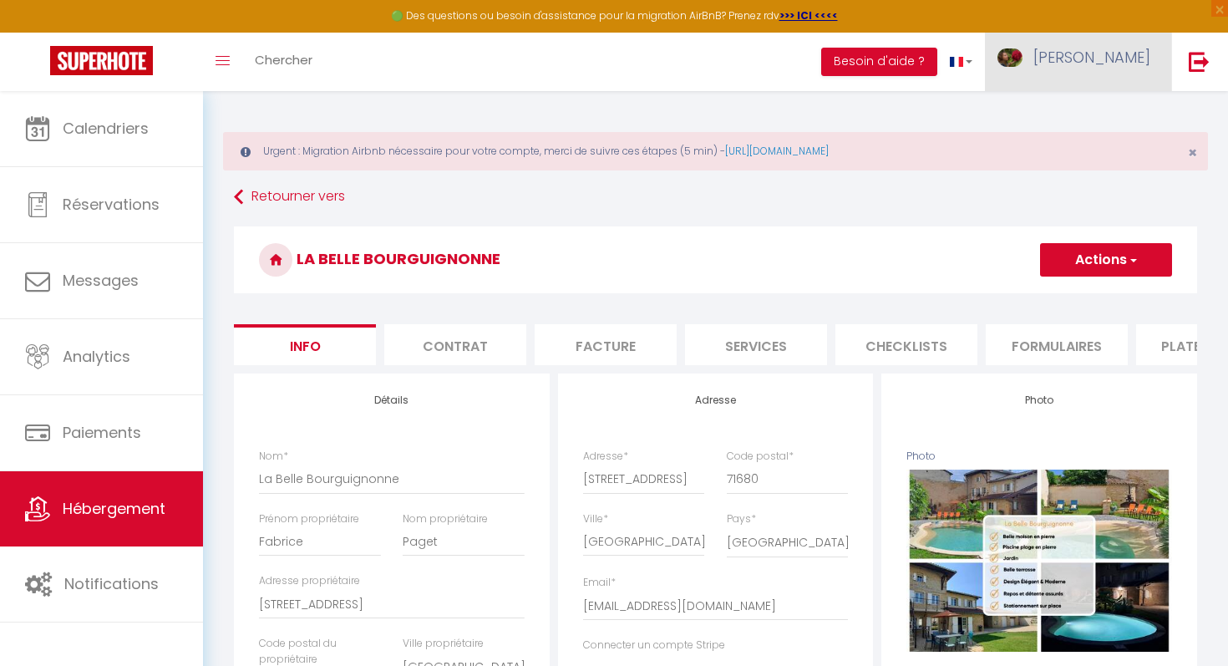
click at [1119, 74] on link "[PERSON_NAME]" at bounding box center [1078, 62] width 186 height 58
click at [1091, 110] on link "Paramètres" at bounding box center [1105, 116] width 124 height 28
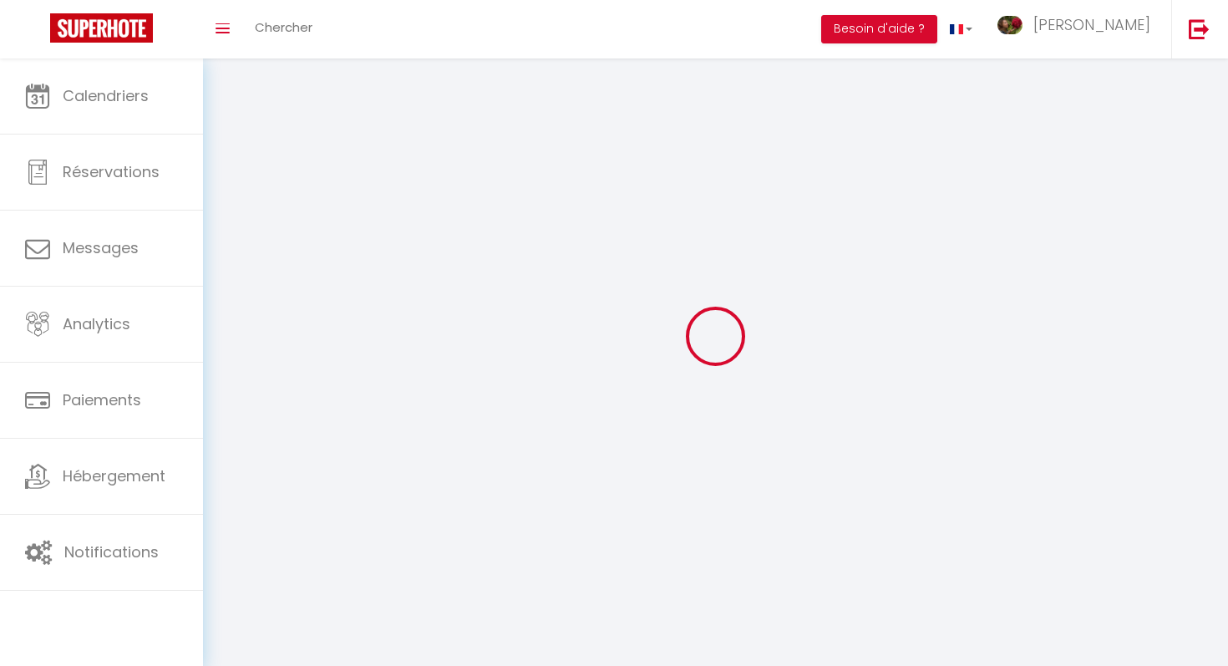
type input "[PERSON_NAME]"
type input "0780737905"
type input "[STREET_ADDRESS][PERSON_NAME]"
type input "69220"
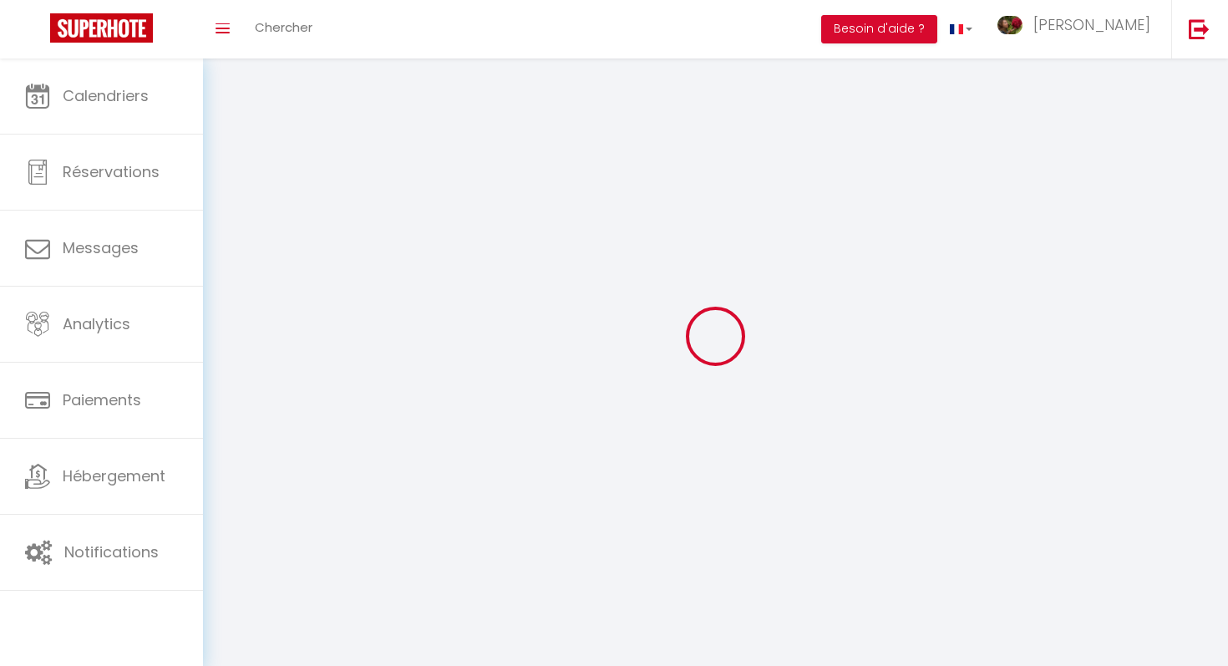
type input "Taponas"
type input "fzVrKNeu7VlX7K54ESkWTu7nY"
type input "QBIaEVfwukNI2iQFKvRV9haUo"
type input "fzVrKNeu7VlX7K54ESkWTu7nY"
type input "QBIaEVfwukNI2iQFKvRV9haUo"
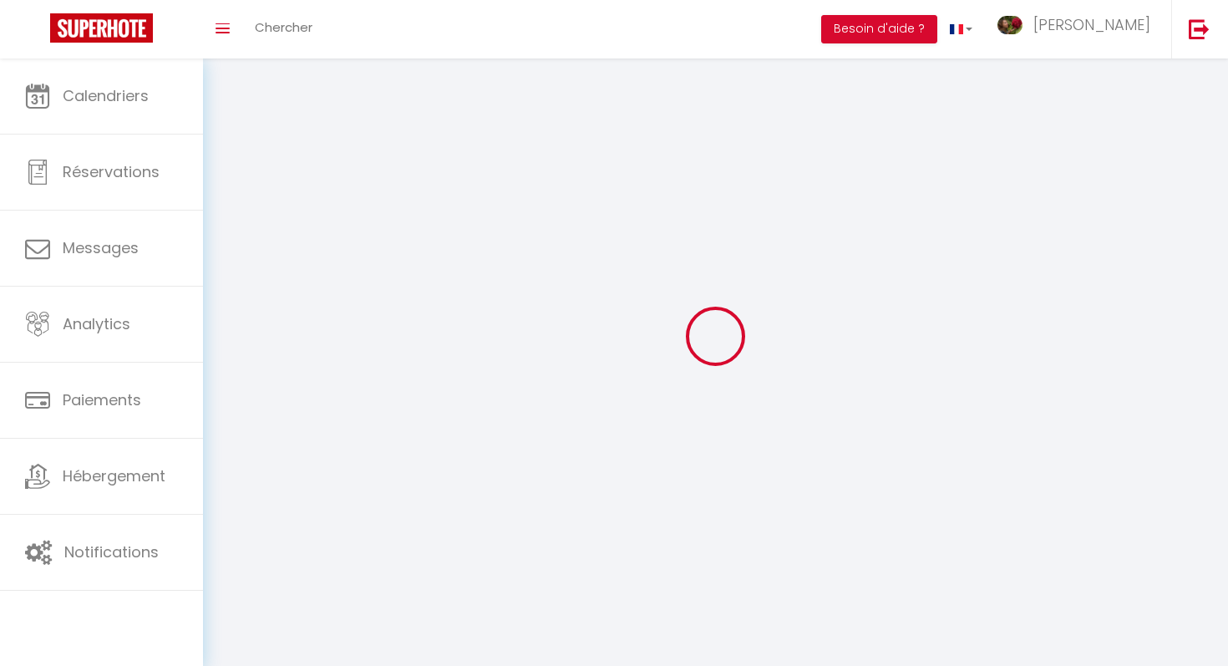
type input "[URL][DOMAIN_NAME]"
select select "28"
select select "fr"
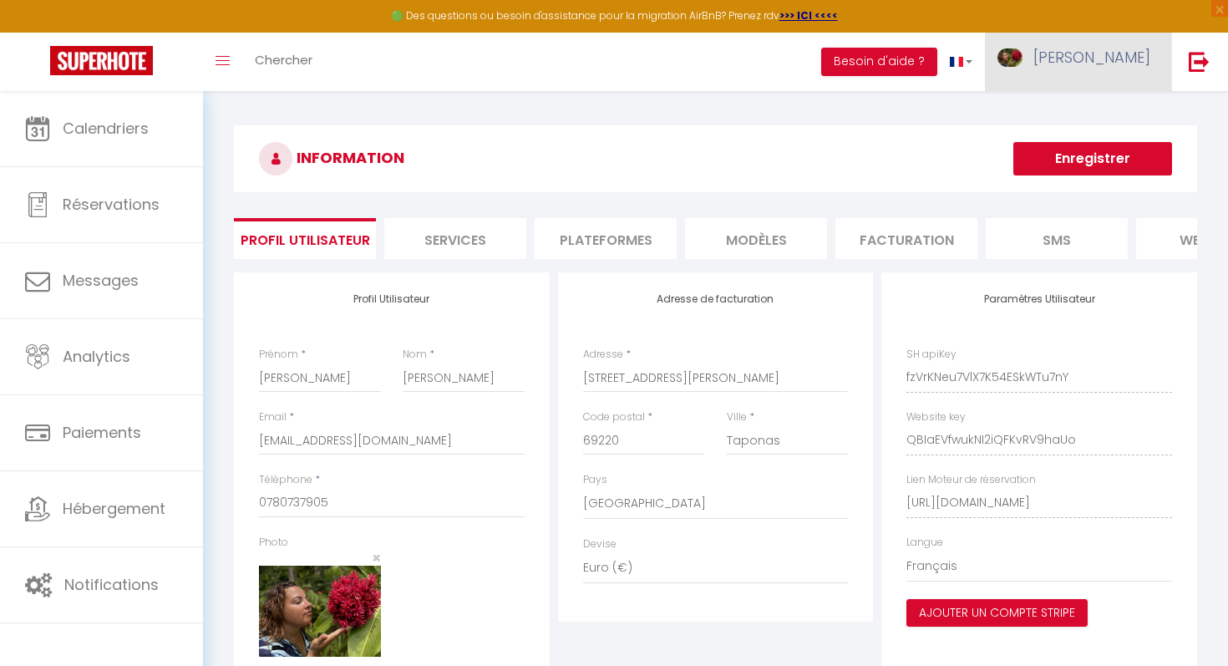
click at [1157, 54] on link "[PERSON_NAME]" at bounding box center [1078, 62] width 186 height 58
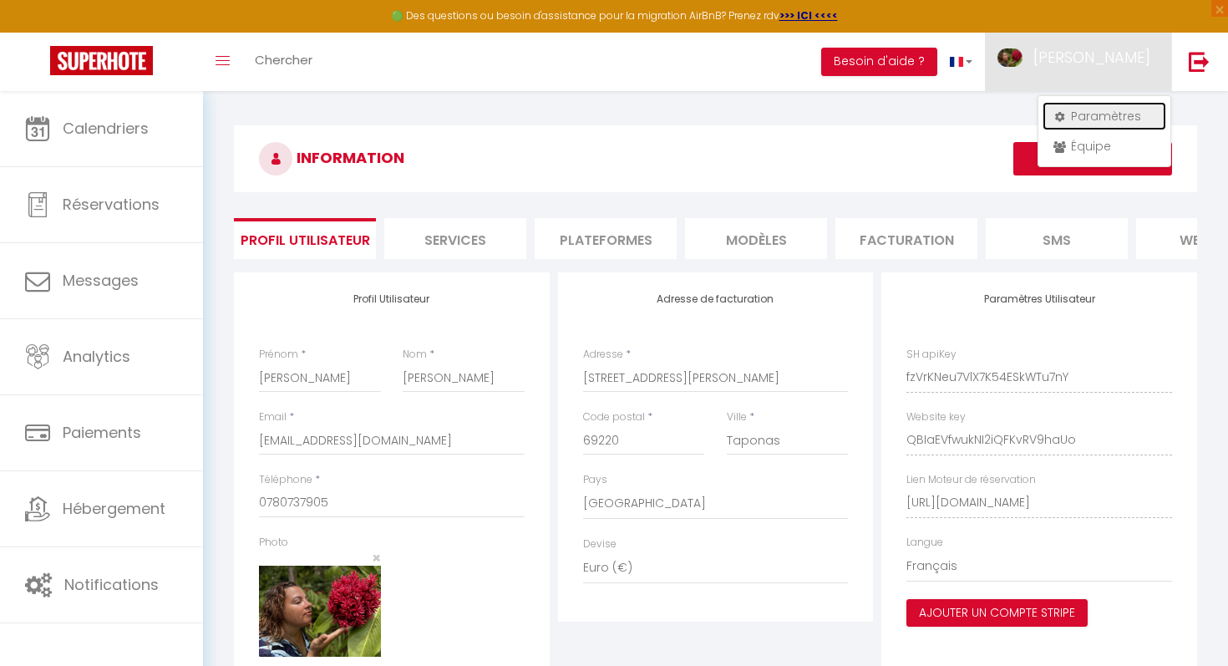
click at [1101, 112] on link "Paramètres" at bounding box center [1105, 116] width 124 height 28
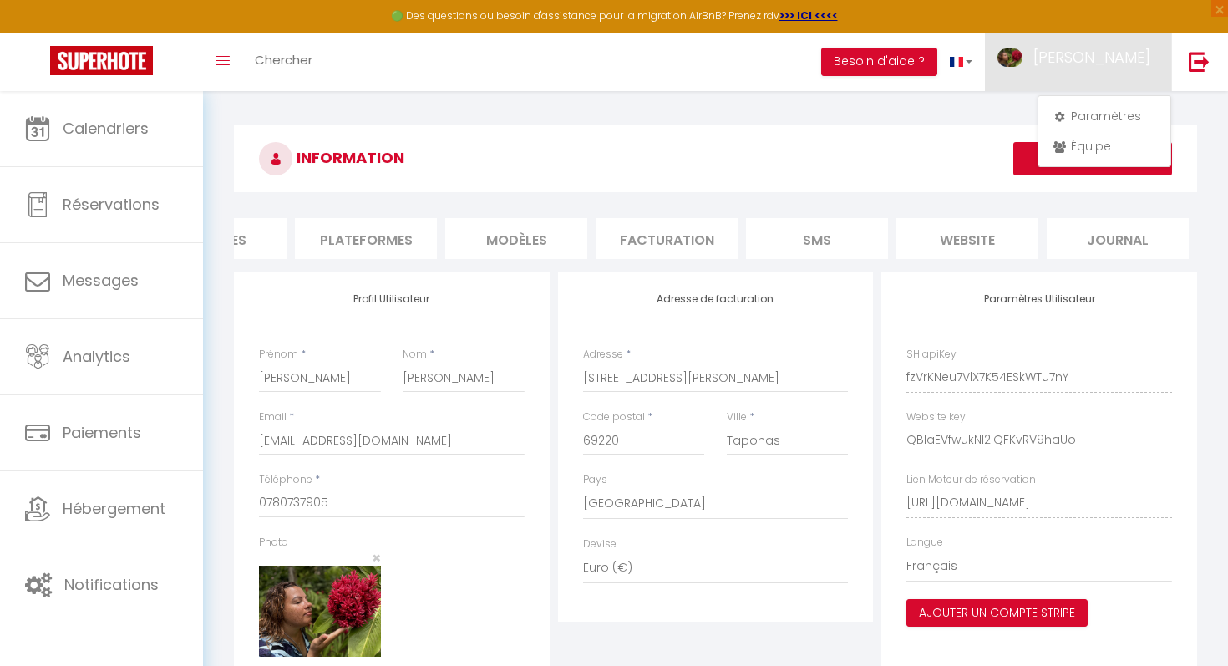
click at [374, 251] on li "Plateformes" at bounding box center [366, 238] width 142 height 41
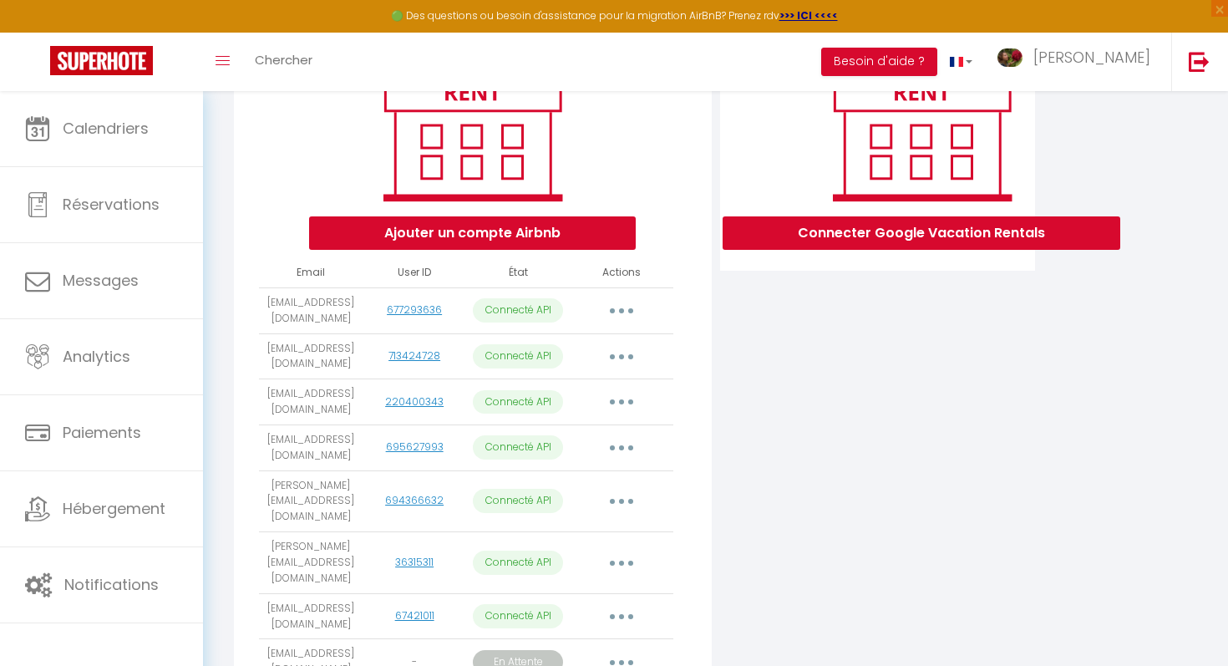
scroll to position [333, 0]
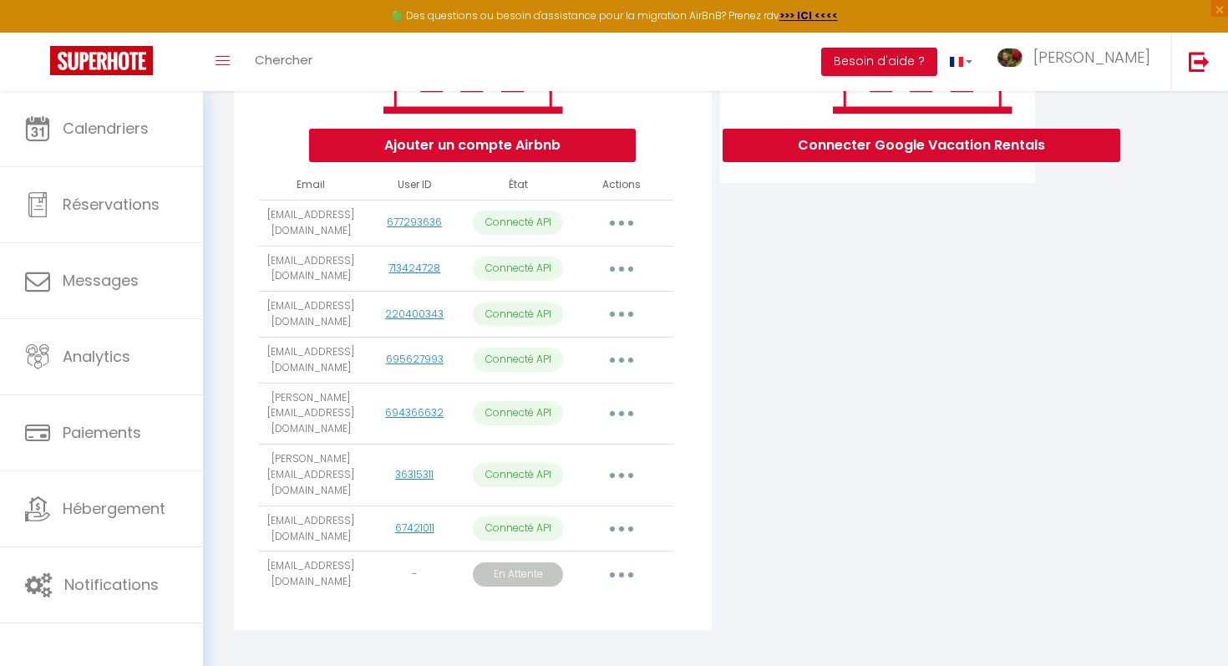
click at [532, 562] on p "En Attente" at bounding box center [518, 574] width 90 height 24
click at [610, 561] on button "button" at bounding box center [621, 574] width 47 height 27
click at [590, 598] on link "Obtenir le lien de connexion" at bounding box center [546, 612] width 187 height 28
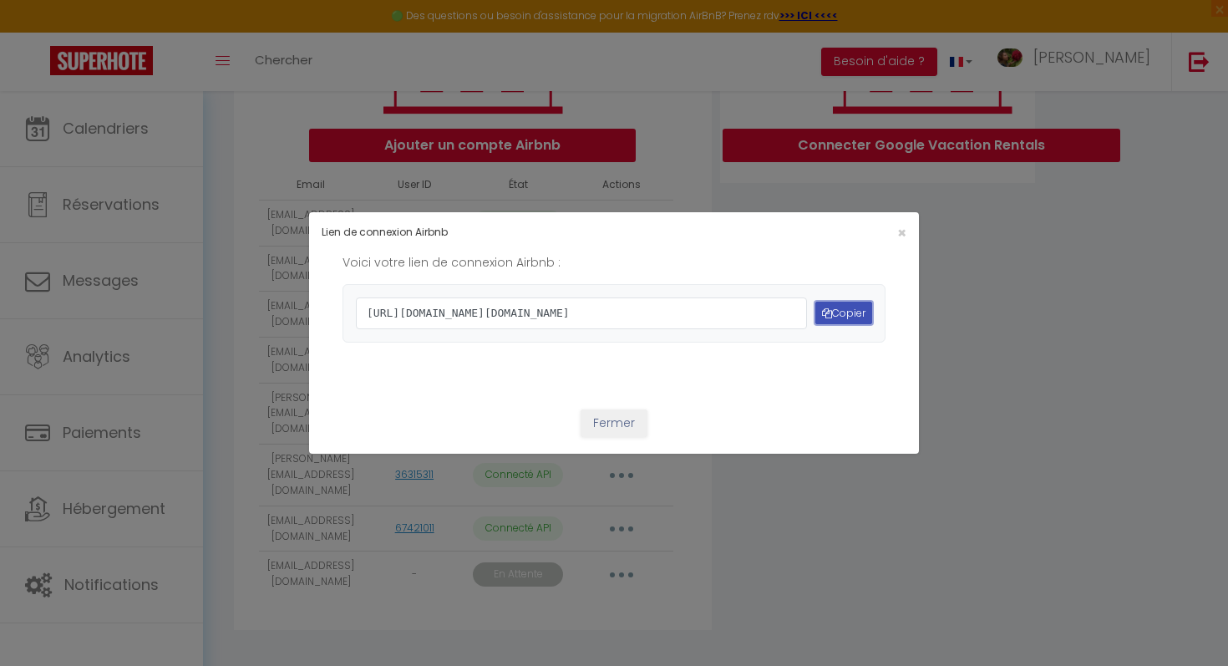
click at [832, 306] on button "Copier" at bounding box center [844, 313] width 57 height 23
click at [893, 225] on div "×" at bounding box center [816, 233] width 202 height 16
click at [900, 222] on span "×" at bounding box center [902, 232] width 9 height 21
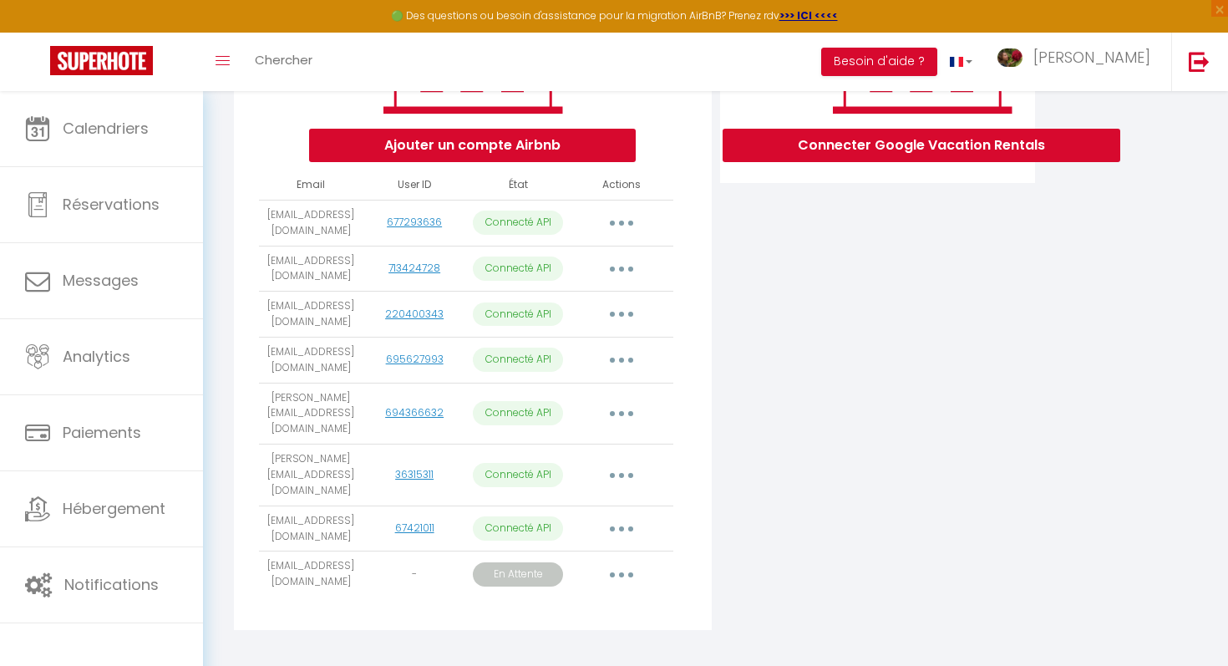
click at [531, 562] on p "En Attente" at bounding box center [518, 574] width 90 height 24
click at [534, 562] on p "En Attente" at bounding box center [518, 574] width 90 height 24
click at [629, 561] on button "button" at bounding box center [621, 574] width 47 height 27
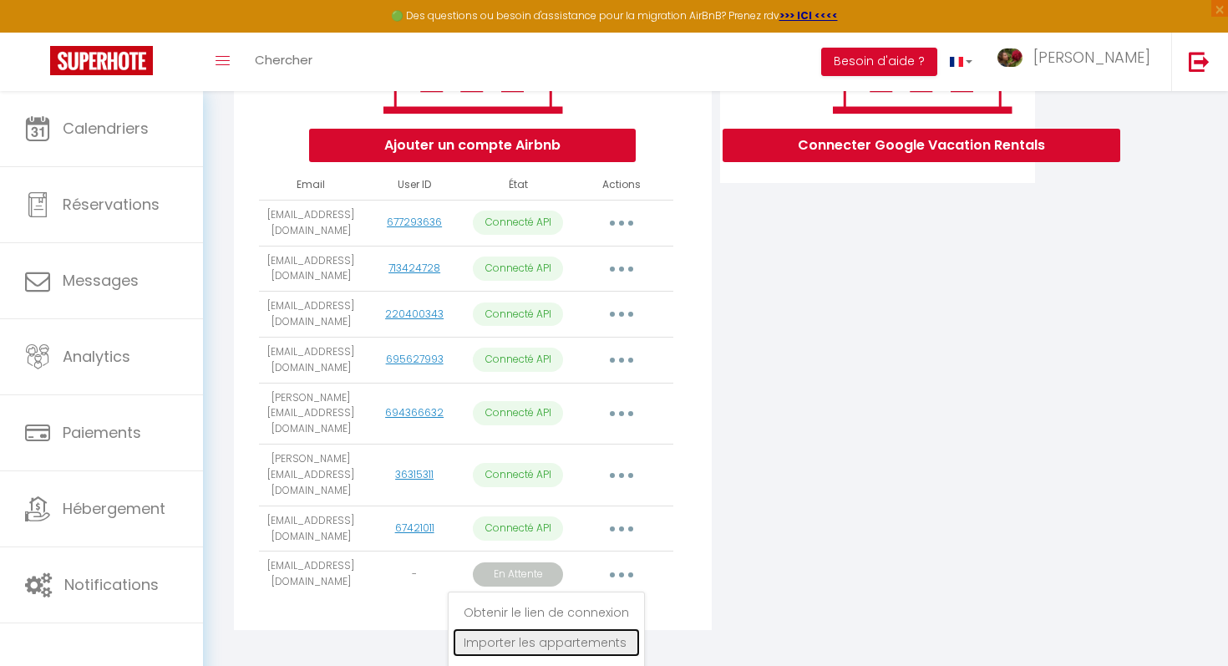
click at [587, 628] on link "Importer les appartements" at bounding box center [546, 642] width 187 height 28
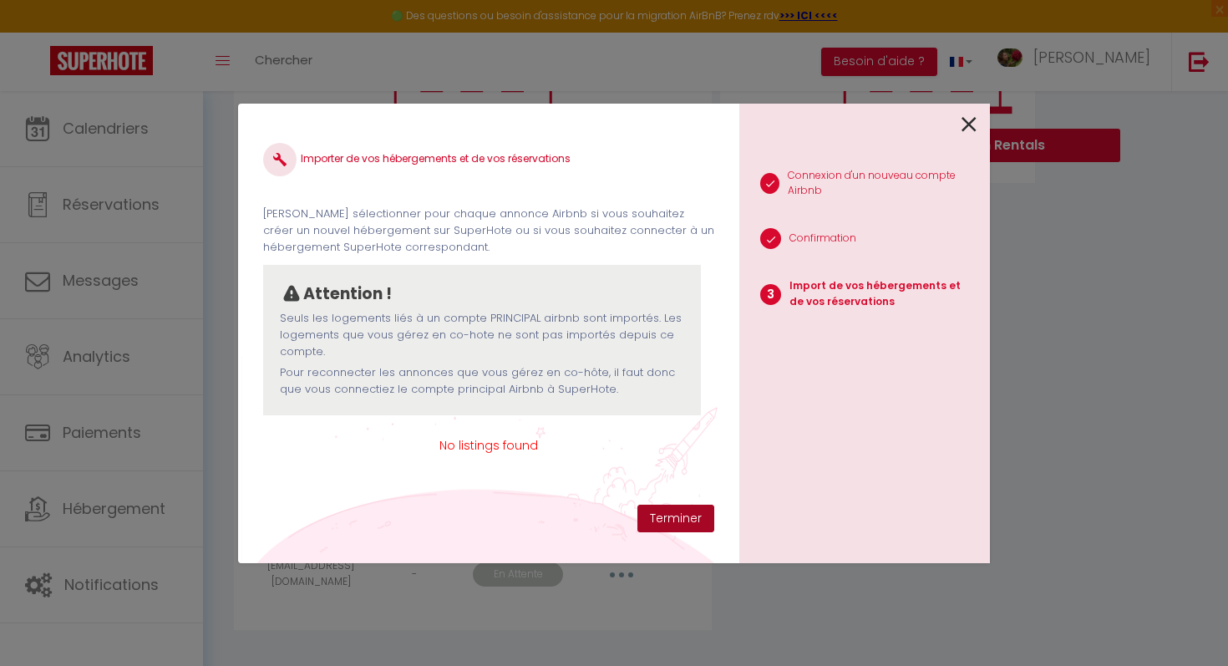
click at [679, 518] on button "Terminer" at bounding box center [676, 519] width 77 height 28
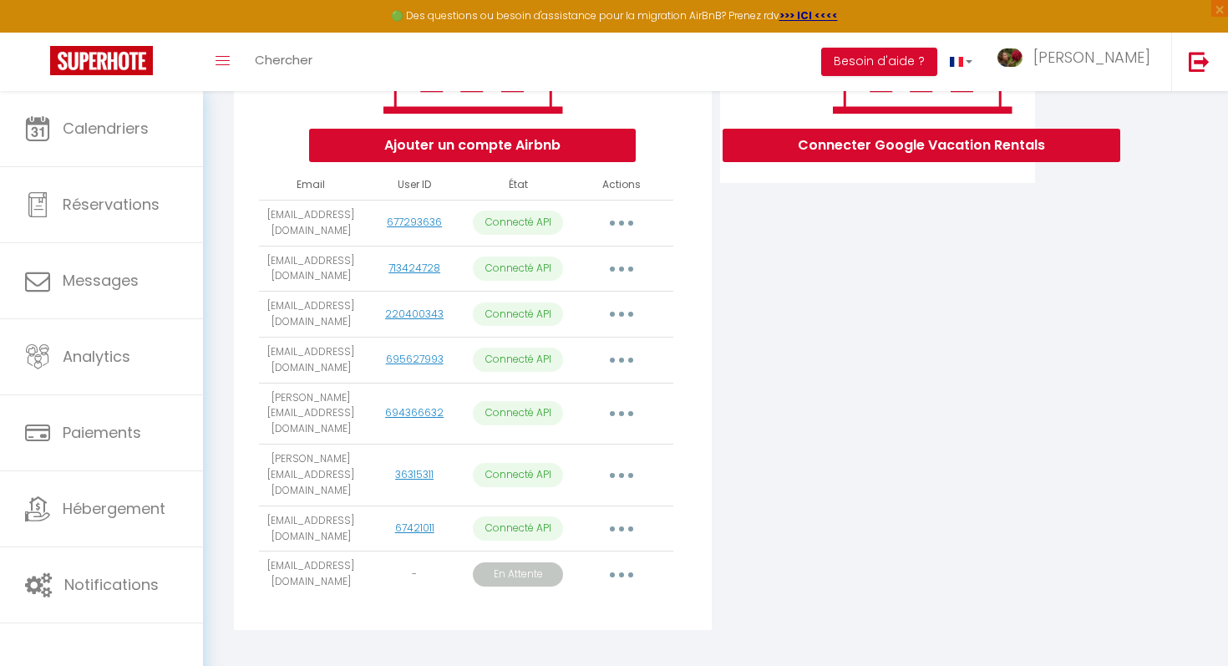
click at [620, 572] on icon "button" at bounding box center [621, 574] width 5 height 5
click at [528, 659] on link "Supprimer" at bounding box center [546, 673] width 187 height 28
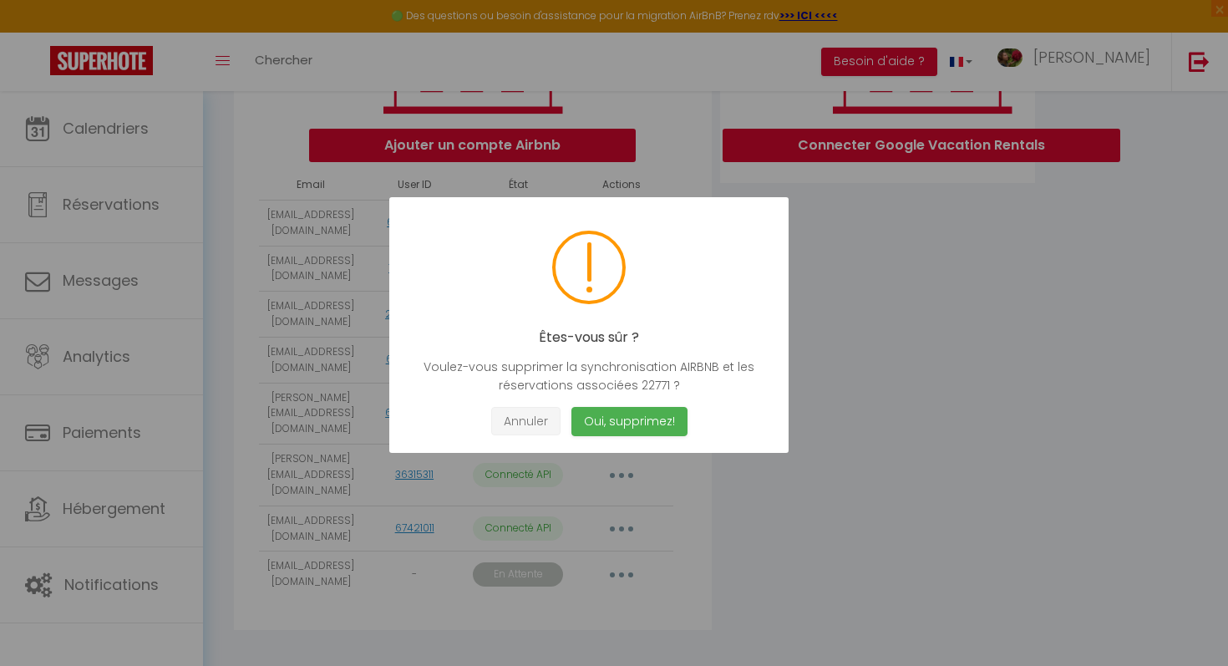
click at [529, 418] on button "Annuler" at bounding box center [525, 421] width 69 height 29
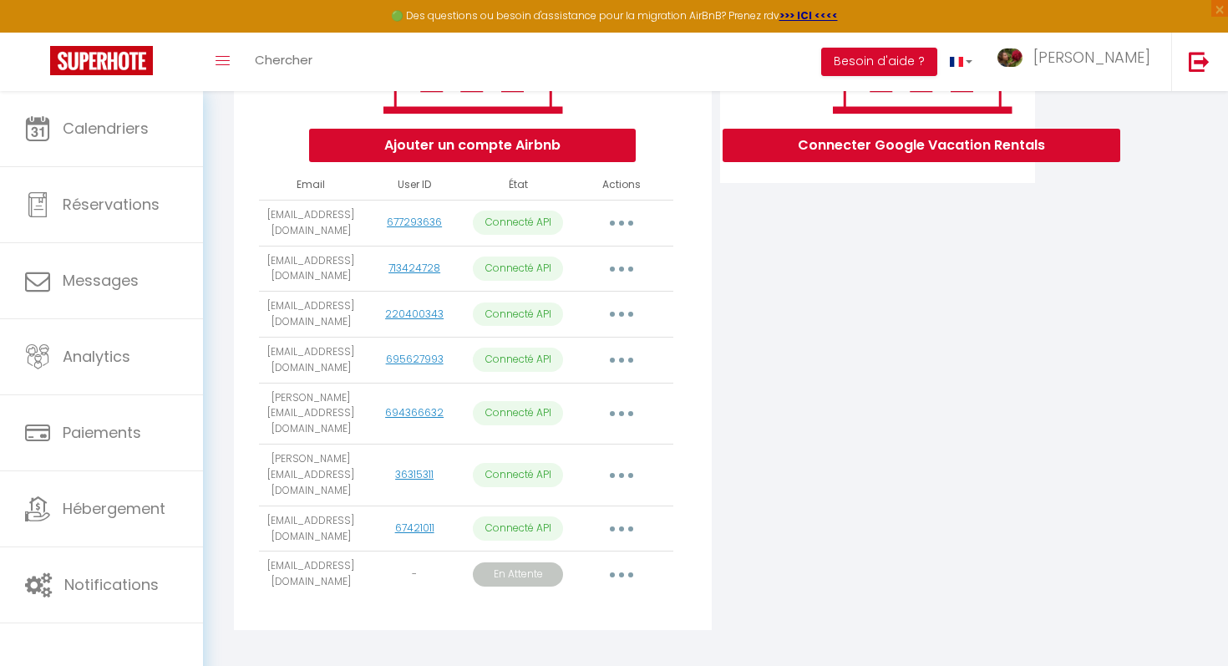
click at [630, 561] on button "button" at bounding box center [621, 574] width 47 height 27
click at [522, 659] on link "Supprimer" at bounding box center [546, 673] width 187 height 28
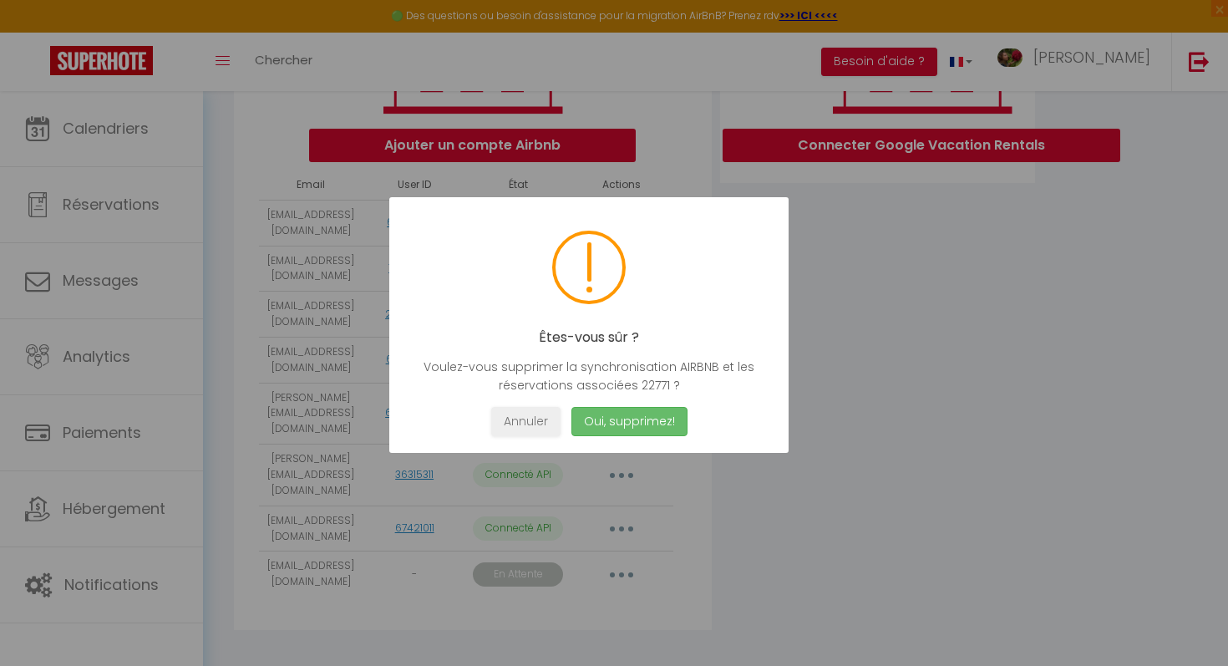
click at [636, 427] on button "Oui, supprimez!" at bounding box center [630, 421] width 116 height 29
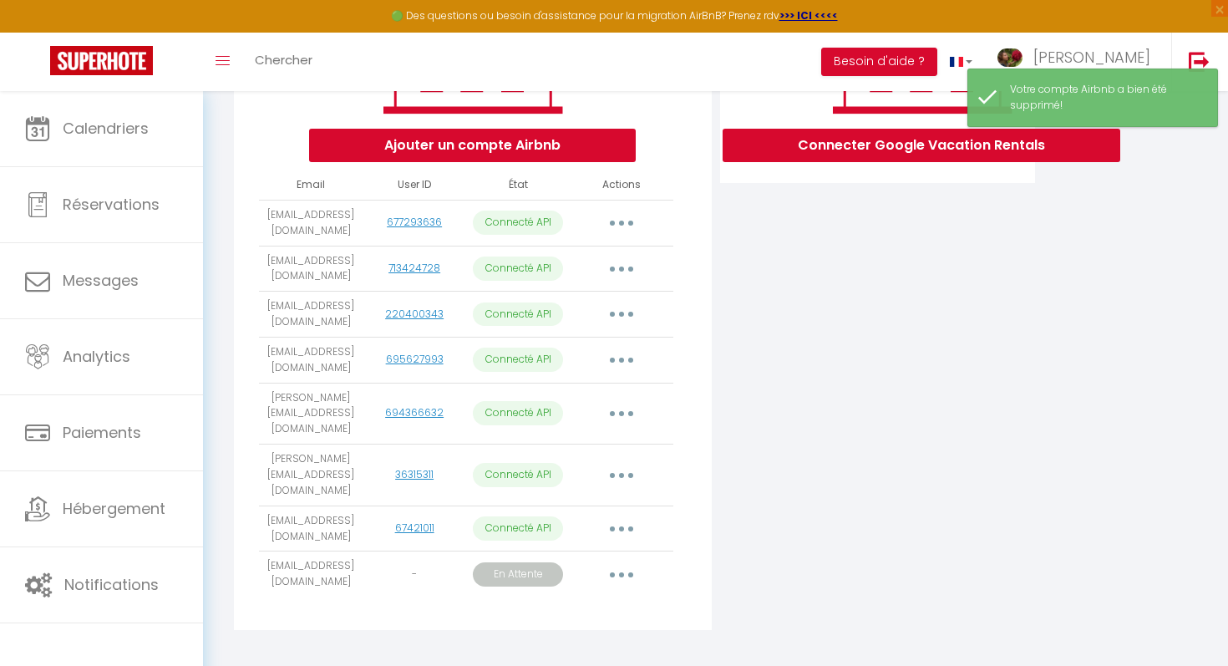
scroll to position [272, 0]
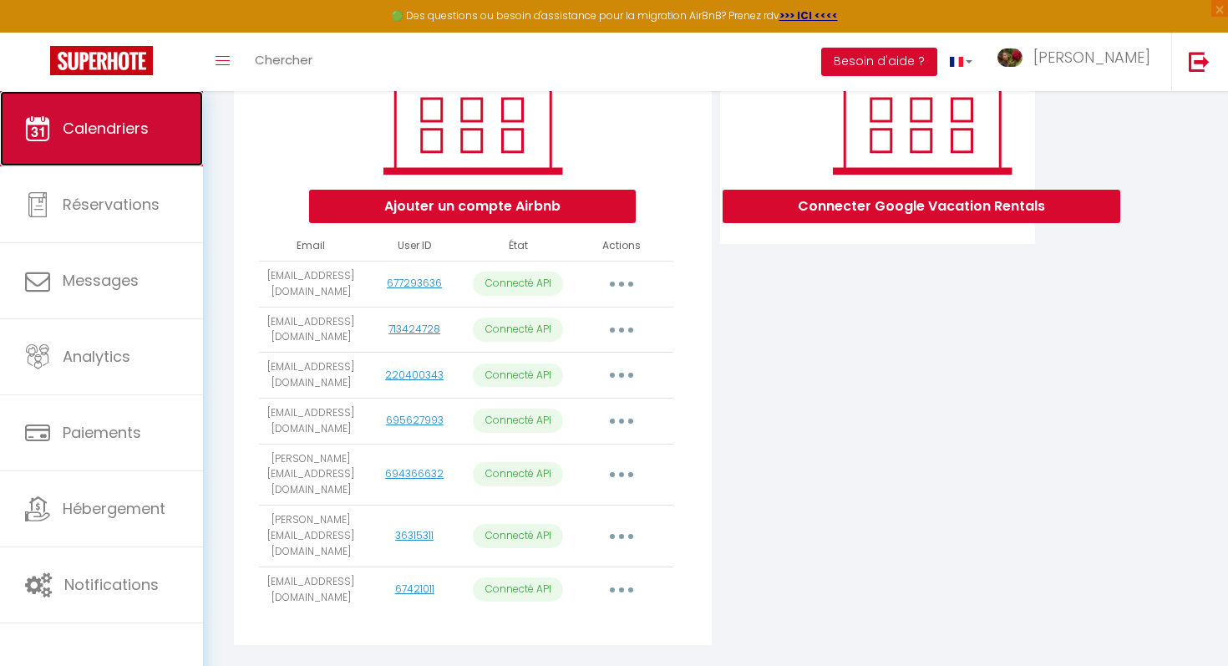
click at [125, 138] on span "Calendriers" at bounding box center [106, 128] width 86 height 21
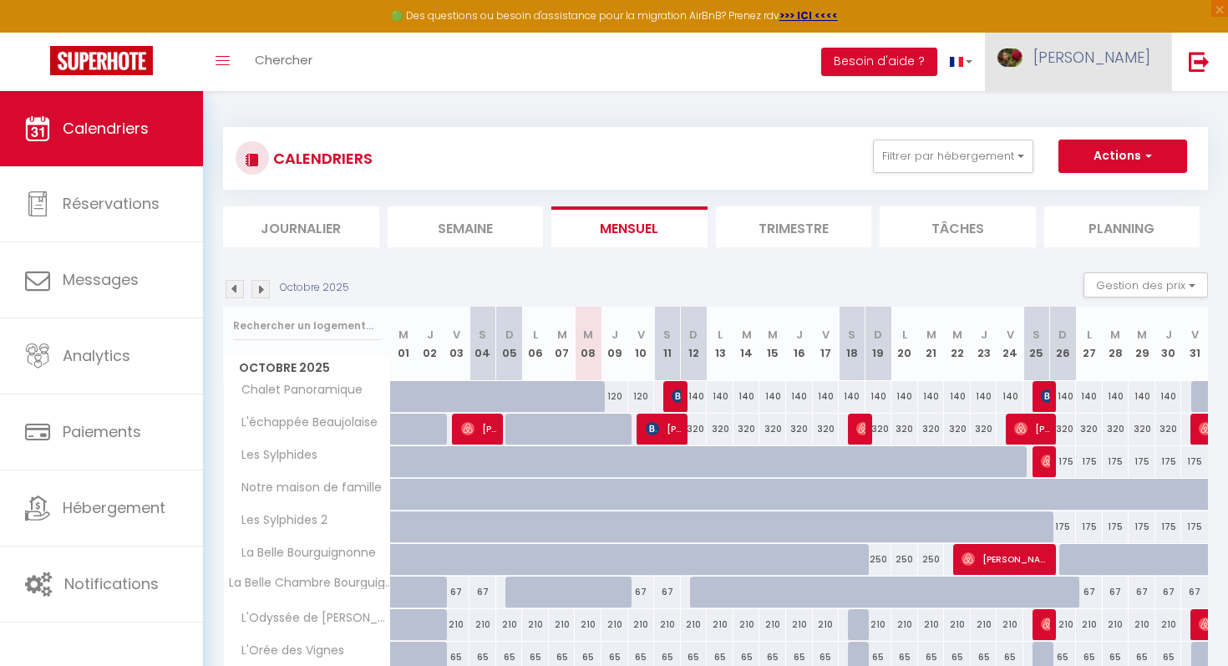
click at [1144, 55] on span "[PERSON_NAME]" at bounding box center [1092, 57] width 117 height 21
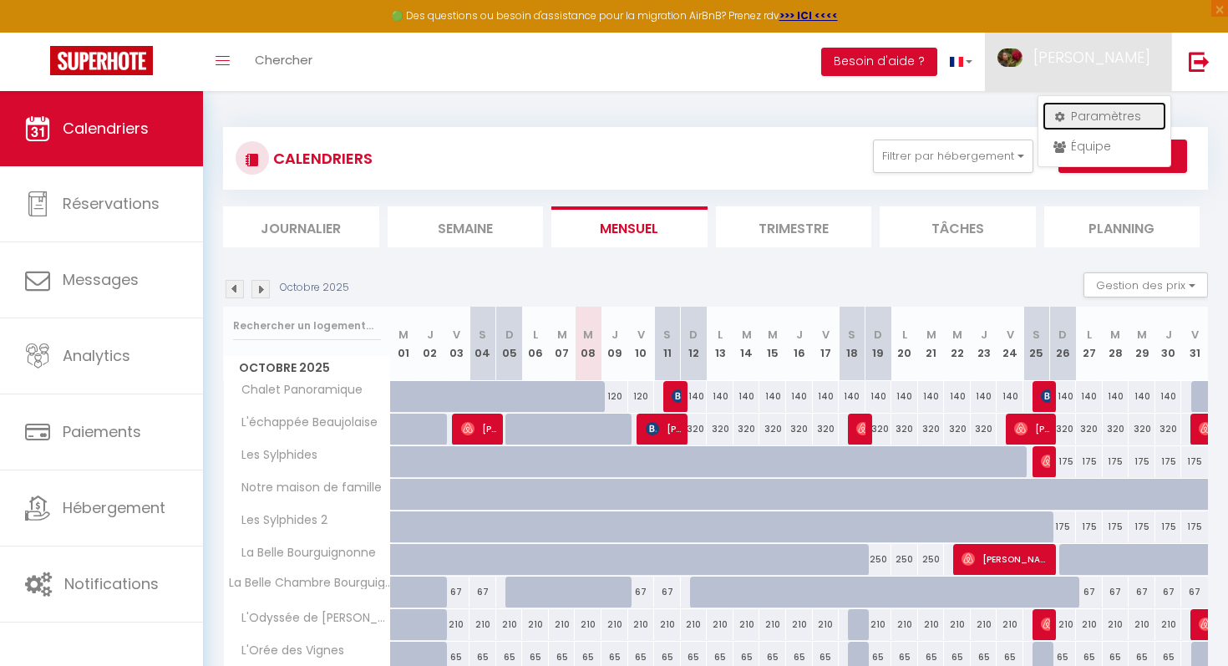
click at [1125, 107] on link "Paramètres" at bounding box center [1105, 116] width 124 height 28
select select "28"
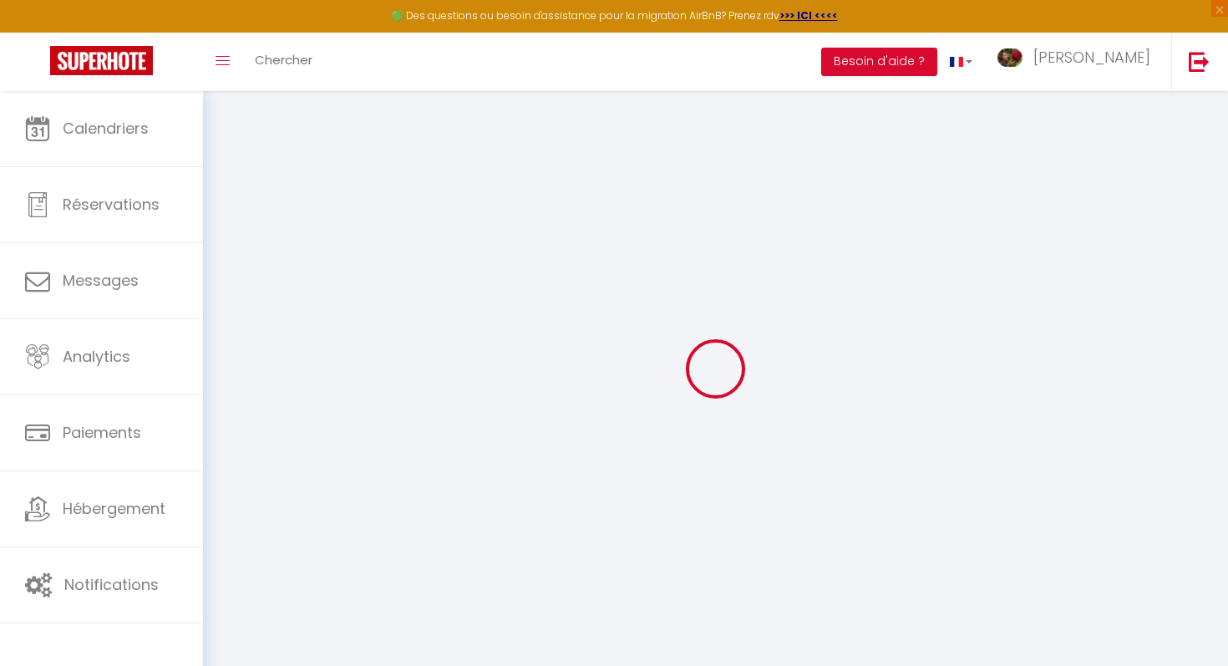
type input "fzVrKNeu7VlX7K54ESkWTu7nY"
type input "QBIaEVfwukNI2iQFKvRV9haUo"
type input "[URL][DOMAIN_NAME]"
select select "fr"
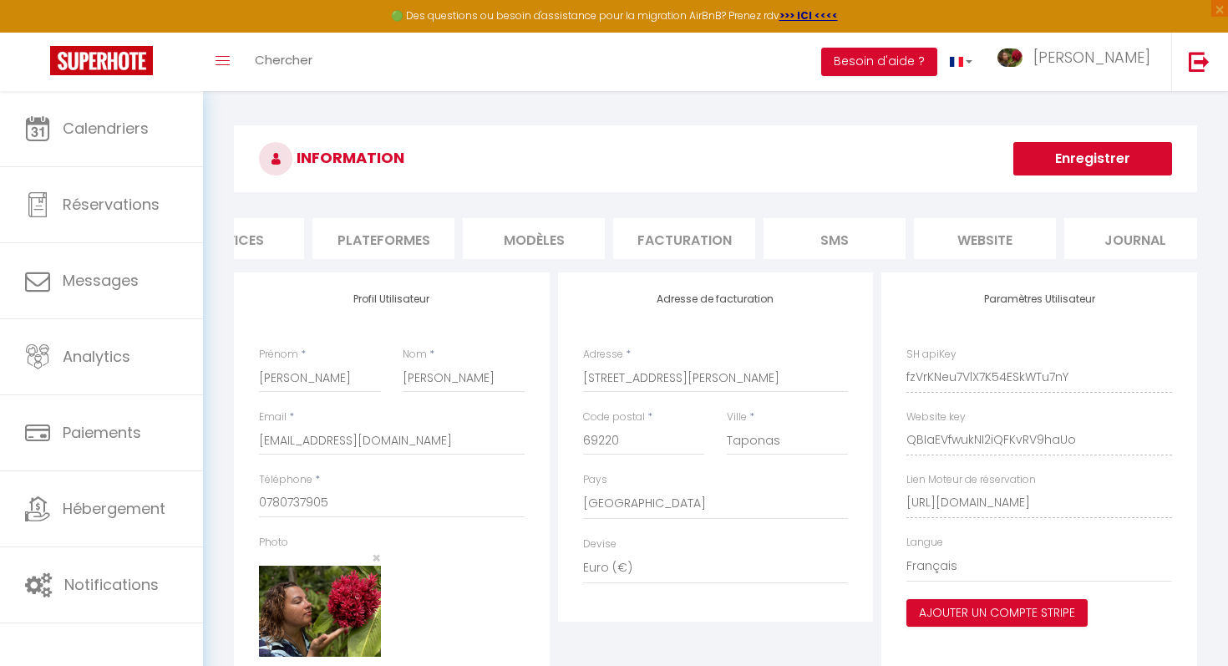
scroll to position [0, 240]
click at [363, 242] on li "Plateformes" at bounding box center [366, 238] width 142 height 41
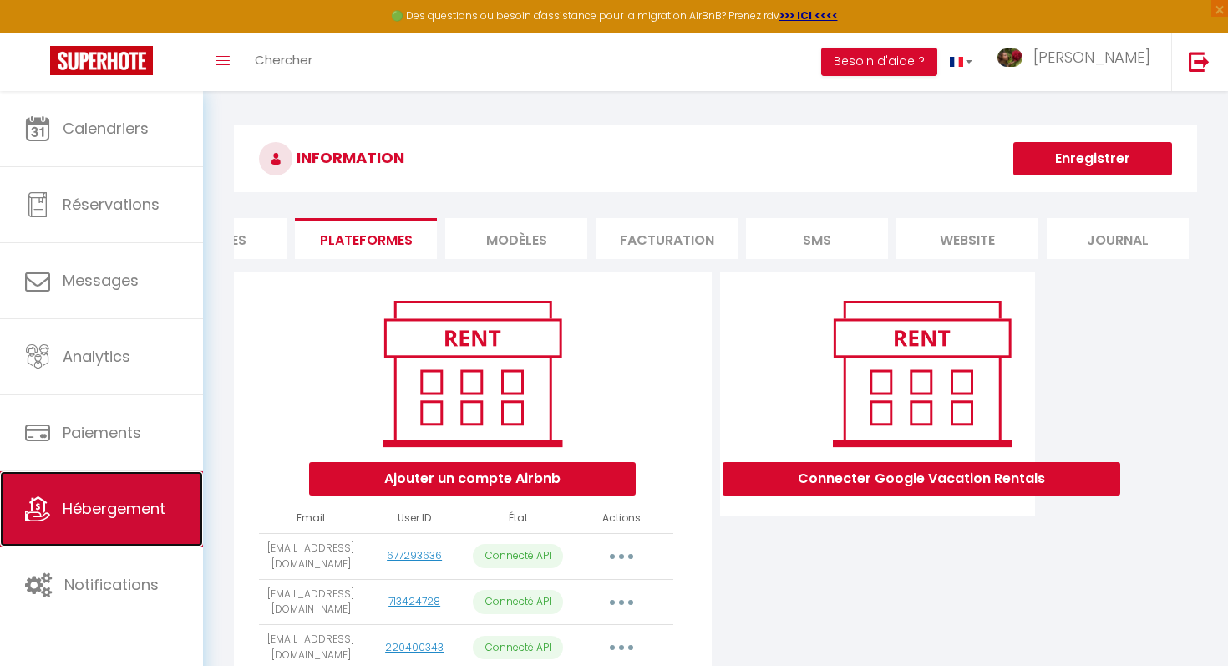
click at [110, 529] on link "Hébergement" at bounding box center [101, 508] width 203 height 75
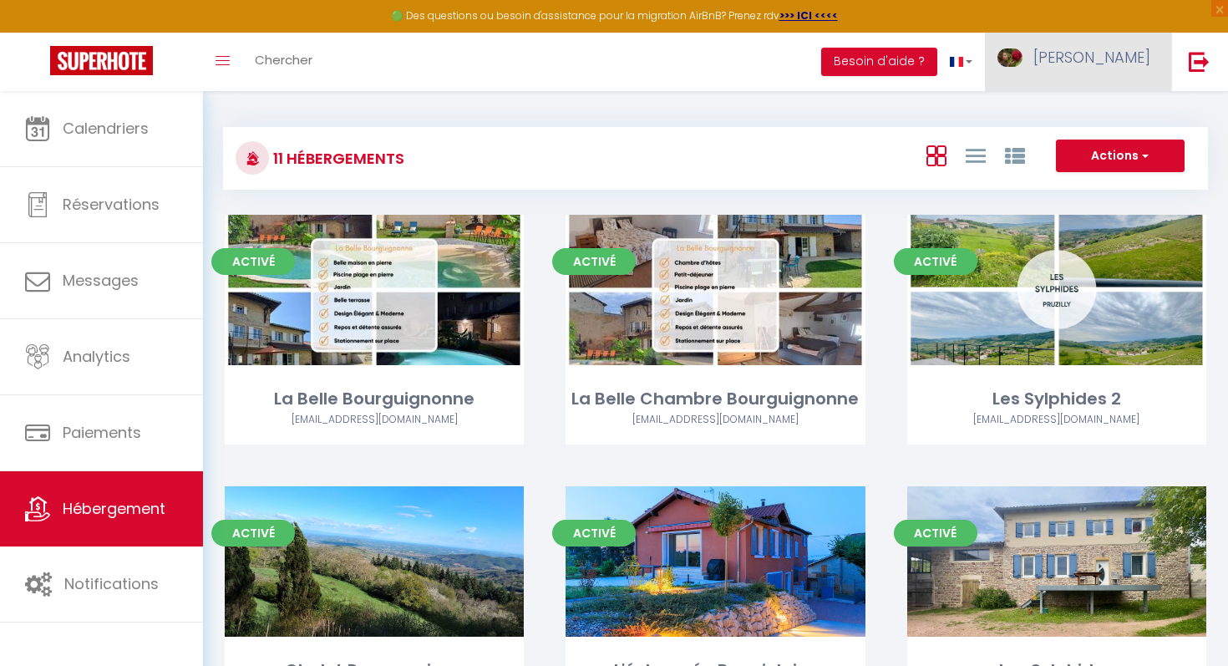
click at [1121, 42] on link "[PERSON_NAME]" at bounding box center [1078, 62] width 186 height 58
click at [1101, 99] on div "Paramètres Équipe" at bounding box center [1105, 131] width 134 height 72
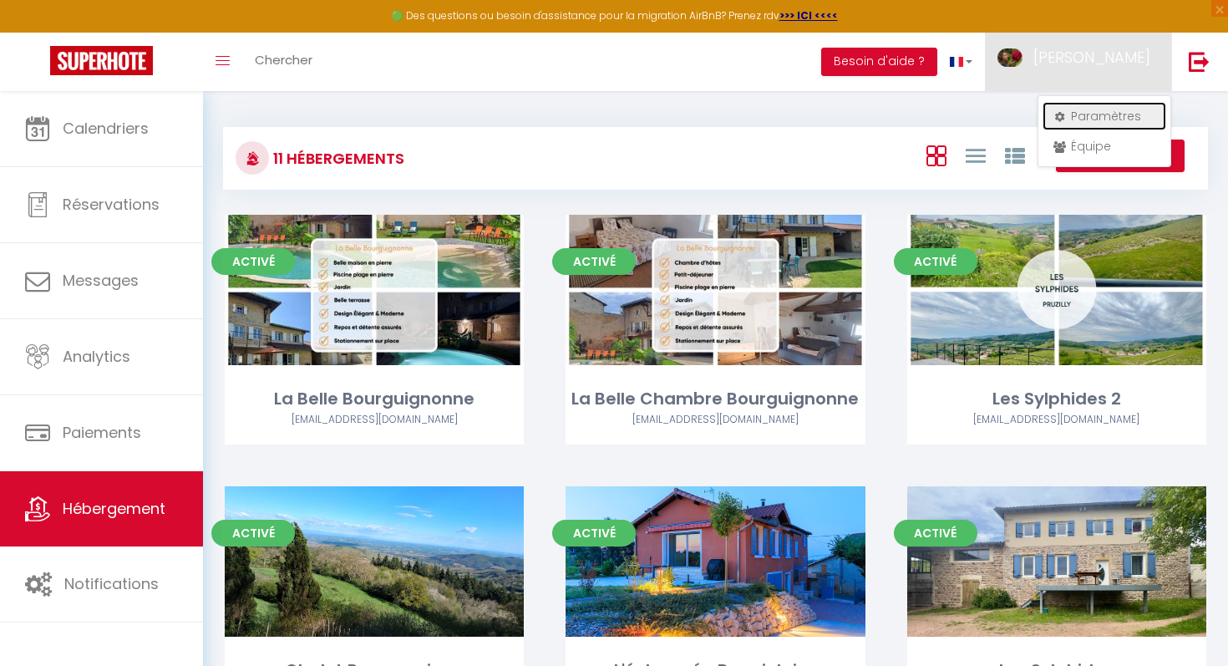
click at [1092, 107] on link "Paramètres" at bounding box center [1105, 116] width 124 height 28
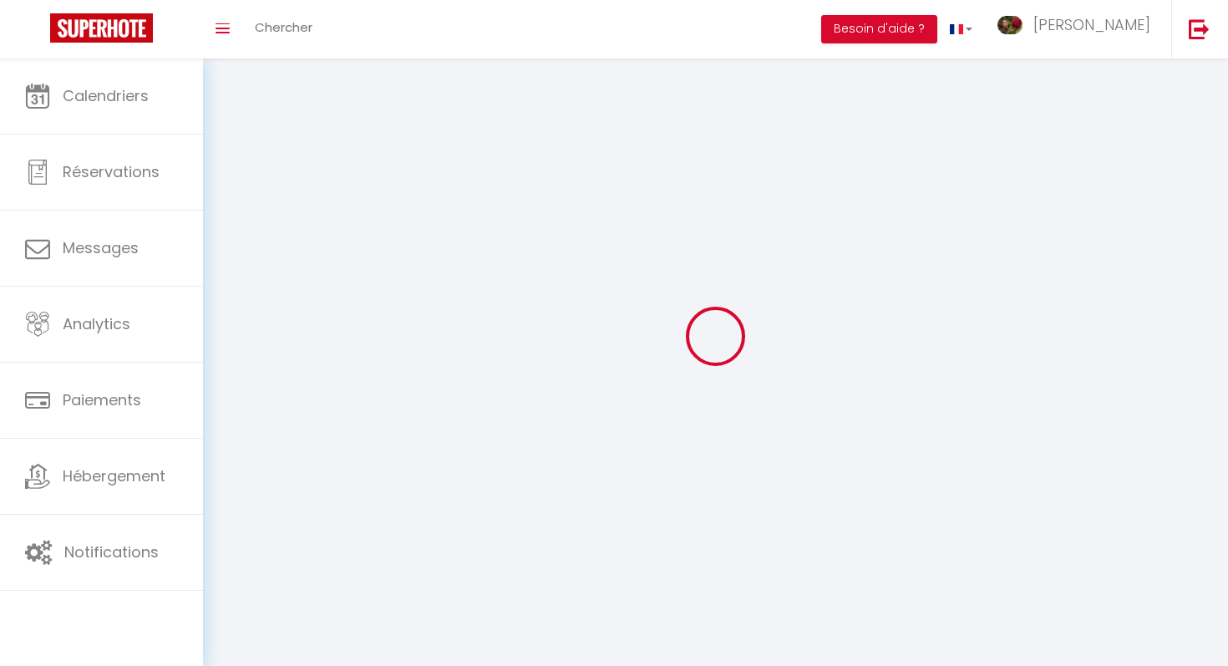
type input "[PERSON_NAME]"
type input "0780737905"
type input "[STREET_ADDRESS][PERSON_NAME]"
type input "69220"
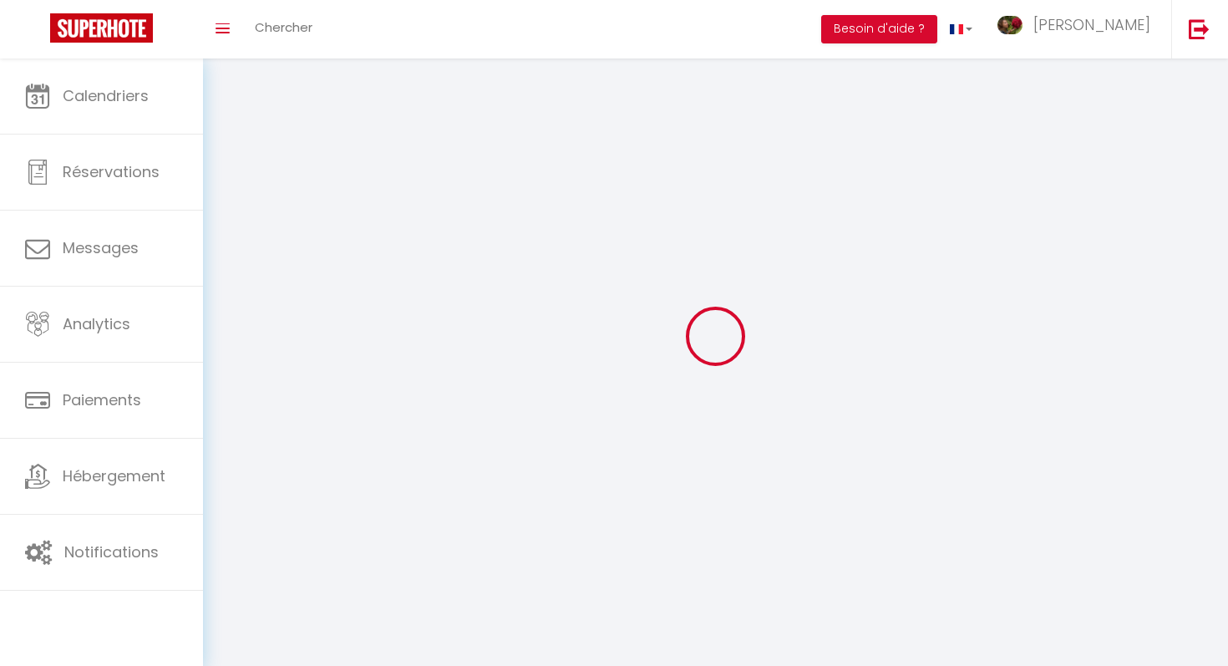
type input "Taponas"
type input "fzVrKNeu7VlX7K54ESkWTu7nY"
type input "QBIaEVfwukNI2iQFKvRV9haUo"
select select "28"
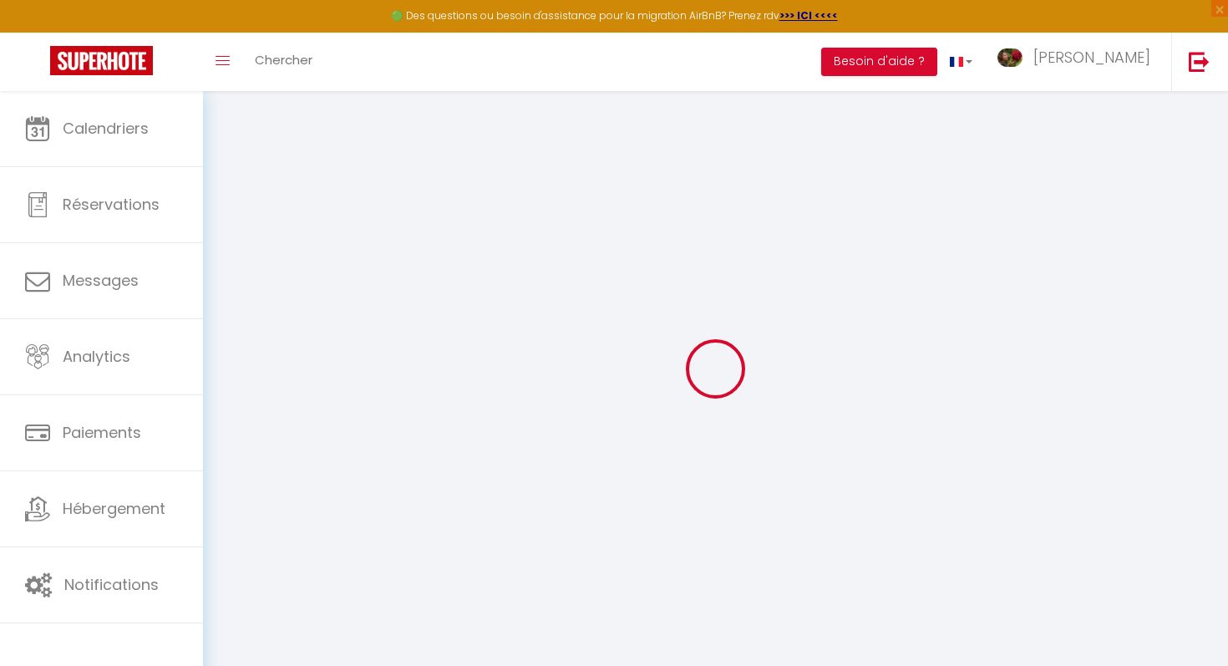
type input "fzVrKNeu7VlX7K54ESkWTu7nY"
type input "QBIaEVfwukNI2iQFKvRV9haUo"
type input "[URL][DOMAIN_NAME]"
select select "fr"
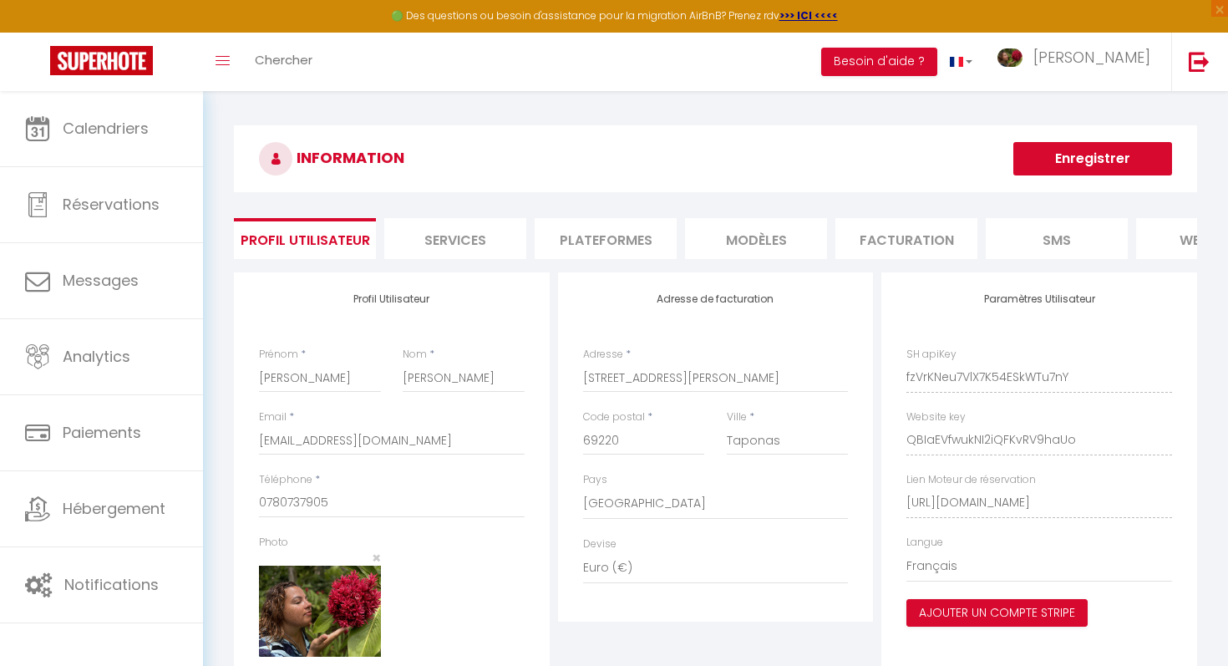
click at [589, 230] on li "Plateformes" at bounding box center [606, 238] width 142 height 41
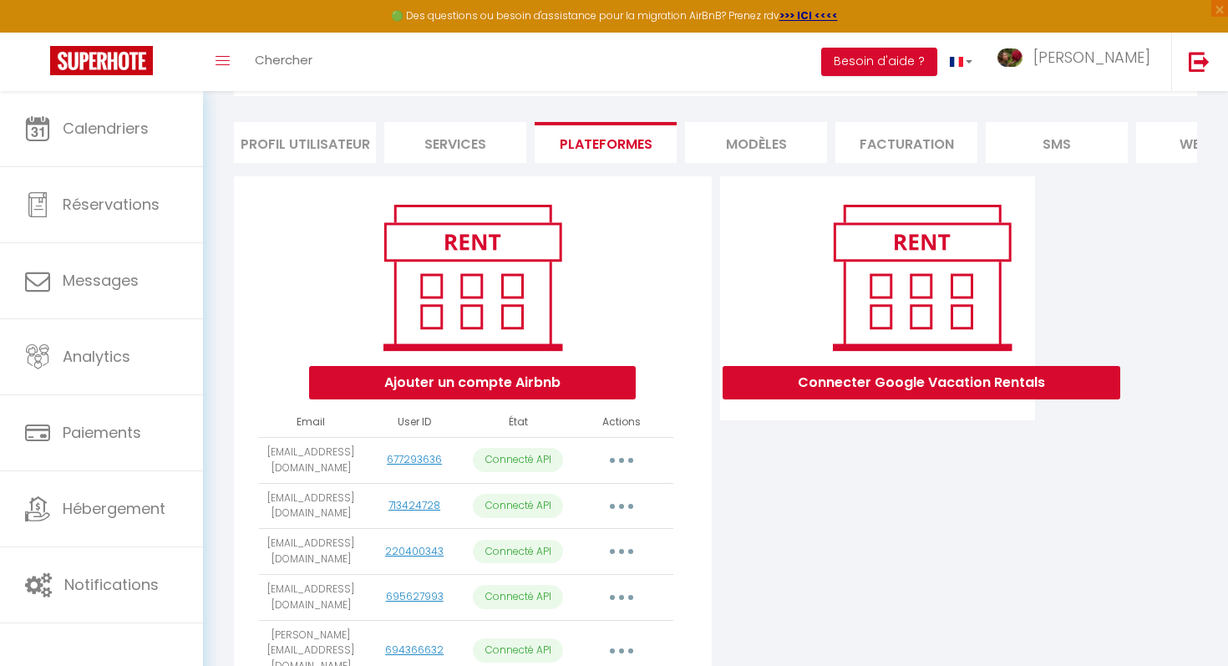
scroll to position [272, 0]
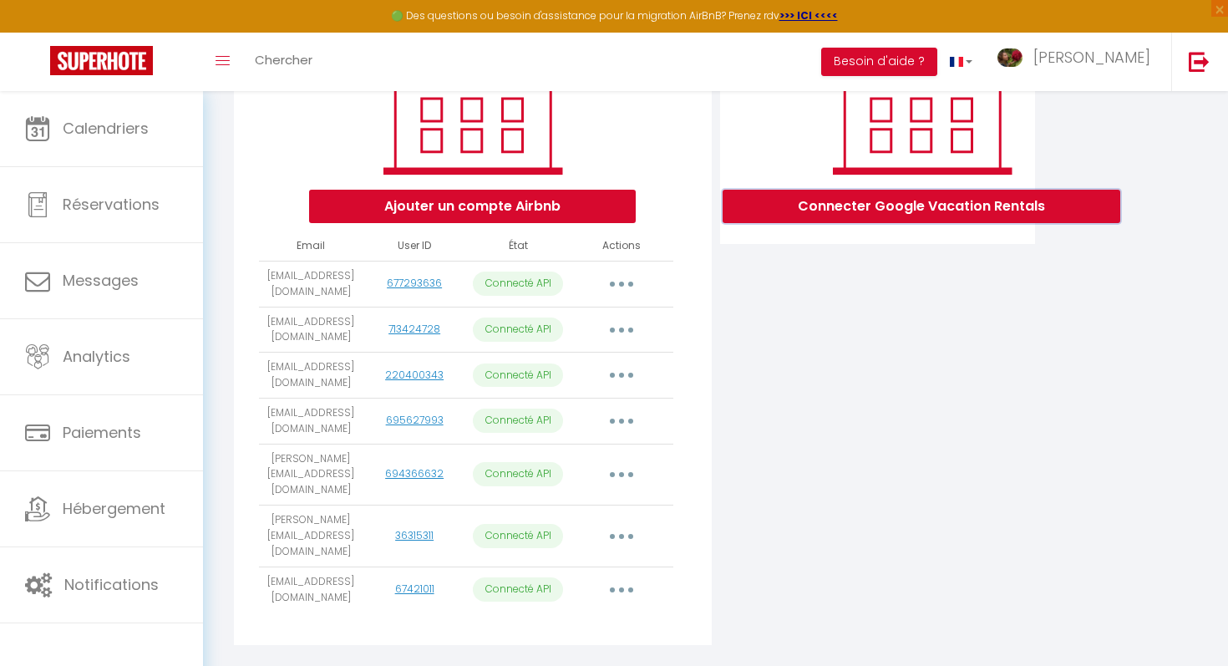
click at [918, 206] on button "Connecter Google Vacation Rentals" at bounding box center [922, 206] width 398 height 33
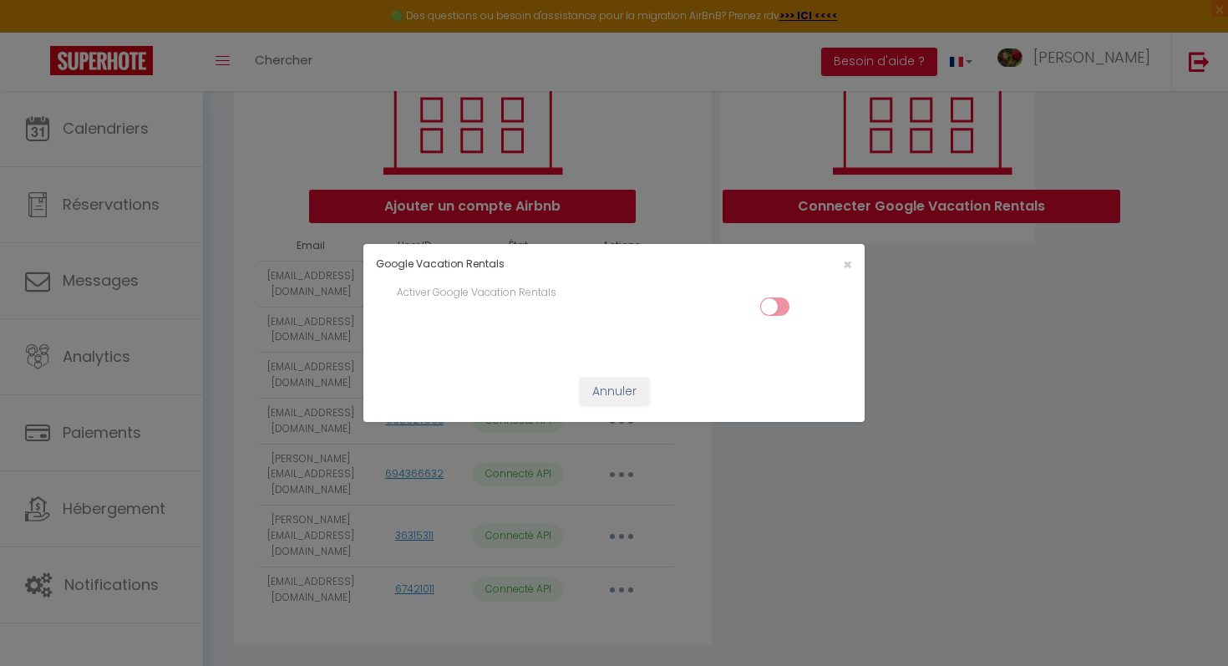
click at [775, 304] on input "checkbox" at bounding box center [774, 310] width 29 height 25
click at [777, 303] on input "checkbox" at bounding box center [774, 310] width 29 height 25
checkbox input "false"
click at [848, 265] on span "×" at bounding box center [847, 264] width 9 height 21
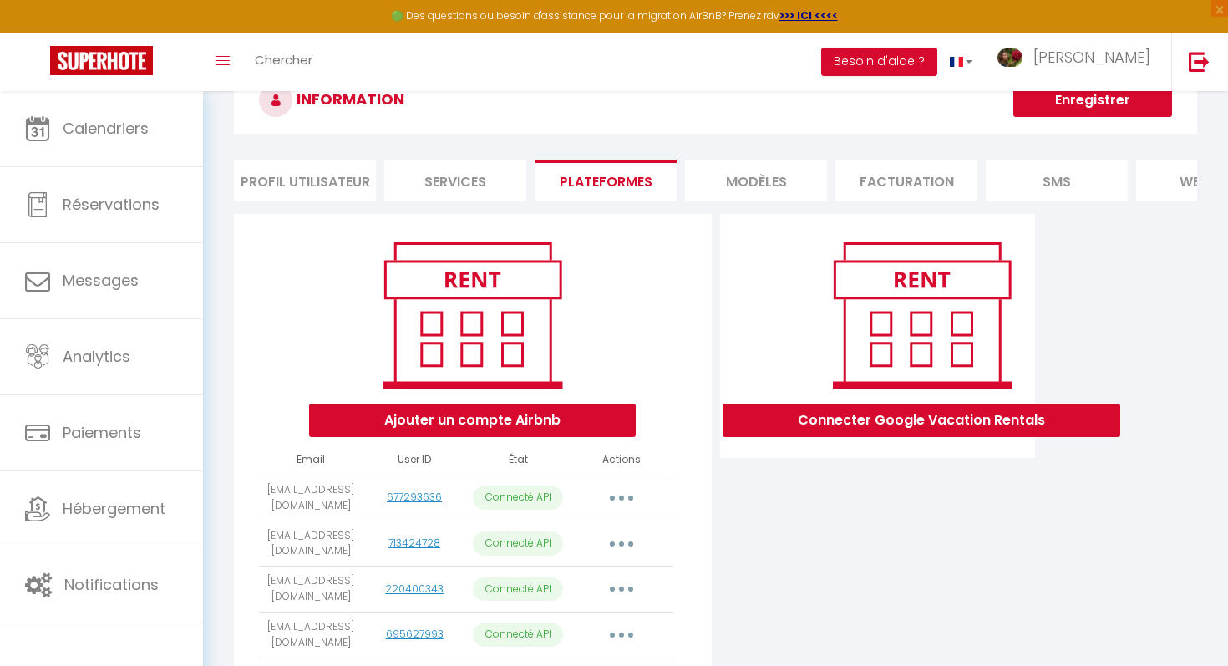
scroll to position [0, 0]
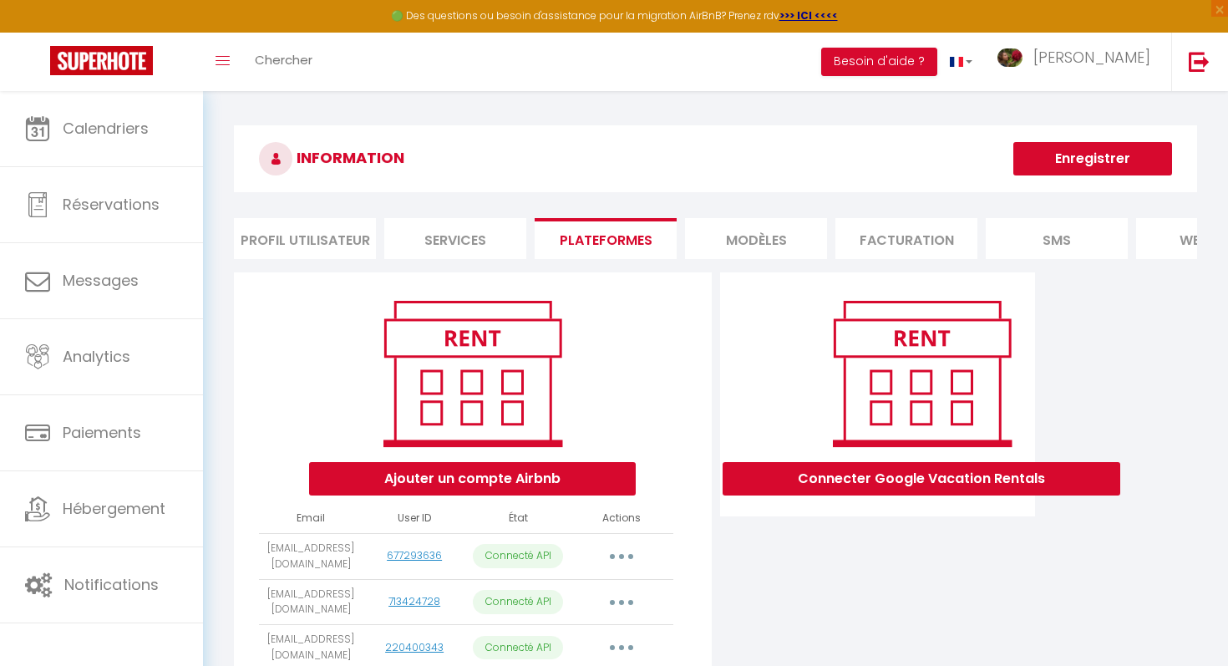
click at [881, 327] on img at bounding box center [922, 373] width 213 height 160
click at [770, 229] on li "MODÈLES" at bounding box center [756, 238] width 142 height 41
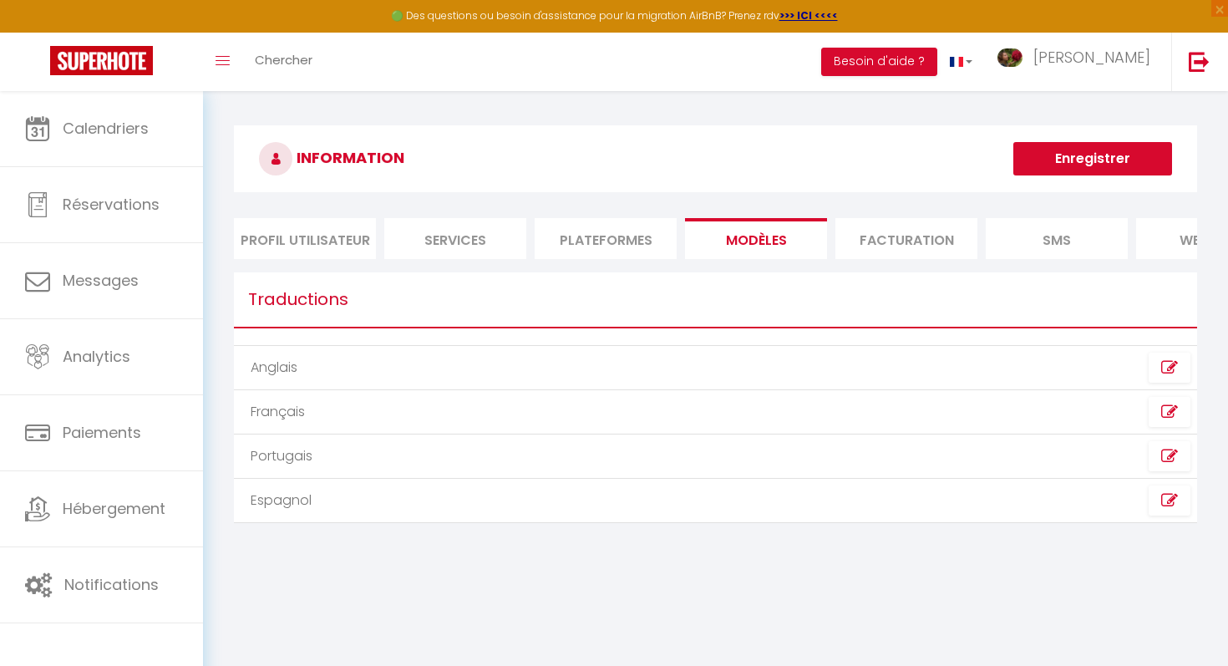
click at [890, 221] on li "Facturation" at bounding box center [907, 238] width 142 height 41
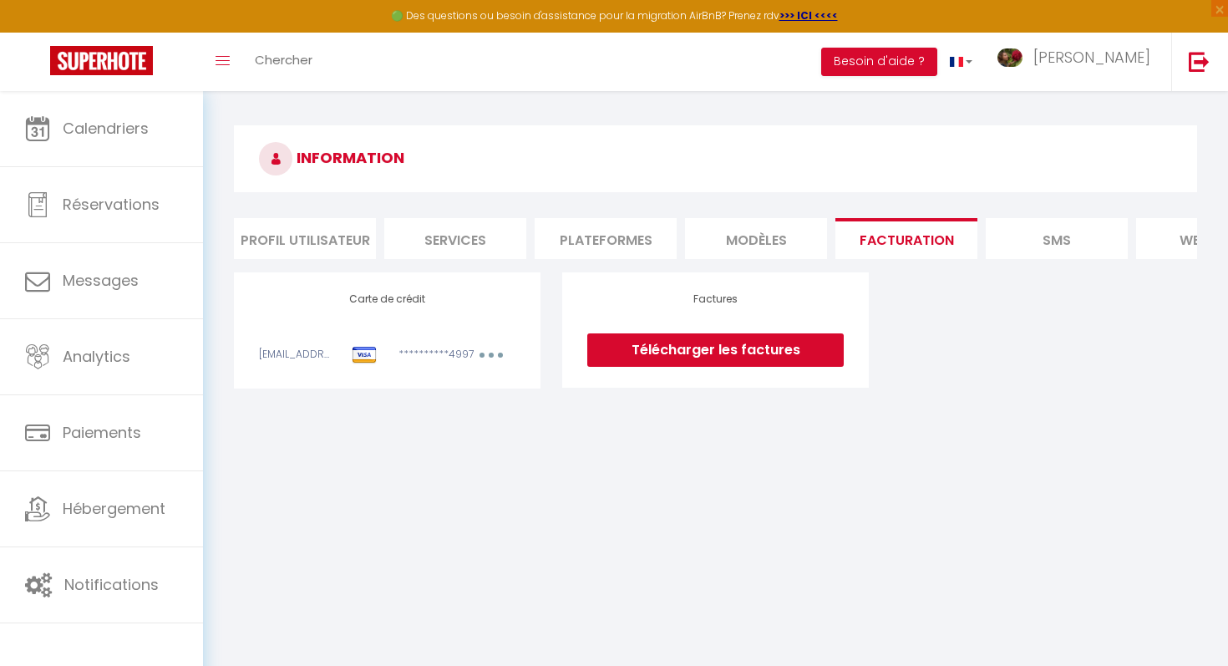
click at [627, 362] on link "Télécharger les factures" at bounding box center [715, 349] width 257 height 33
click at [443, 335] on div "**********" at bounding box center [387, 330] width 257 height 74
click at [406, 381] on div "**********" at bounding box center [387, 330] width 307 height 116
click at [406, 289] on div "**********" at bounding box center [387, 330] width 307 height 116
click at [354, 363] on img at bounding box center [364, 356] width 25 height 18
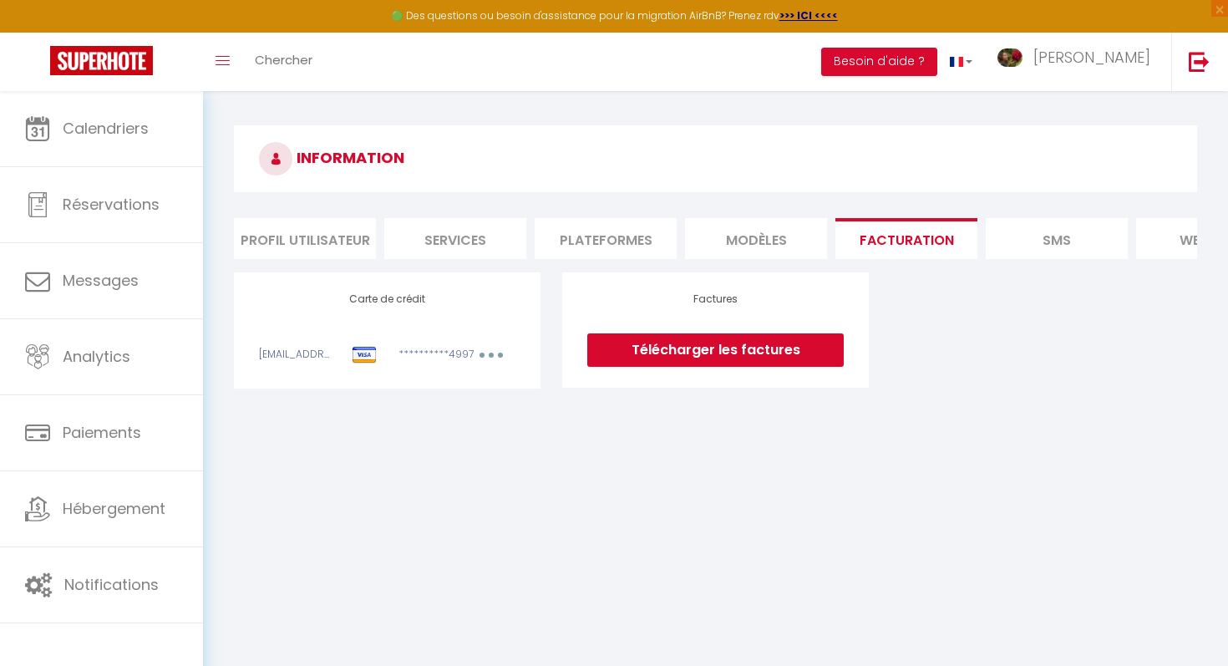
click at [333, 359] on div "[EMAIL_ADDRESS][DOMAIN_NAME]" at bounding box center [294, 357] width 93 height 21
click at [379, 305] on h4 "Carte de crédit" at bounding box center [387, 299] width 257 height 12
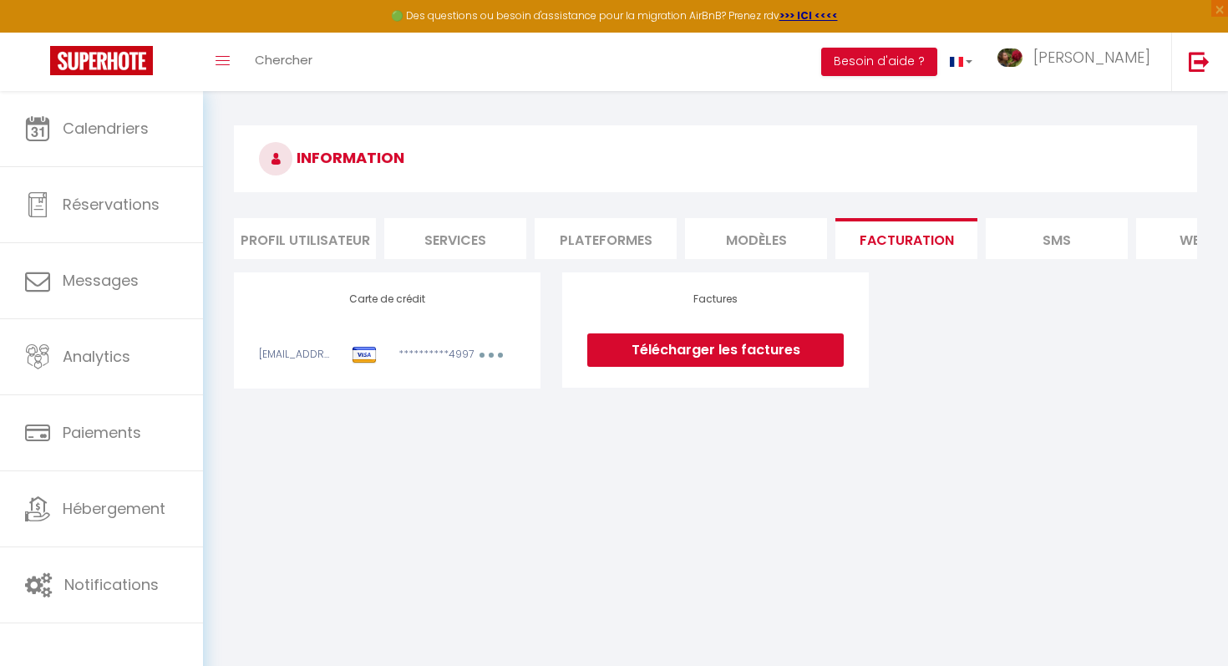
click at [1052, 236] on li "SMS" at bounding box center [1057, 238] width 142 height 41
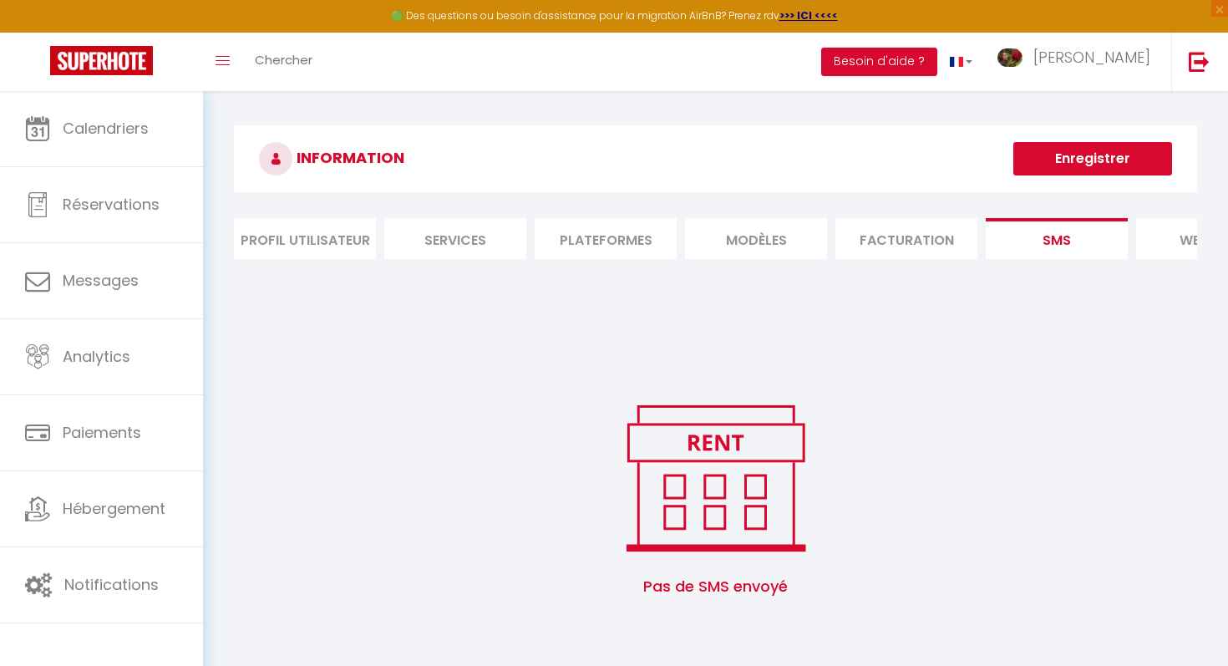
click at [1175, 249] on li "website" at bounding box center [1208, 238] width 142 height 41
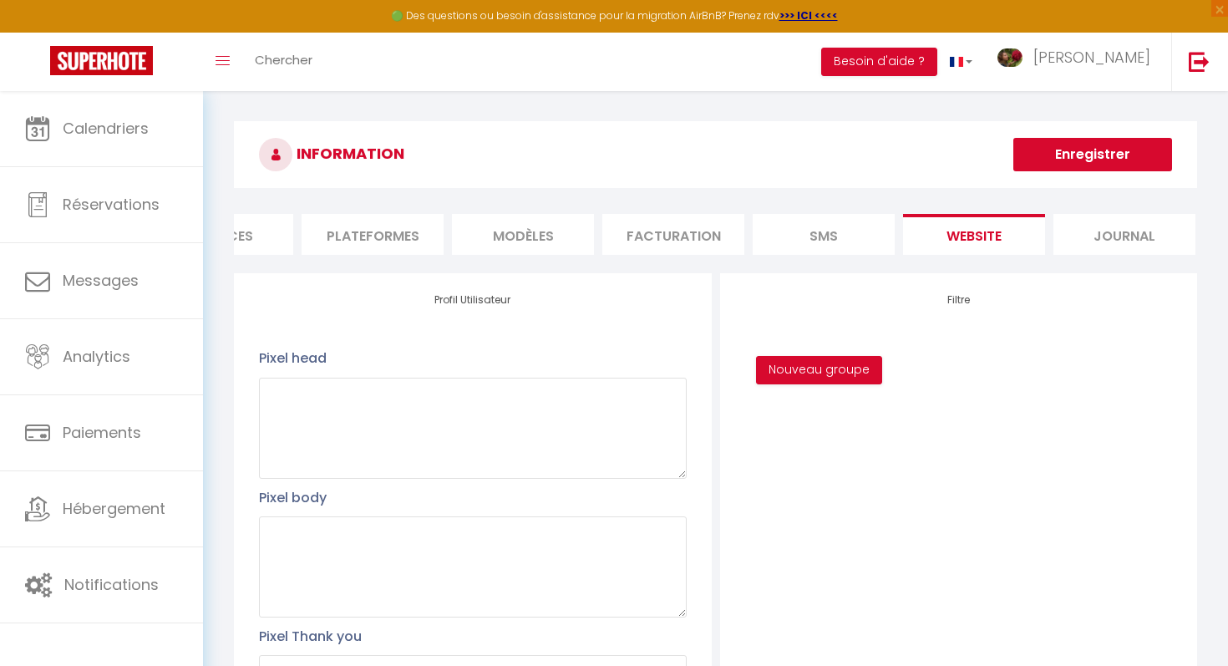
scroll to position [0, 240]
click at [1096, 226] on li "Journal" at bounding box center [1118, 234] width 142 height 41
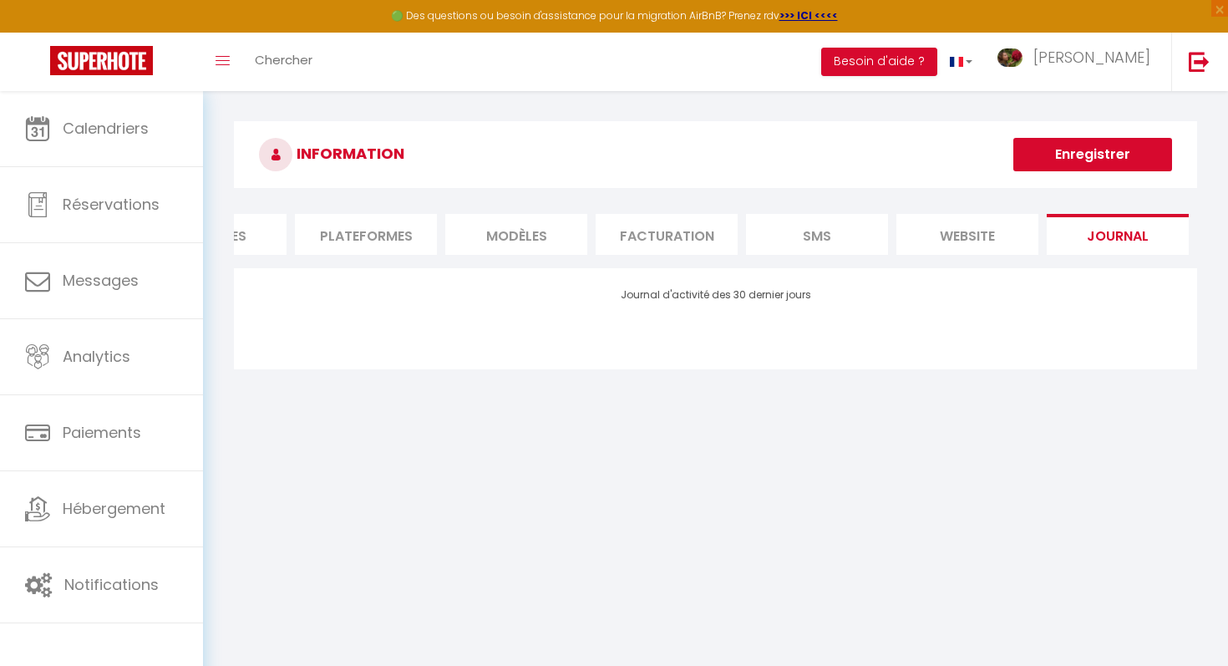
click at [1007, 236] on li "website" at bounding box center [968, 234] width 142 height 41
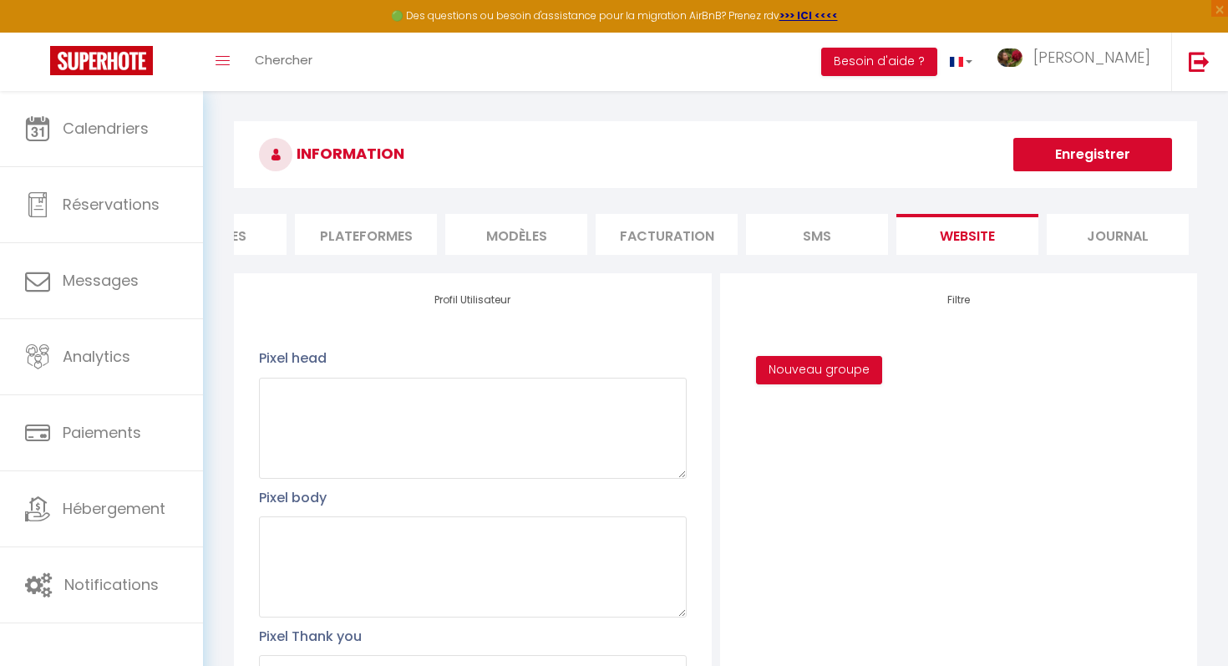
click at [812, 236] on li "SMS" at bounding box center [817, 234] width 142 height 41
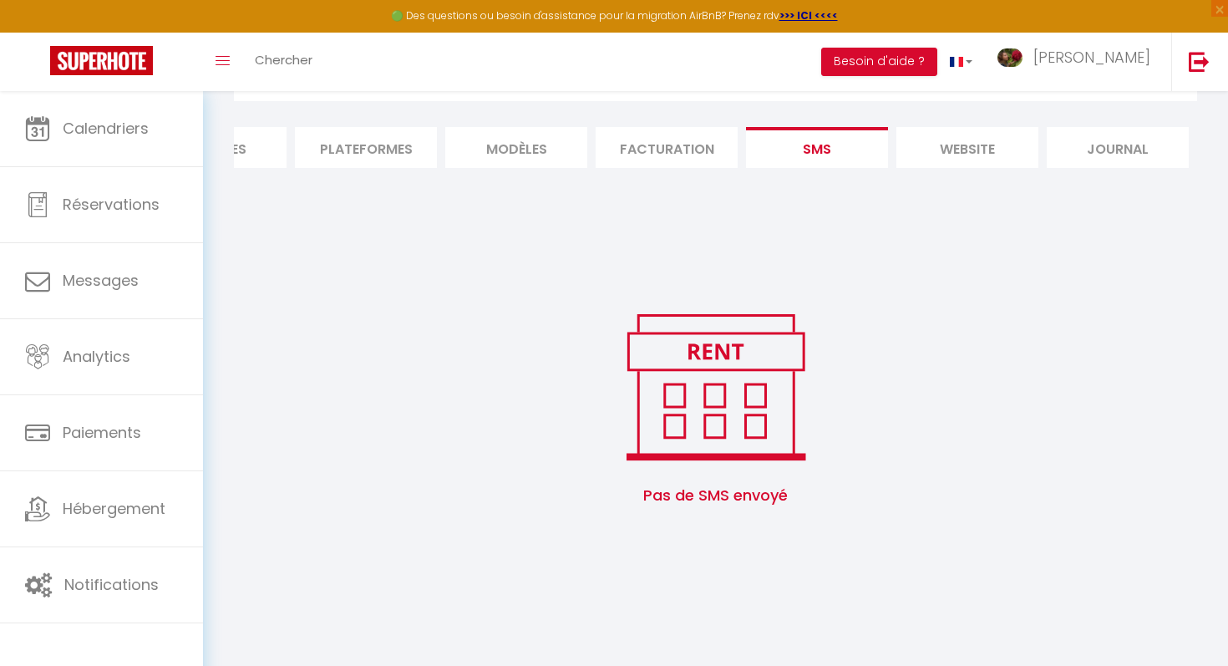
scroll to position [4, 0]
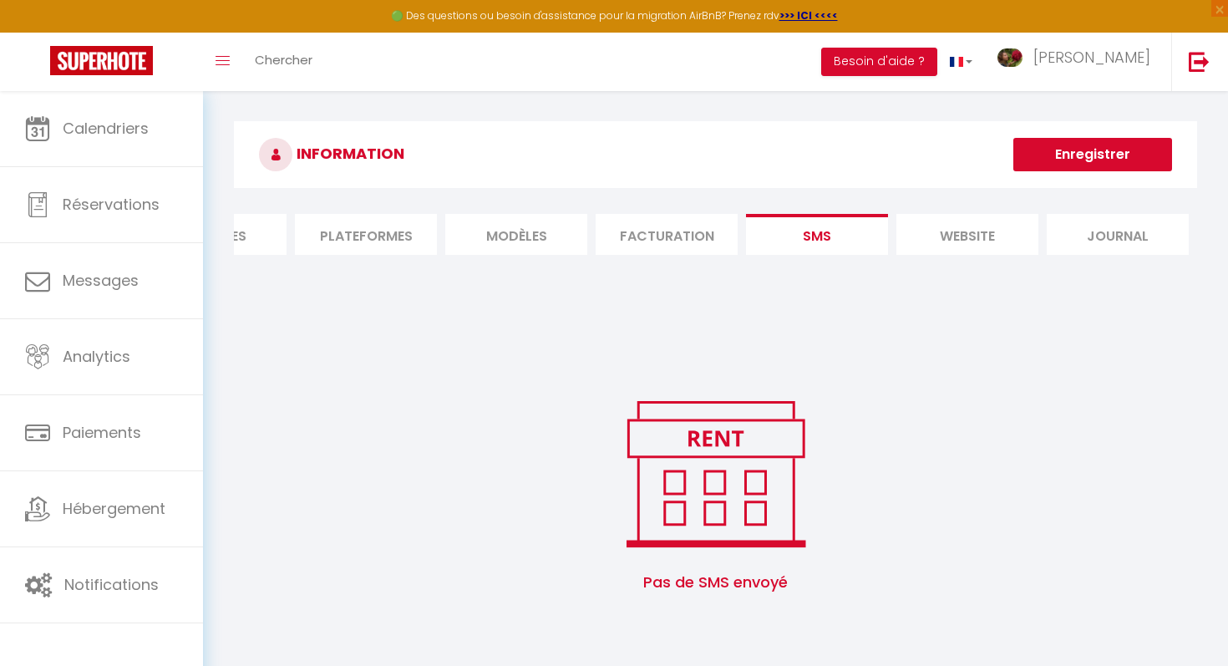
click at [711, 221] on li "Facturation" at bounding box center [667, 234] width 142 height 41
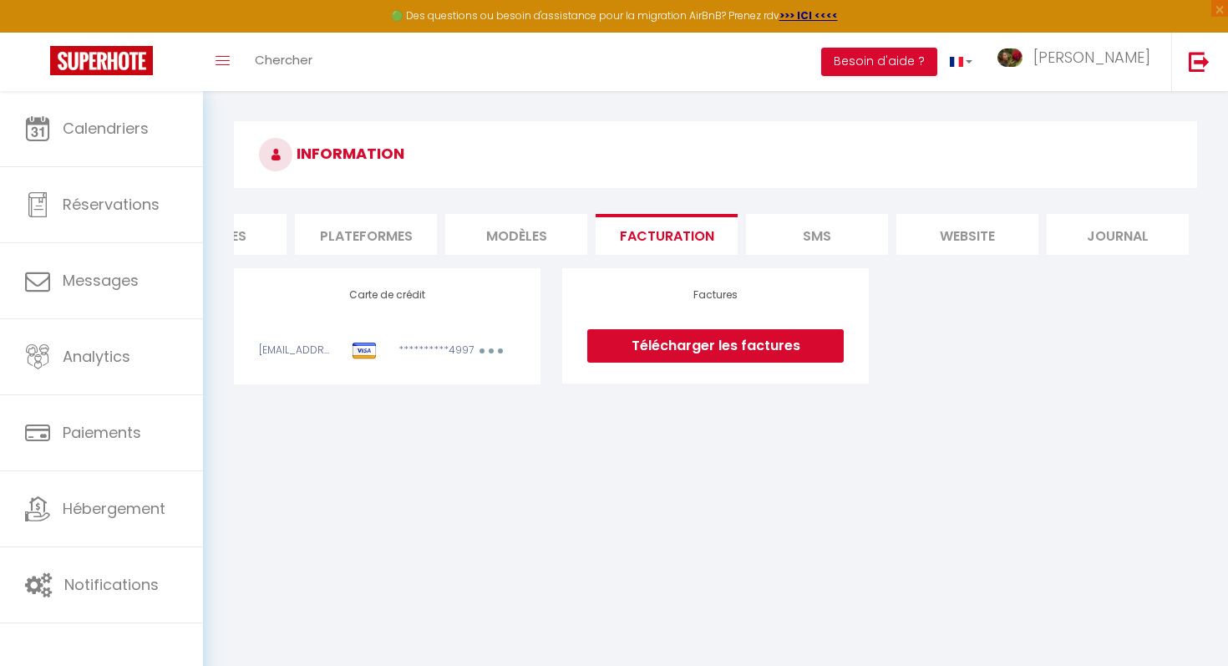
click at [481, 242] on li "MODÈLES" at bounding box center [516, 234] width 142 height 41
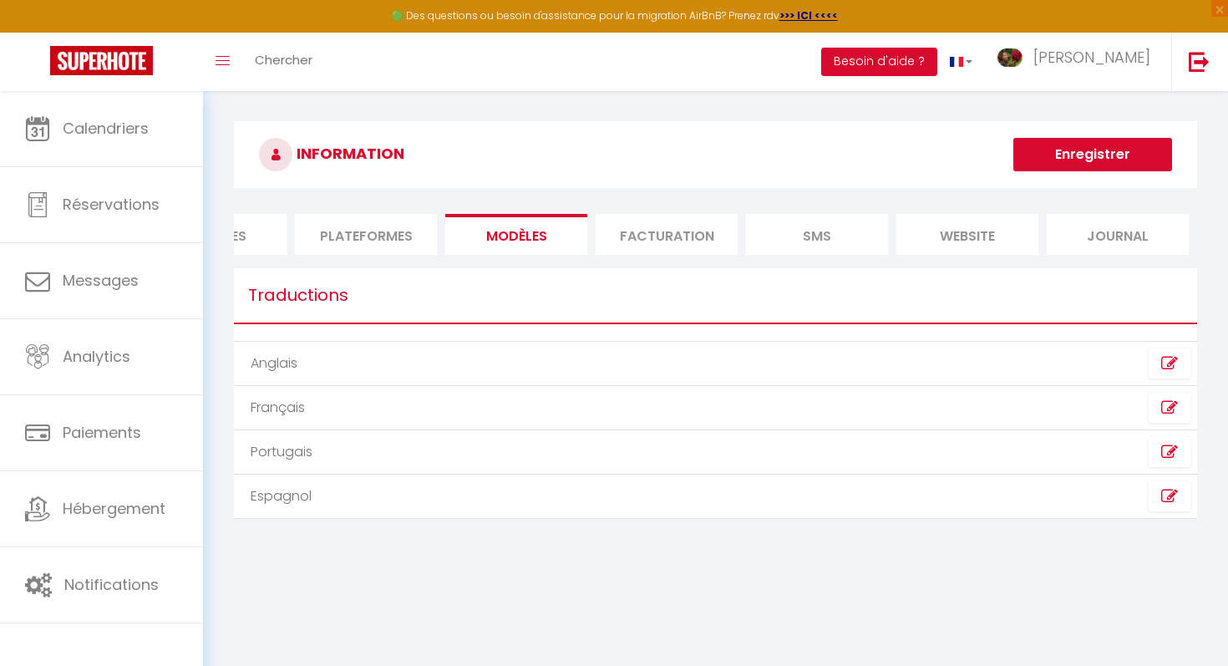
click at [687, 231] on li "Facturation" at bounding box center [667, 234] width 142 height 41
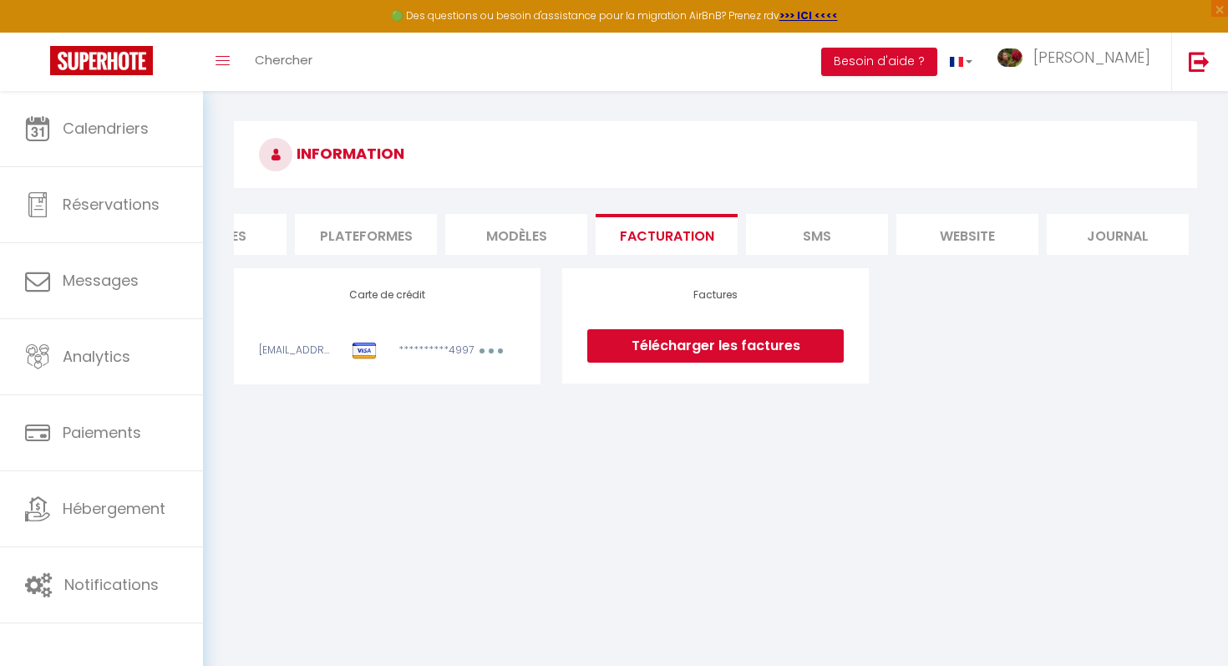
click at [654, 342] on link "Télécharger les factures" at bounding box center [715, 345] width 257 height 33
click at [1102, 69] on link "[PERSON_NAME]" at bounding box center [1078, 62] width 186 height 58
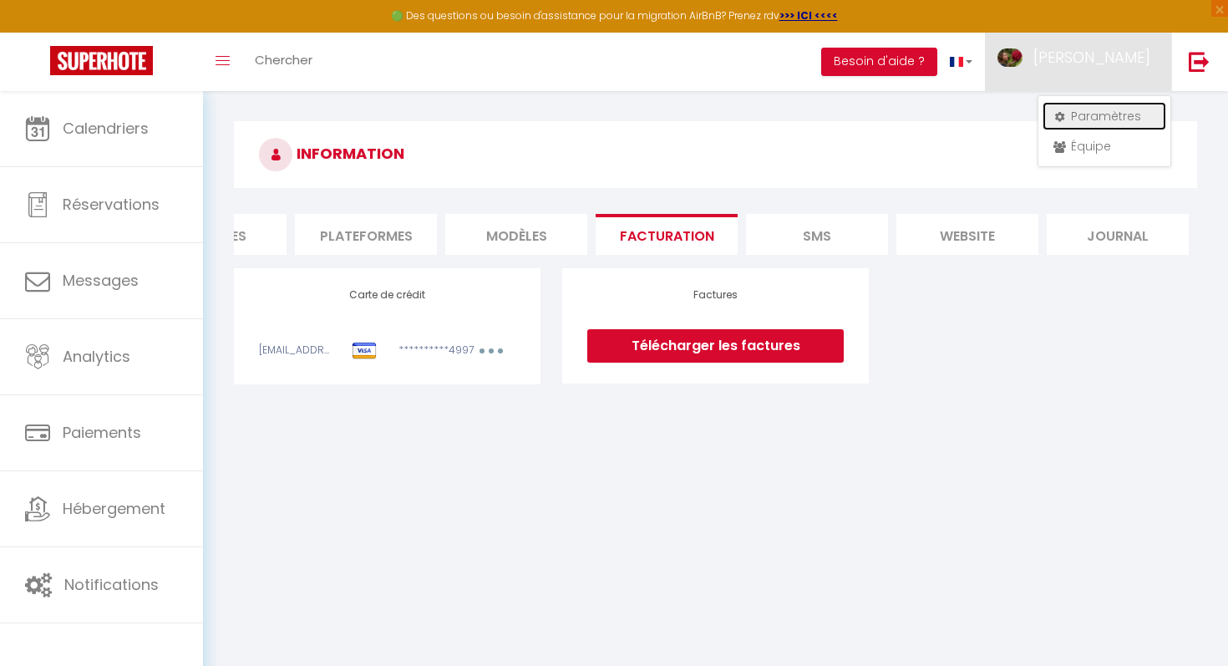
click at [1082, 120] on link "Paramètres" at bounding box center [1105, 116] width 124 height 28
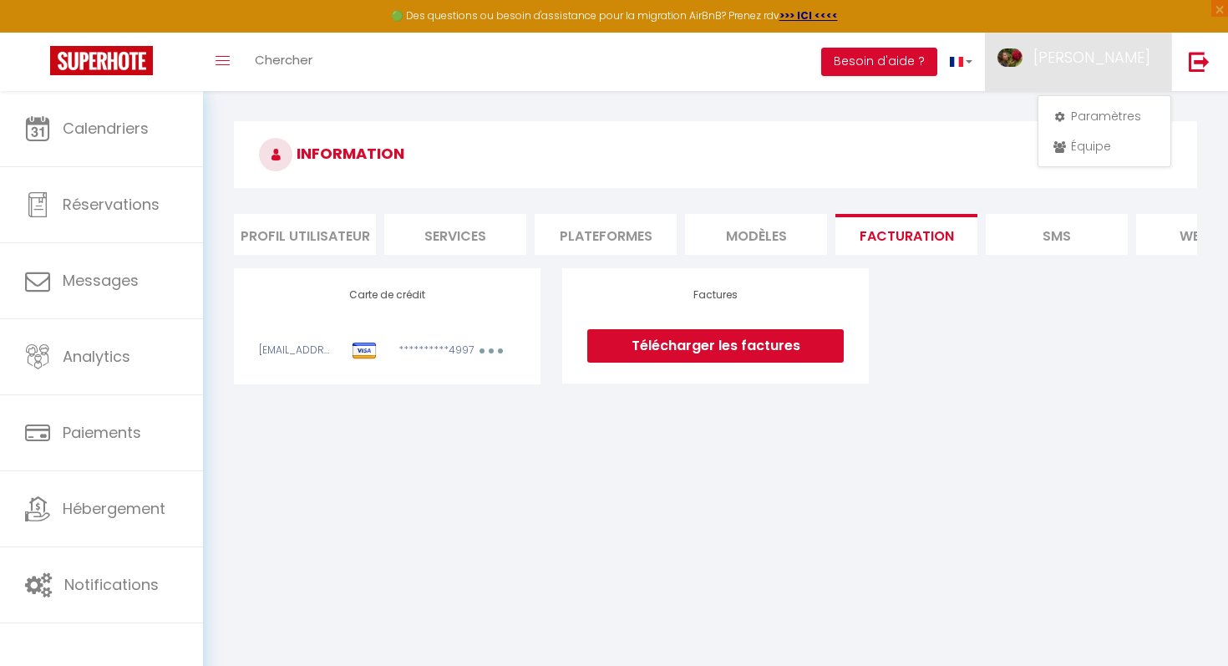
click at [430, 228] on li "Services" at bounding box center [455, 234] width 142 height 41
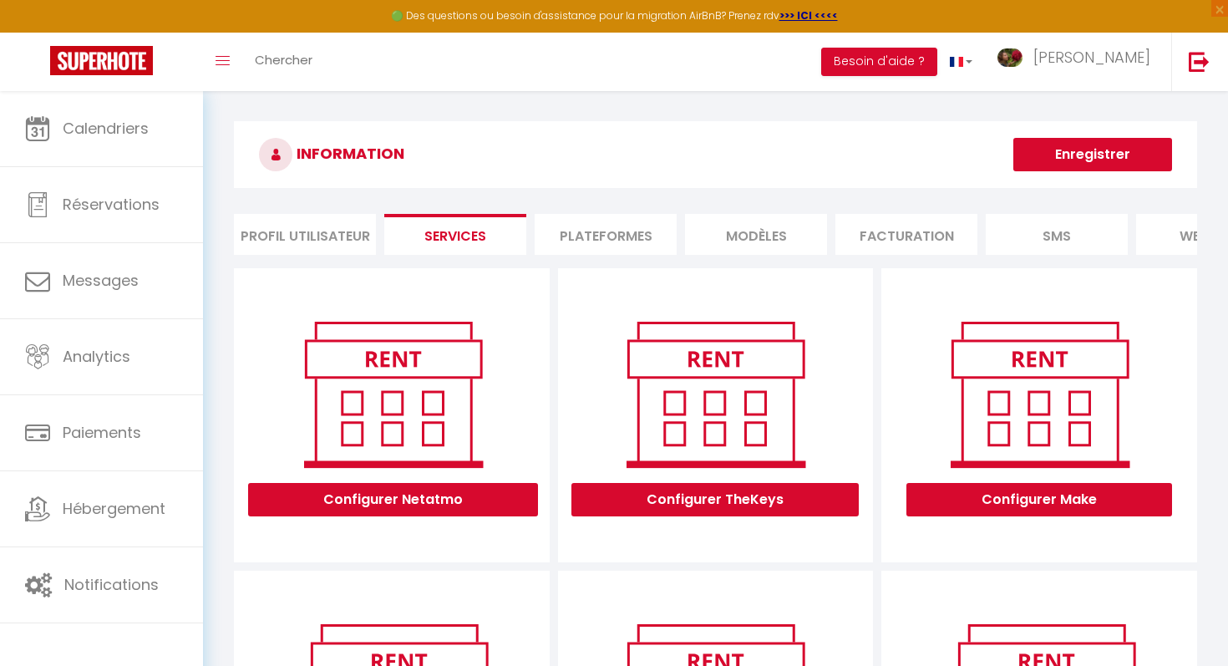
click at [356, 233] on li "Profil Utilisateur" at bounding box center [305, 234] width 142 height 41
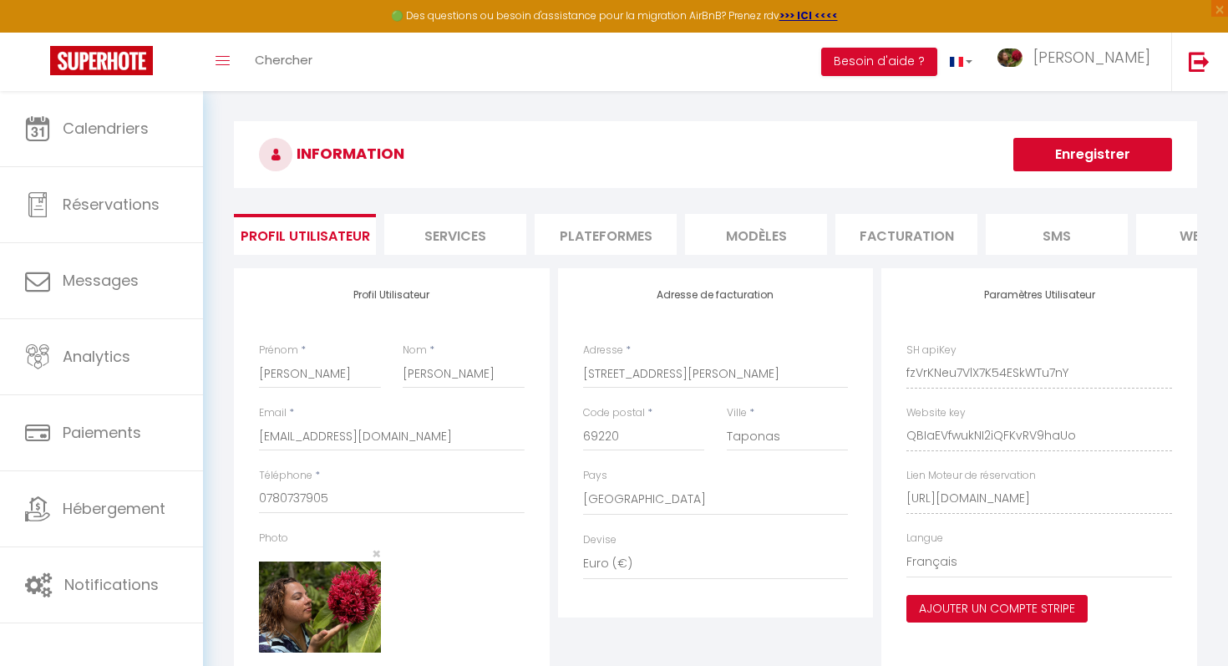
click at [1054, 609] on button "Ajouter un compte Stripe" at bounding box center [997, 609] width 181 height 28
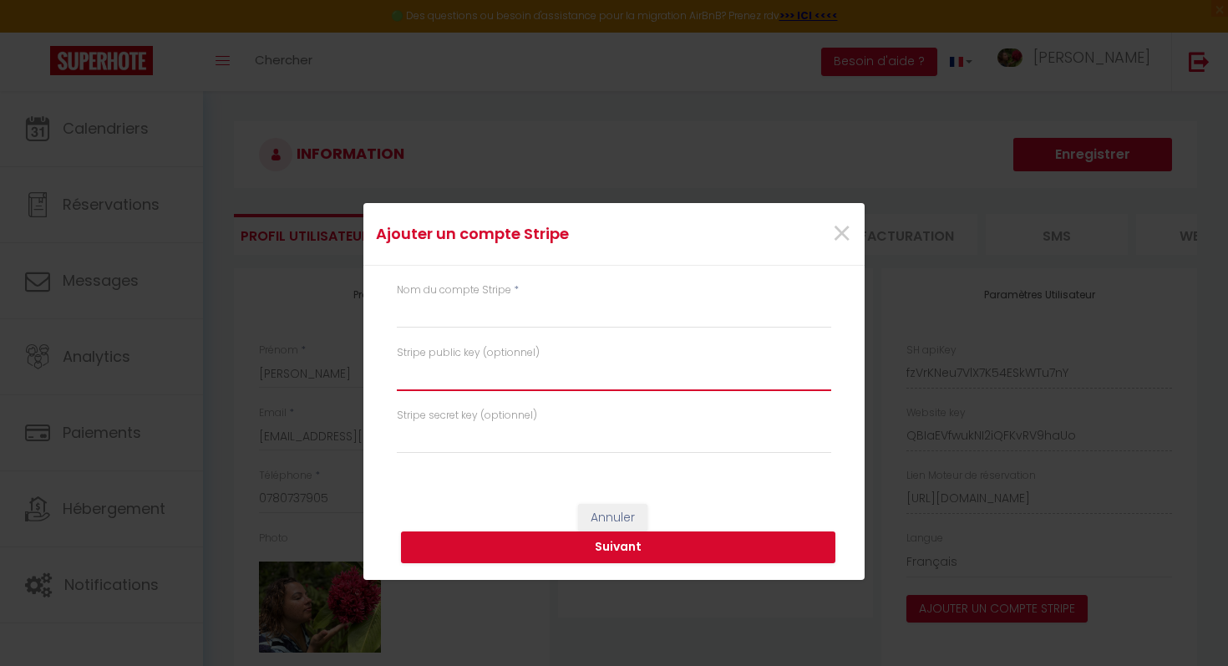
click at [603, 369] on input "text" at bounding box center [614, 376] width 435 height 30
paste input "pk_live_51S67FcDYVMPRTPJMWRMrUTgdXY0d8Ndysvb41Jznhl3qd04RRgUMqRQ7CNjEfUCp5jNBVw…"
type input "pk_live_51S67FcDYVMPRTPJMWRMrUTgdXY0d8Ndysvb41Jznhl3qd04RRgUMqRQ7CNjEfUCp5jNBVw…"
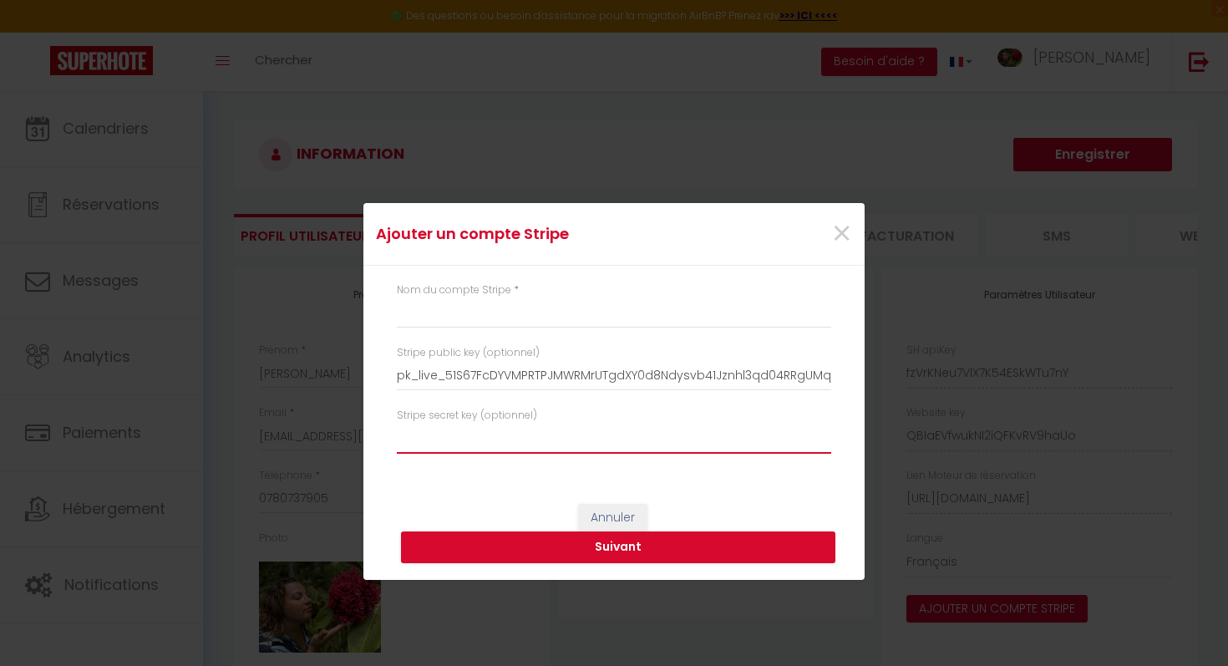
click at [404, 436] on input "text" at bounding box center [614, 439] width 435 height 30
paste input "sk_live_...3gN8"
type input "sk_live_...3gN8"
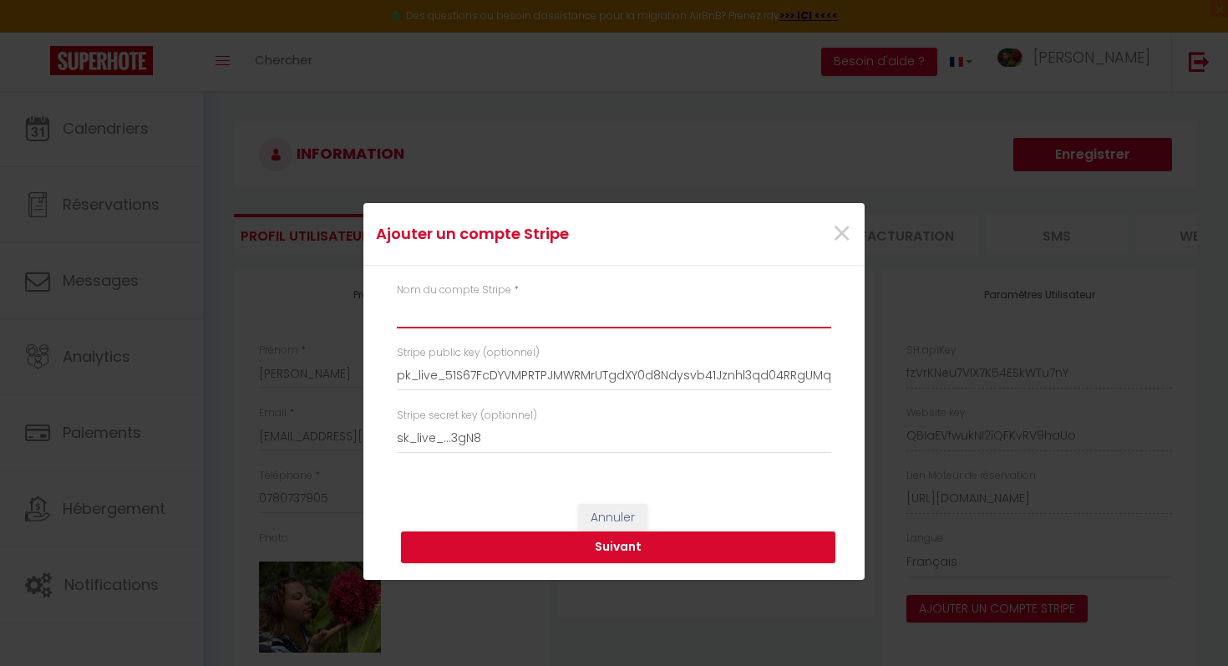
click at [453, 321] on input "text" at bounding box center [614, 313] width 435 height 30
type input "X"
click at [606, 561] on button "Suivant" at bounding box center [618, 547] width 435 height 32
type input "Conciergerie Mélinès"
type input "pk_live_51S67FcDYVMPRTPJMWRMrUTgdXY0d8Ndysvb41Jznhl3qd04RRgUMqRQ7CNjEfUCp5jNBVw…"
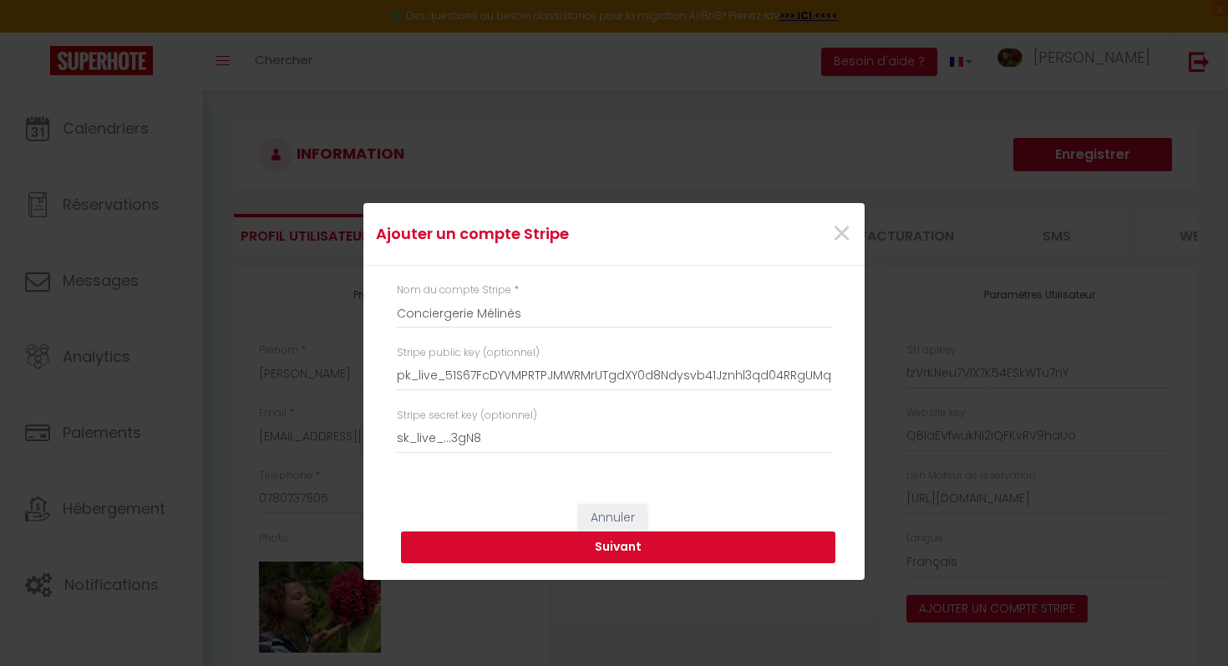
type input "sk_live_...3gN8"
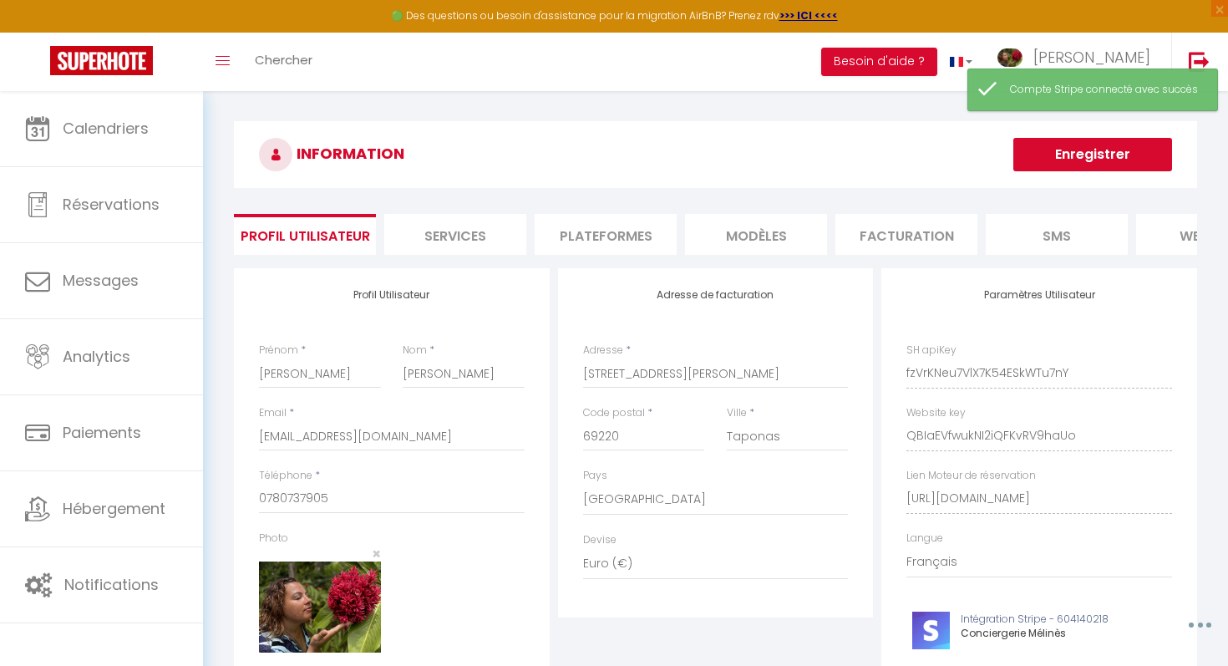
click at [607, 563] on div "Ajouter un compte Stripe × Nom du compte Stripe * Conciergerie Mélinès Stripe p…" at bounding box center [614, 333] width 1228 height 666
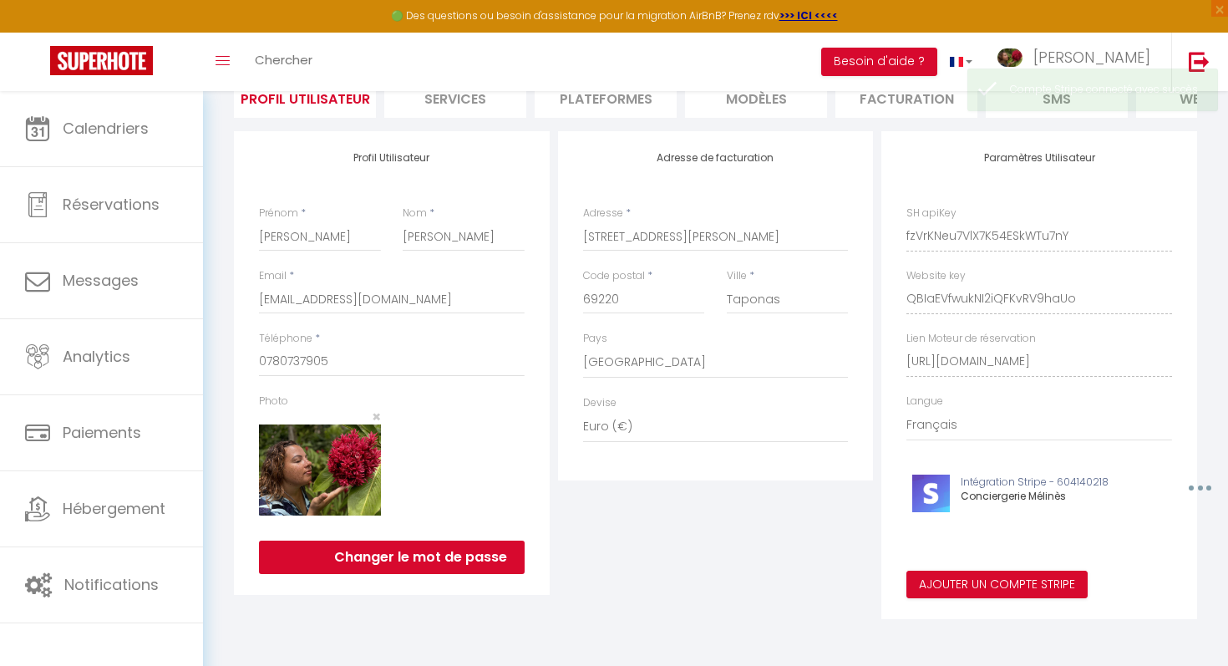
click at [1198, 488] on button "button" at bounding box center [1198, 488] width 52 height 27
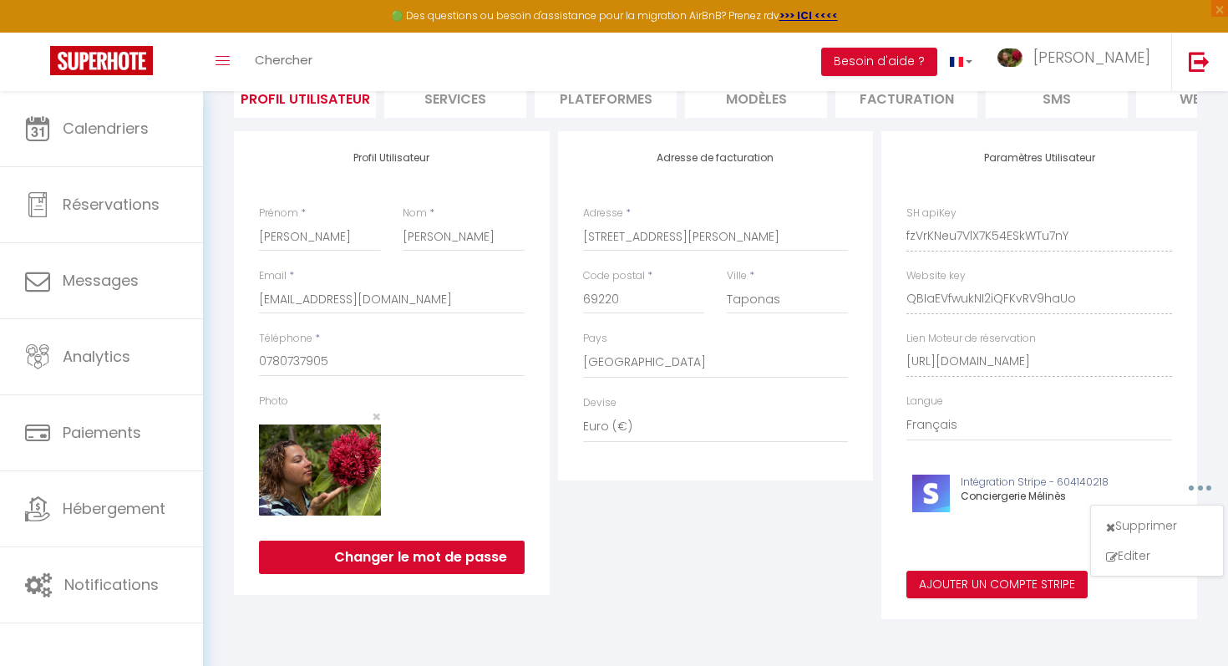
click at [1189, 478] on button "button" at bounding box center [1198, 488] width 52 height 27
click at [1141, 562] on button "Editer" at bounding box center [1158, 556] width 124 height 28
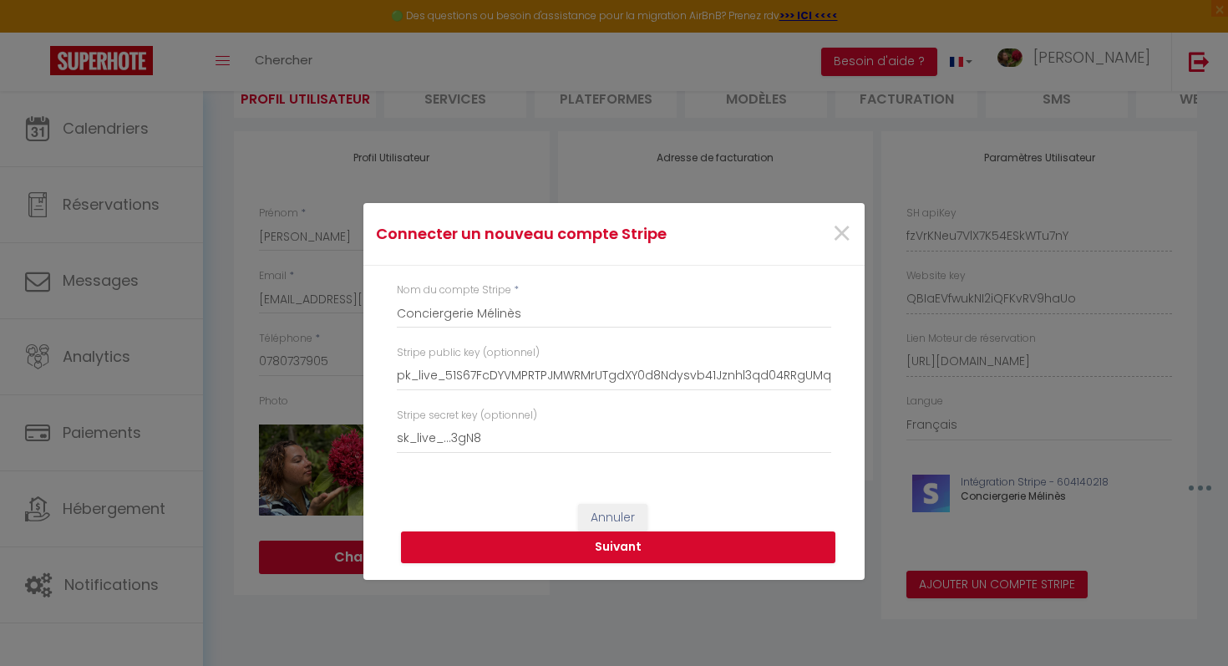
click at [1141, 572] on div "Connecter un nouveau compte Stripe × Nom du compte Stripe * Conciergerie Mélinè…" at bounding box center [614, 333] width 1228 height 666
click at [845, 236] on span "×" at bounding box center [842, 234] width 21 height 50
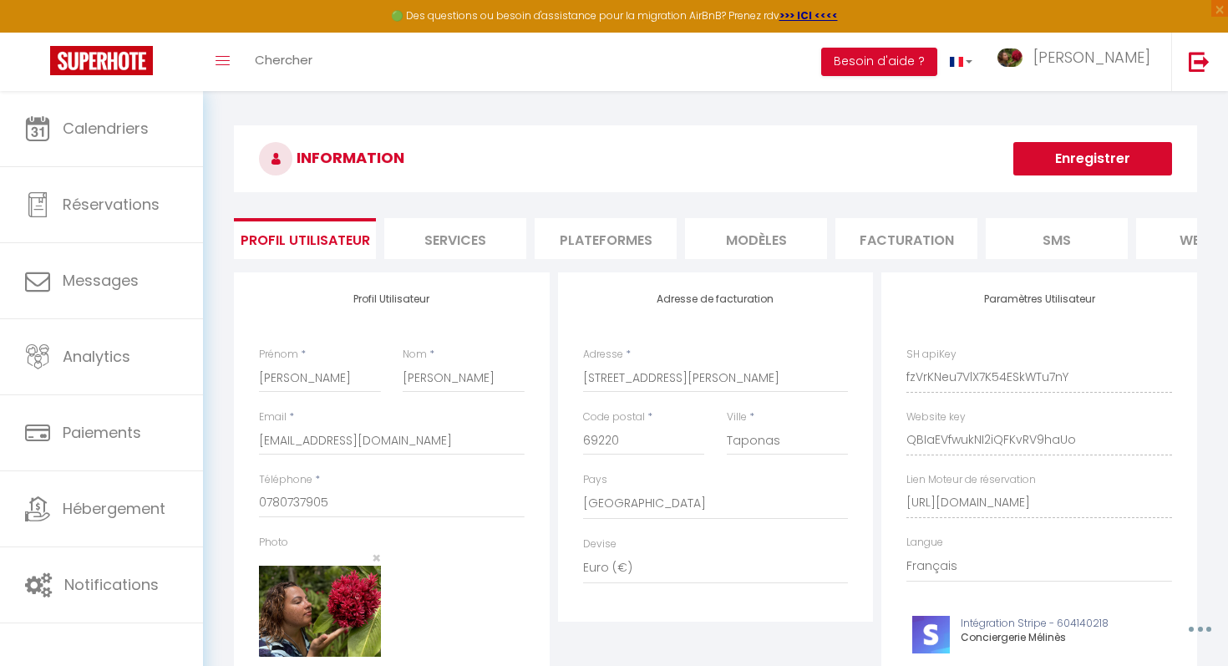
scroll to position [0, 0]
